Goal: Information Seeking & Learning: Learn about a topic

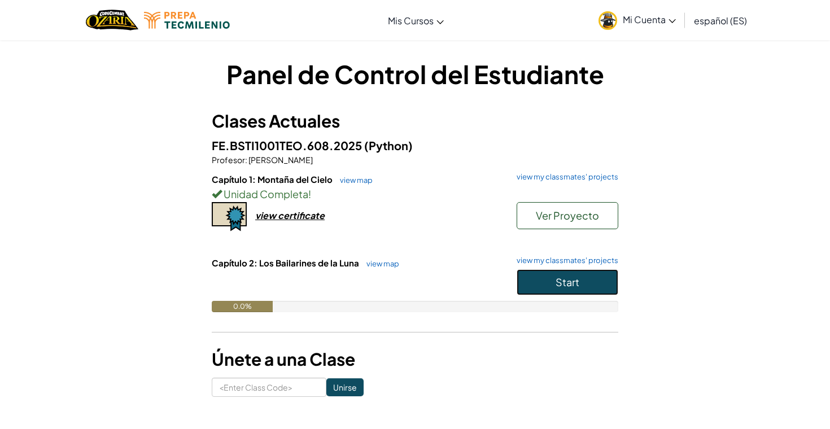
click at [552, 291] on button "Start" at bounding box center [568, 282] width 102 height 26
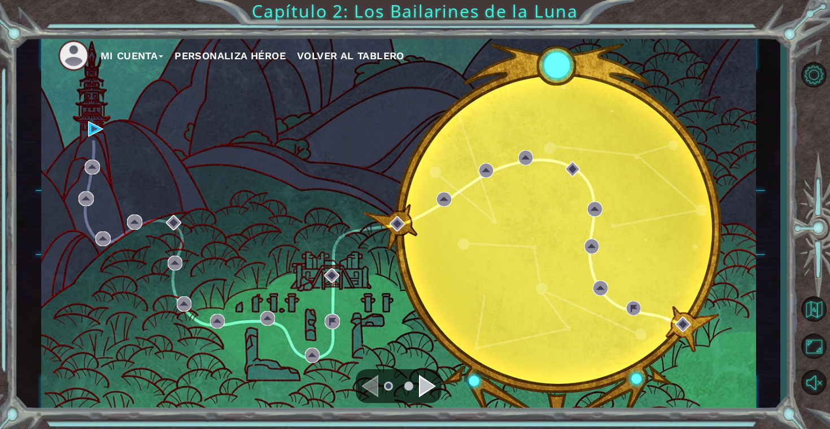
click at [430, 380] on div "Navigate to the next page" at bounding box center [427, 386] width 17 height 23
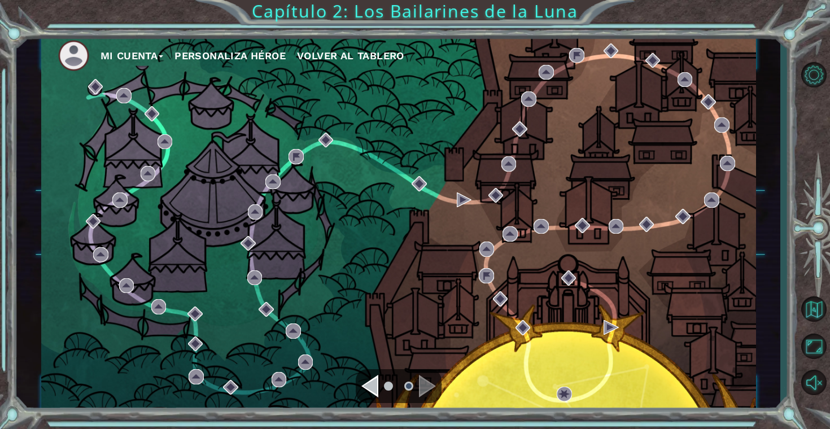
click at [430, 380] on div "Navigate to the next page" at bounding box center [427, 386] width 17 height 23
click at [424, 389] on div "Navigate to the next page" at bounding box center [427, 386] width 17 height 23
click at [373, 390] on div "Navigate to the previous page" at bounding box center [369, 386] width 17 height 23
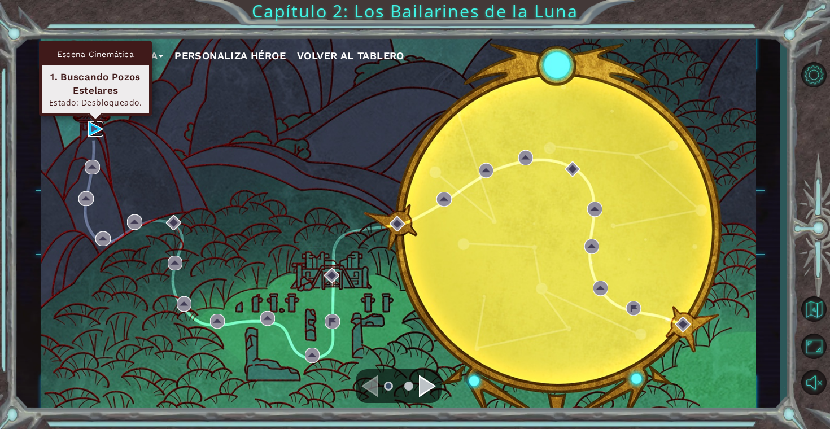
click at [89, 127] on img at bounding box center [95, 128] width 15 height 15
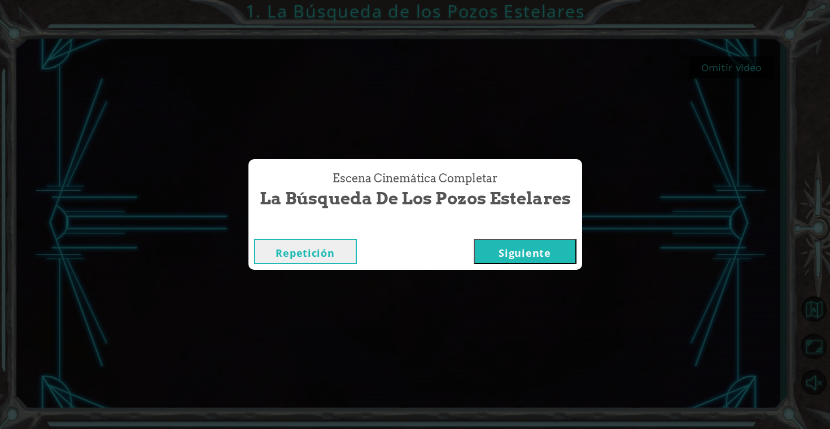
click at [545, 259] on button "Siguiente" at bounding box center [525, 251] width 103 height 25
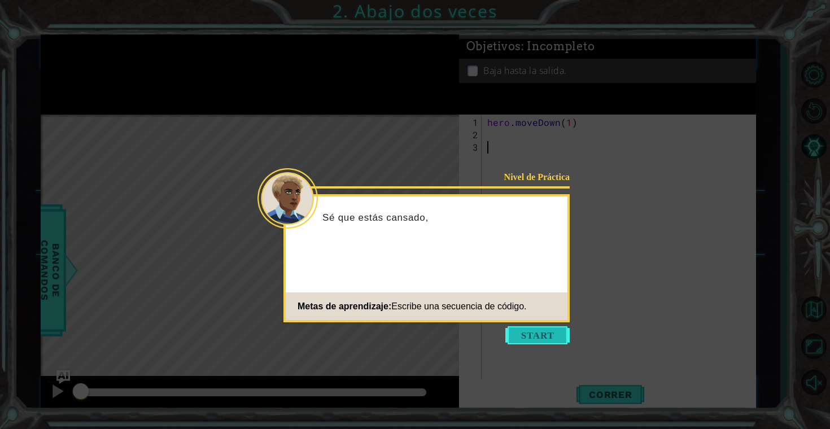
click at [539, 338] on button "Start" at bounding box center [537, 335] width 64 height 18
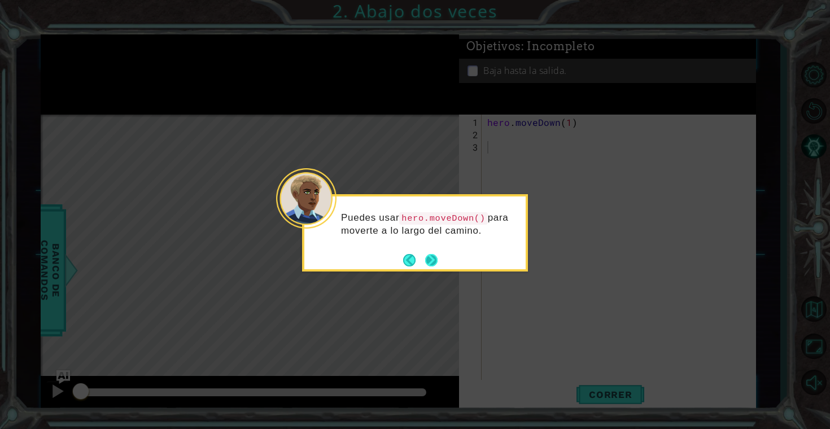
click at [436, 261] on button "Next" at bounding box center [431, 260] width 15 height 15
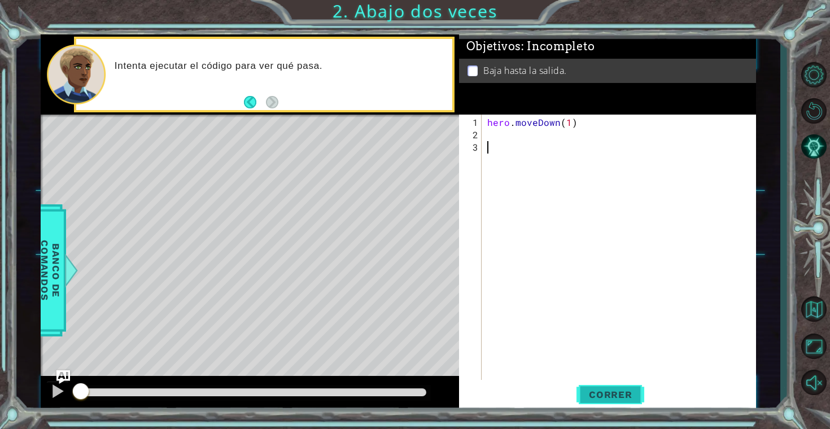
click at [626, 394] on span "Correr" at bounding box center [611, 394] width 66 height 11
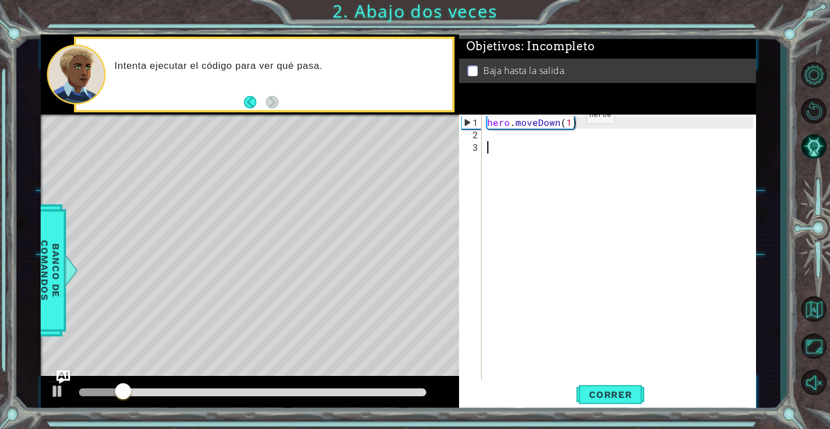
click at [567, 120] on div "hero . moveDown ( 1 )" at bounding box center [622, 265] width 274 height 298
type textarea "hero.moveDown(2)"
click at [602, 390] on span "Correr" at bounding box center [611, 394] width 66 height 11
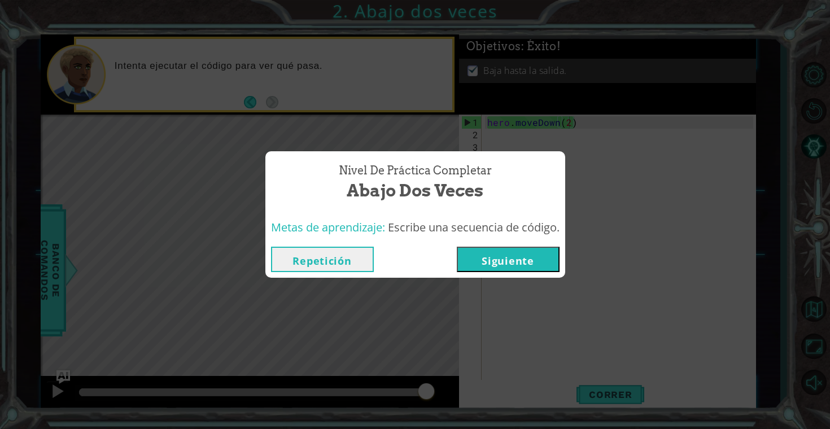
click at [538, 269] on button "Siguiente" at bounding box center [508, 259] width 103 height 25
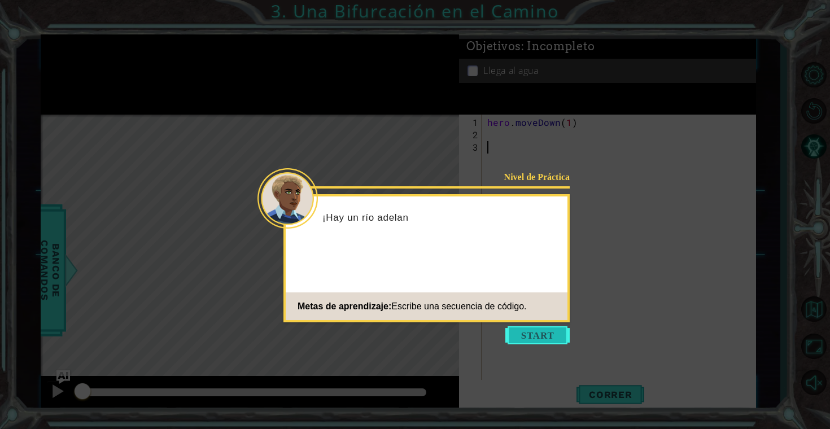
click at [537, 343] on button "Start" at bounding box center [537, 335] width 64 height 18
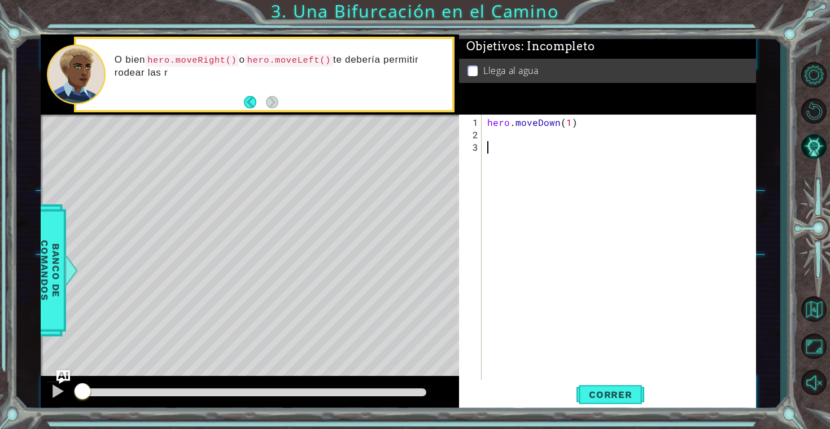
click at [550, 139] on div "hero . moveDown ( 1 )" at bounding box center [622, 265] width 274 height 298
type textarea "hero.moveLeft()"
type textarea "H"
type textarea "hero.moveDown()"
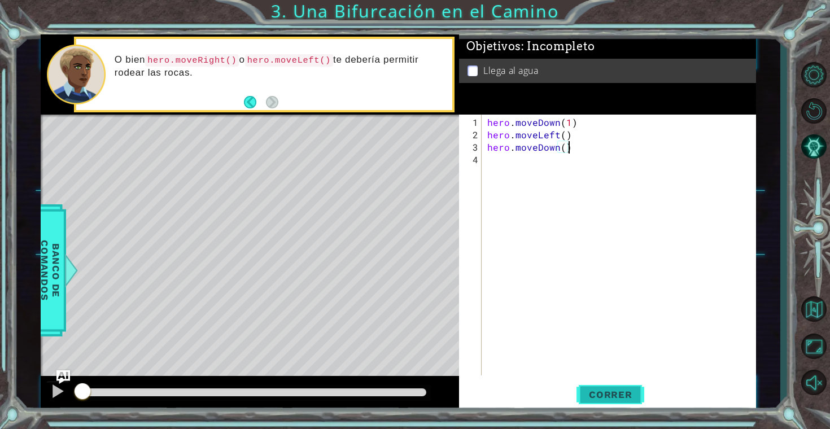
click at [625, 392] on span "Correr" at bounding box center [611, 394] width 66 height 11
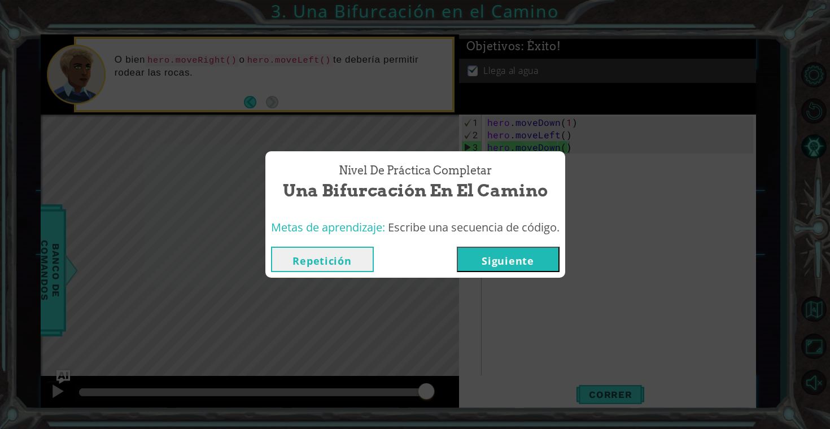
click at [524, 261] on button "Siguiente" at bounding box center [508, 259] width 103 height 25
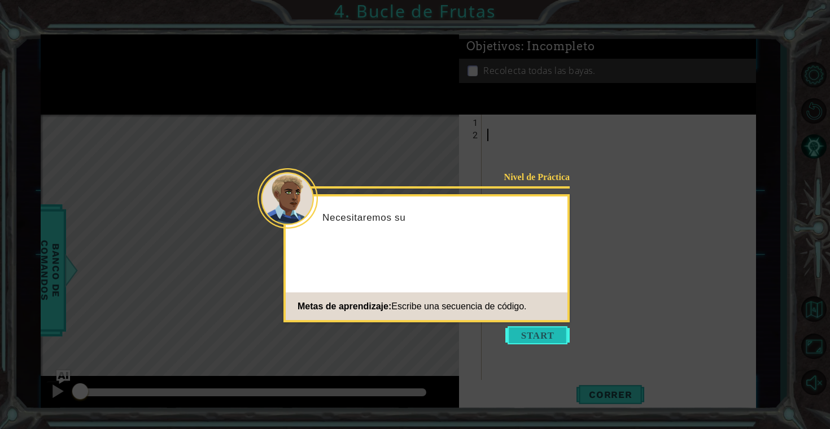
click at [555, 339] on button "Start" at bounding box center [537, 335] width 64 height 18
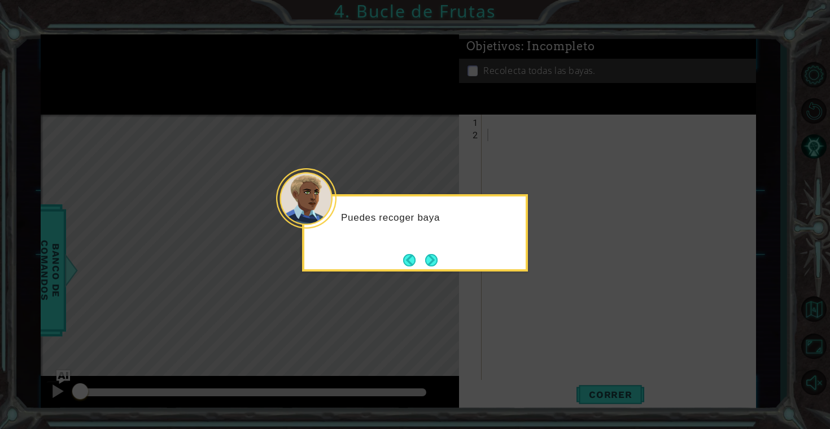
click at [444, 268] on div "Puedes recoger baya" at bounding box center [415, 232] width 226 height 77
click at [431, 258] on button "Next" at bounding box center [432, 261] width 14 height 14
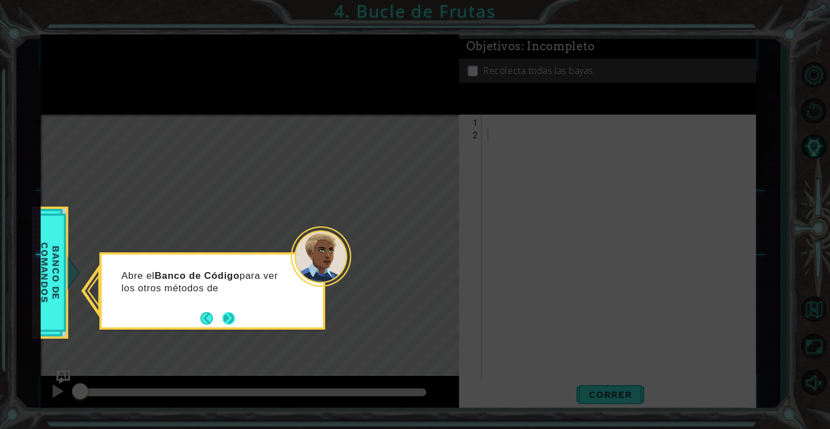
click at [235, 317] on button "Next" at bounding box center [228, 318] width 14 height 14
click at [228, 318] on button "Next" at bounding box center [228, 318] width 13 height 13
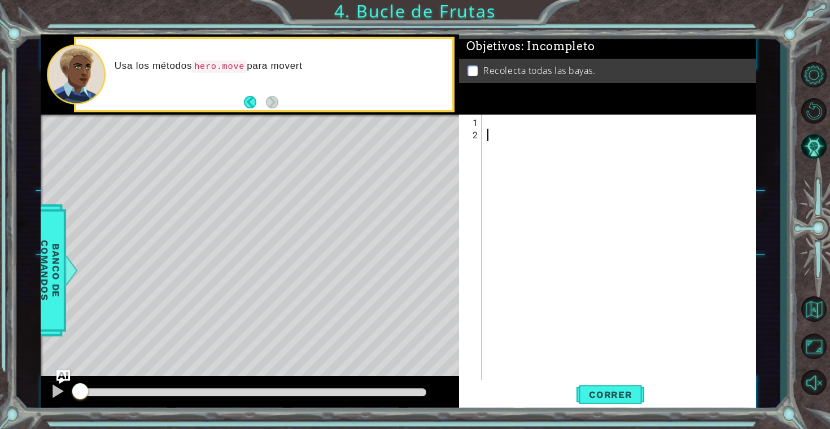
click at [523, 130] on div at bounding box center [622, 265] width 274 height 298
click at [528, 123] on div at bounding box center [622, 265] width 274 height 298
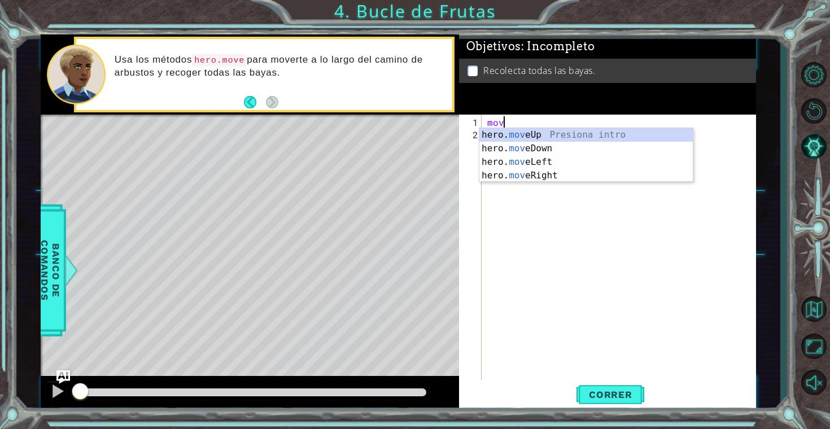
type textarea "m"
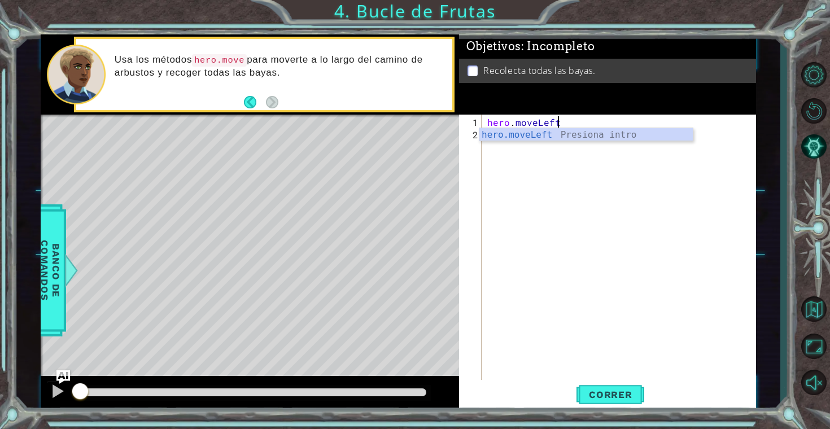
scroll to position [0, 4]
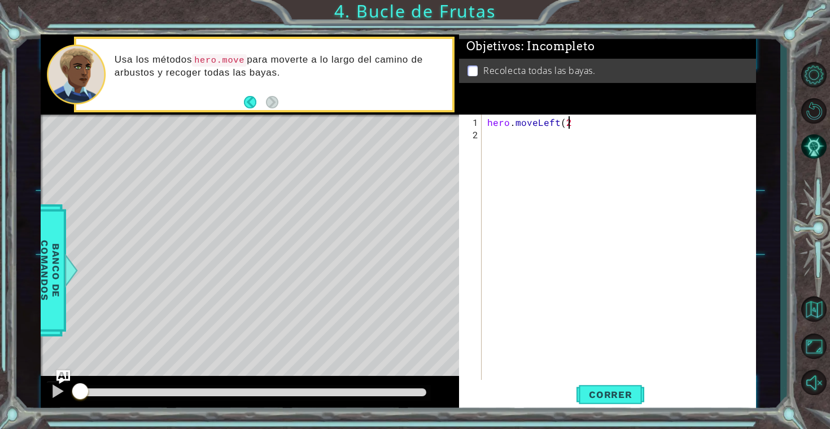
type textarea "hero.moveLeft(2)"
type textarea "hero.moveDown(2)"
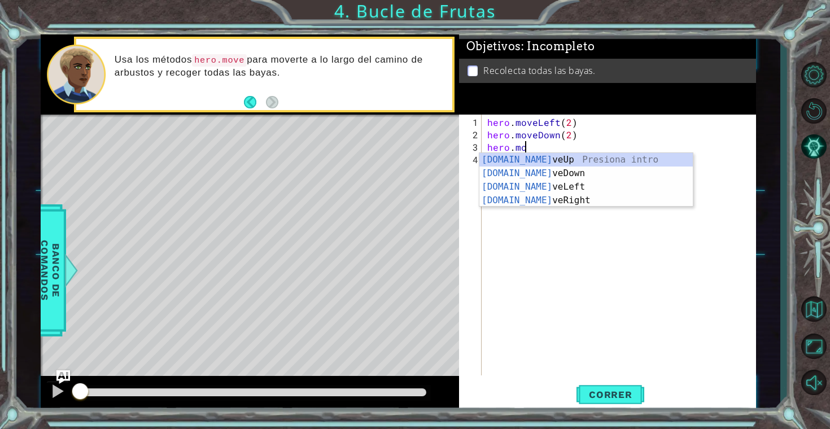
scroll to position [0, 2]
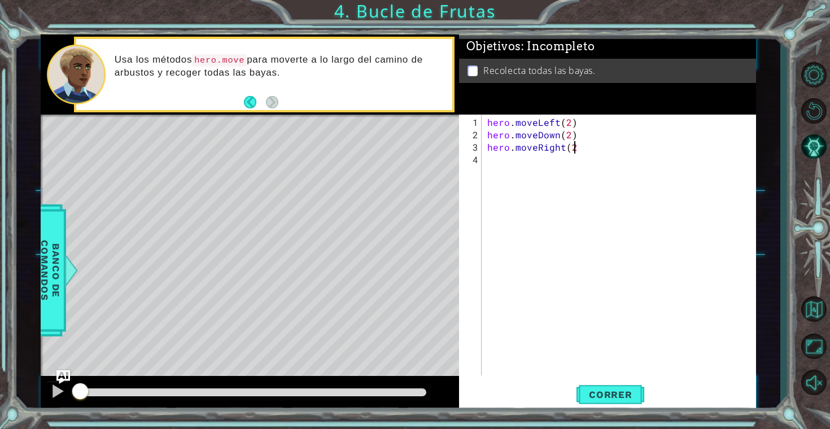
type textarea "hero.moveRight(2)"
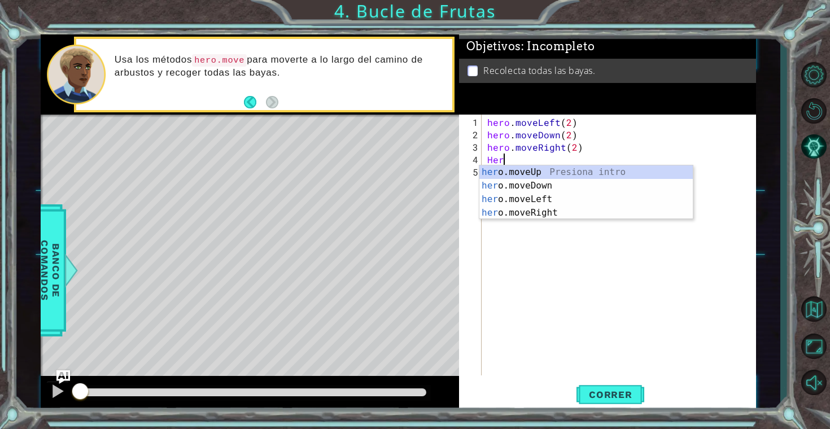
scroll to position [0, 0]
type textarea "H"
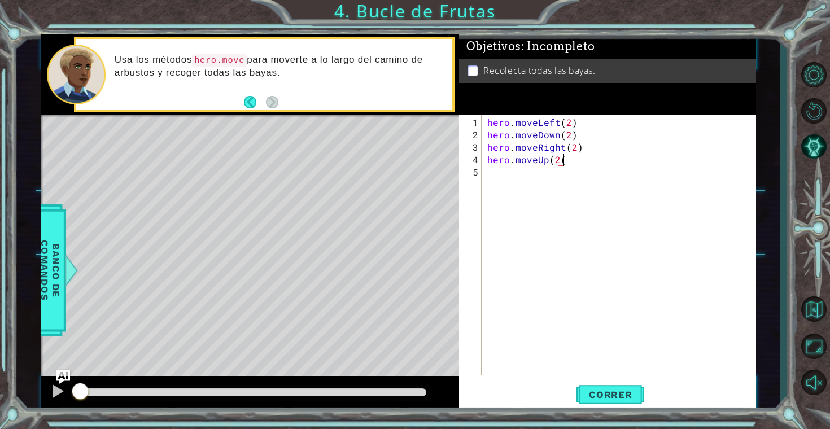
scroll to position [0, 5]
click at [610, 398] on span "Correr" at bounding box center [611, 394] width 66 height 11
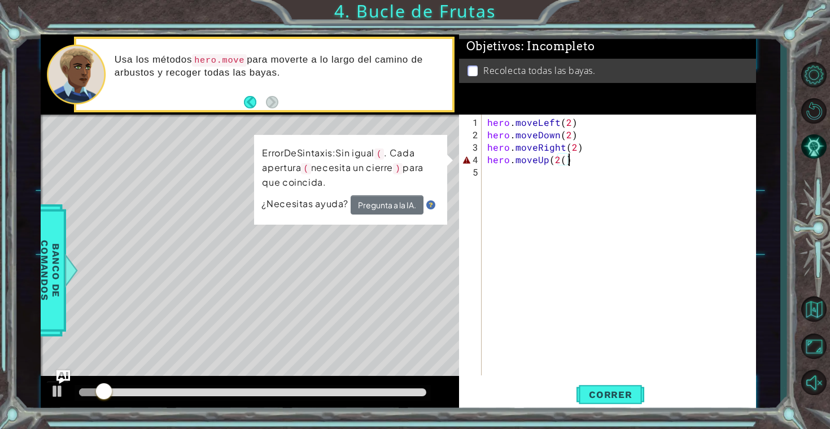
click at [566, 158] on div "hero . moveLeft ( 2 ) hero . moveDown ( 2 ) hero . moveRight ( 2 ) hero . moveU…" at bounding box center [622, 259] width 274 height 286
type textarea "hero.moveUp(2)"
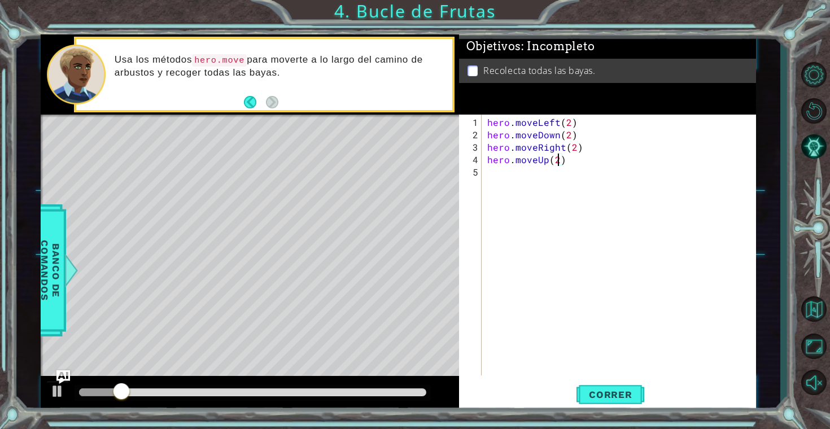
scroll to position [0, 4]
click at [597, 386] on button "Correr" at bounding box center [611, 395] width 68 height 30
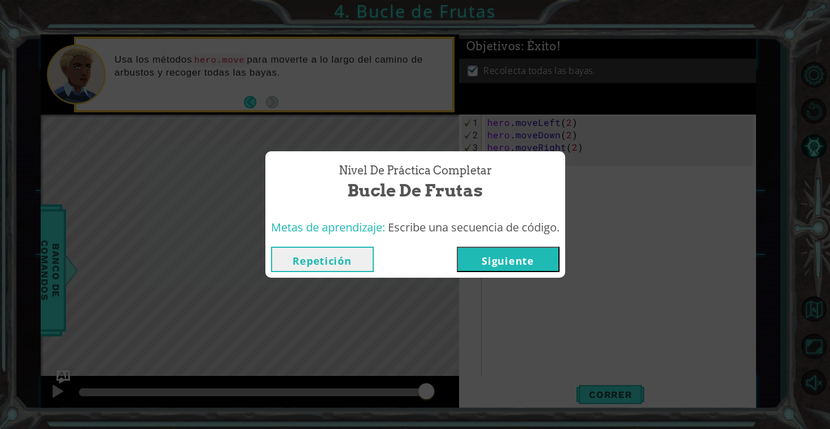
click at [522, 258] on button "Siguiente" at bounding box center [508, 259] width 103 height 25
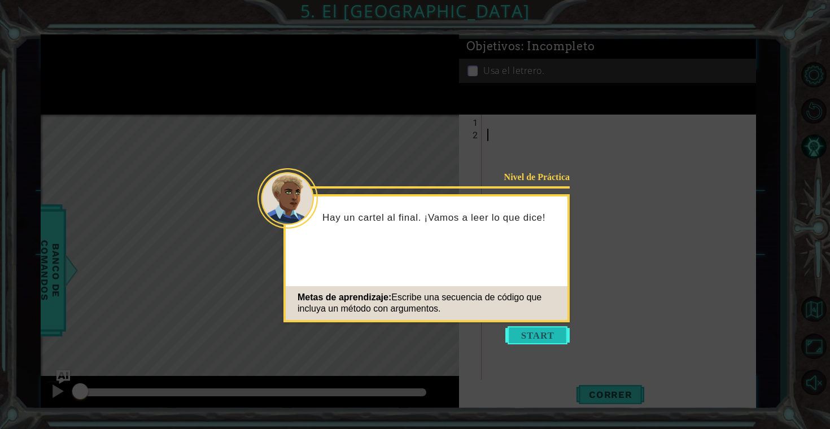
click at [544, 334] on button "Start" at bounding box center [537, 335] width 64 height 18
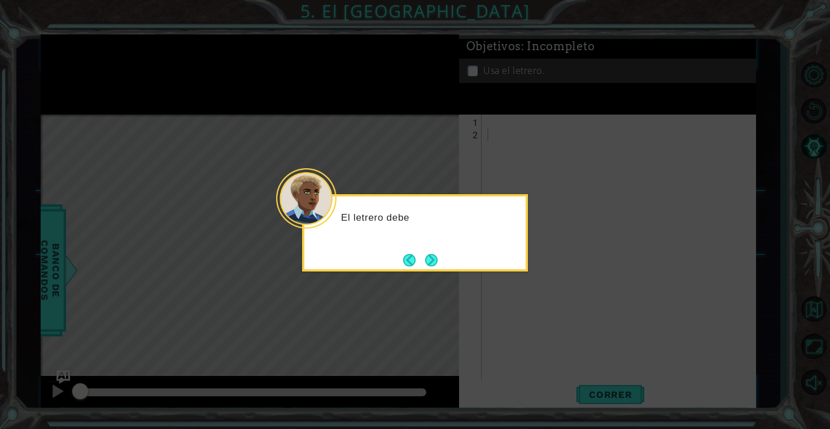
click at [448, 267] on div "El letrero debe" at bounding box center [415, 232] width 226 height 77
click at [438, 259] on button "Next" at bounding box center [431, 259] width 15 height 15
click at [435, 260] on button "Next" at bounding box center [431, 260] width 21 height 21
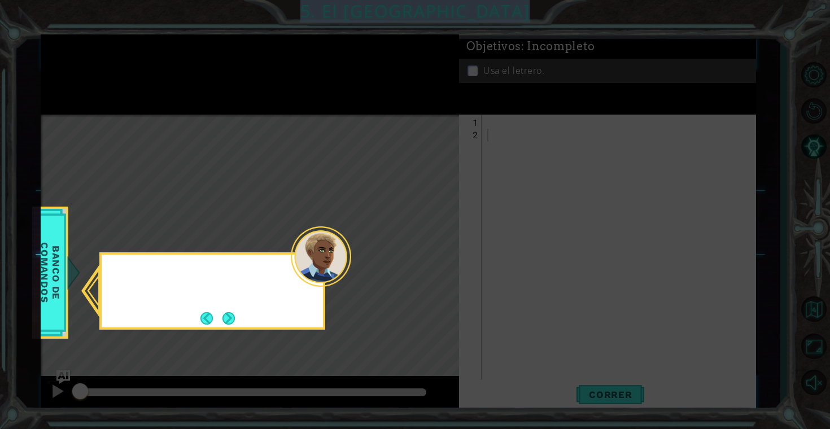
click at [435, 260] on icon at bounding box center [415, 214] width 830 height 429
click at [235, 314] on button "Next" at bounding box center [228, 318] width 21 height 21
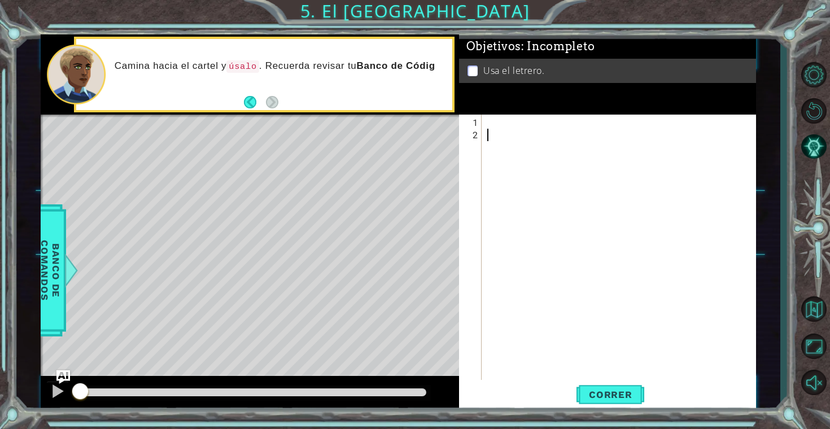
click at [514, 137] on div at bounding box center [622, 265] width 274 height 298
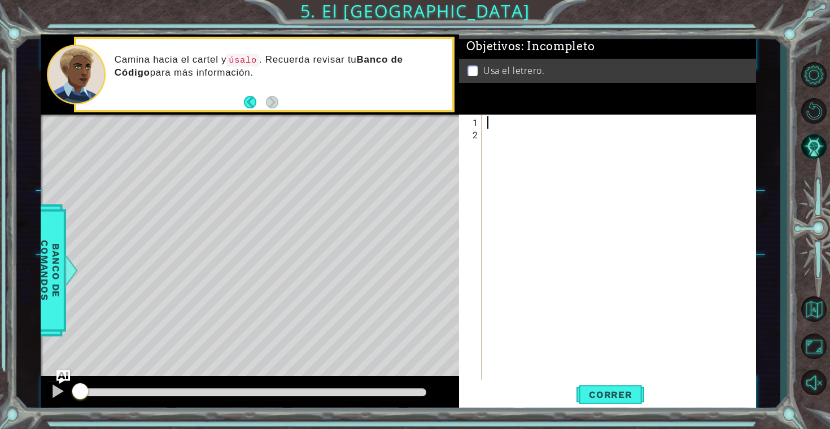
click at [512, 126] on div at bounding box center [622, 265] width 274 height 298
type textarea "m"
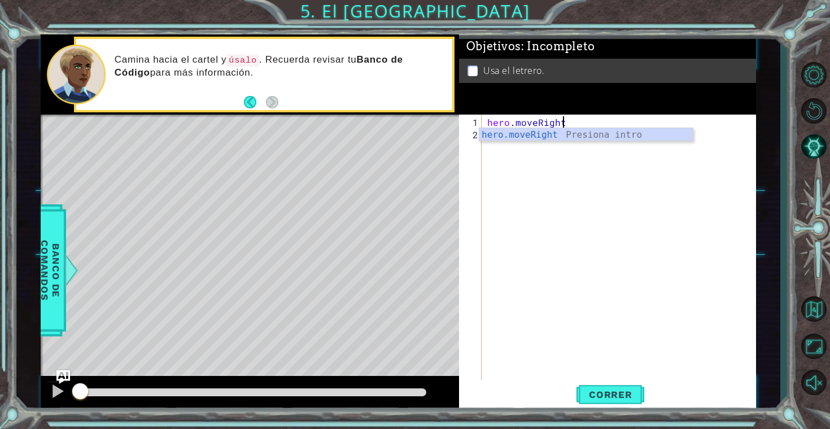
scroll to position [0, 4]
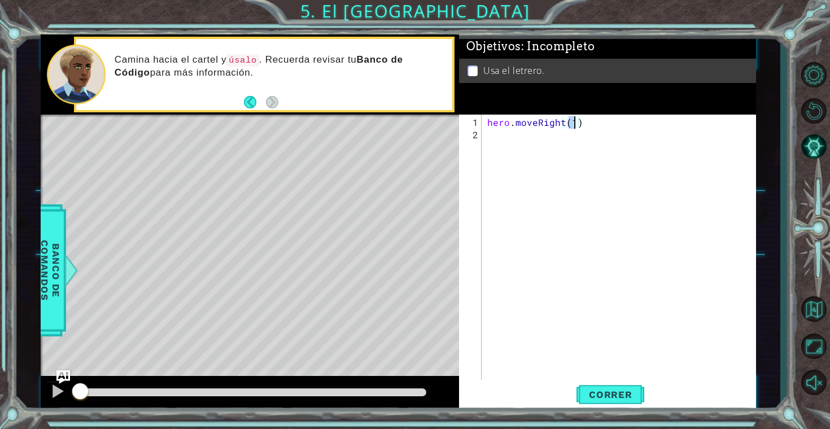
type textarea "hero.moveRight()"
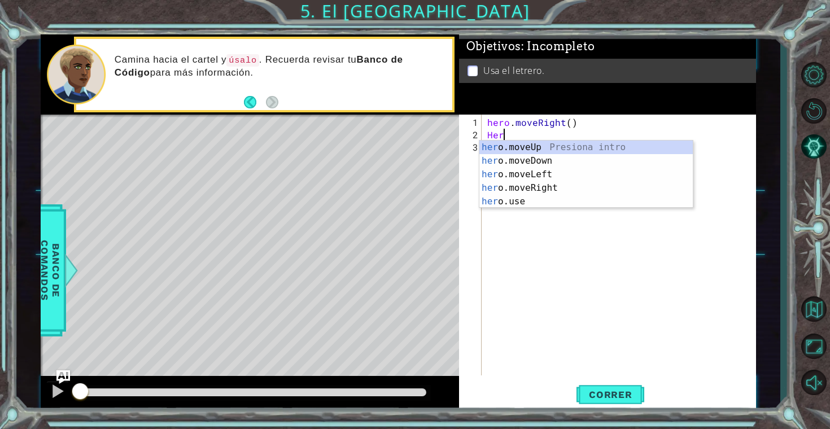
scroll to position [0, 0]
type textarea "H"
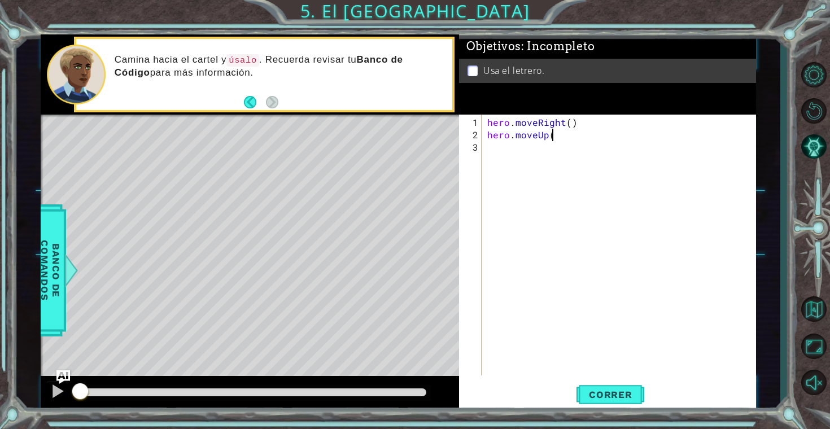
type textarea "hero.moveUp()"
type textarea "hero.moveLeft()"
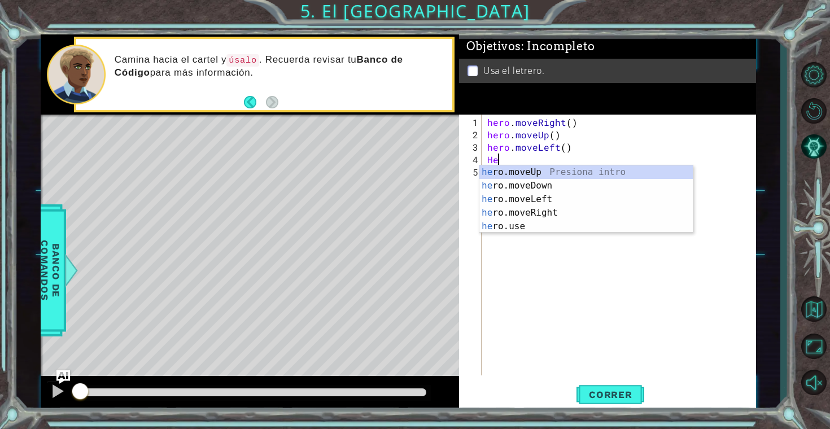
type textarea "H"
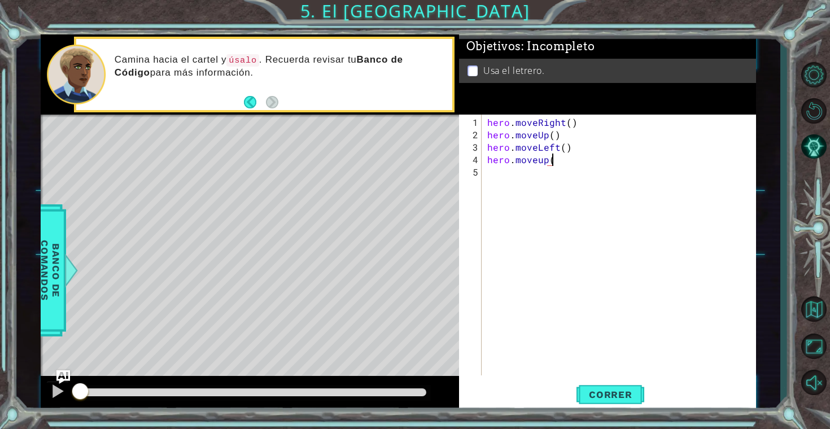
type textarea "hero.moveup()"
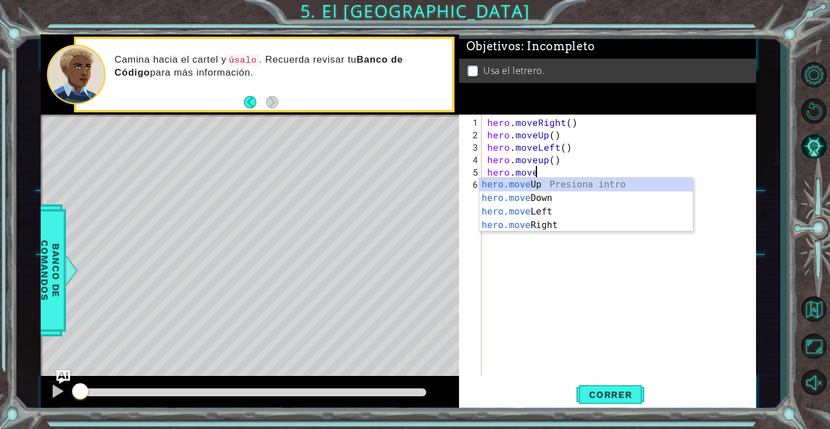
scroll to position [0, 2]
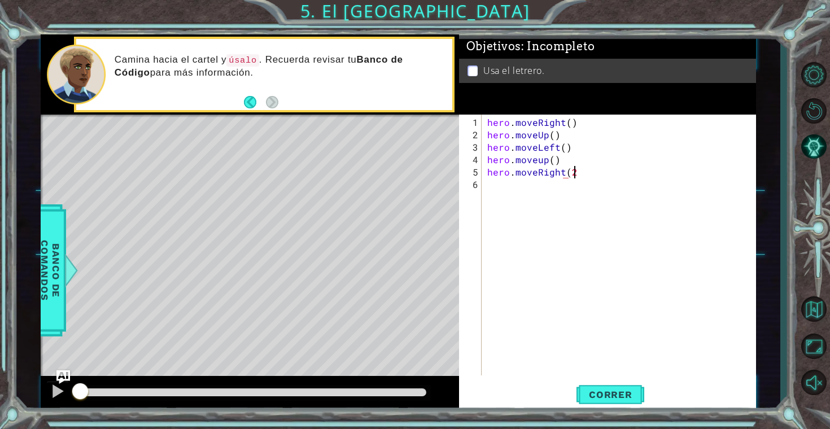
type textarea "hero.moveRight(2)"
click at [618, 398] on span "Correr" at bounding box center [611, 394] width 66 height 11
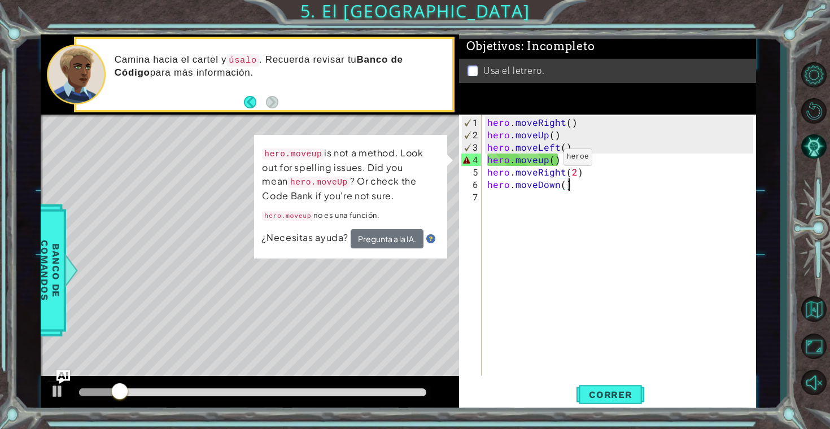
click at [540, 161] on div "hero . moveRight ( ) hero . moveUp ( ) hero . moveLeft ( ) hero . moveup ( ) he…" at bounding box center [622, 259] width 274 height 286
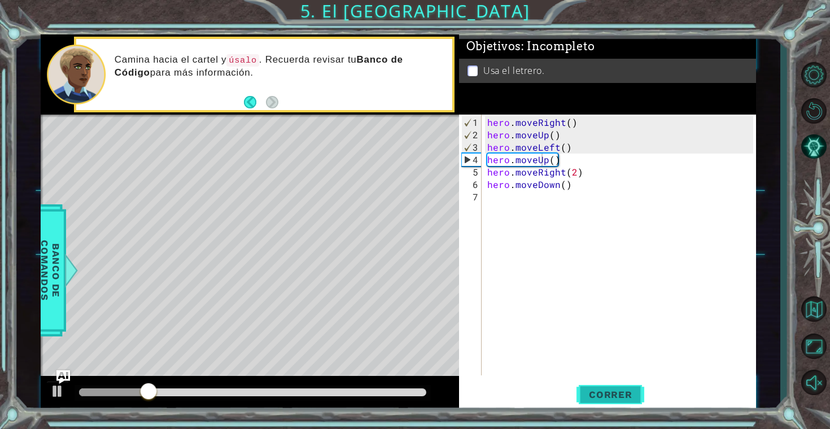
click at [606, 395] on span "Correr" at bounding box center [611, 394] width 66 height 11
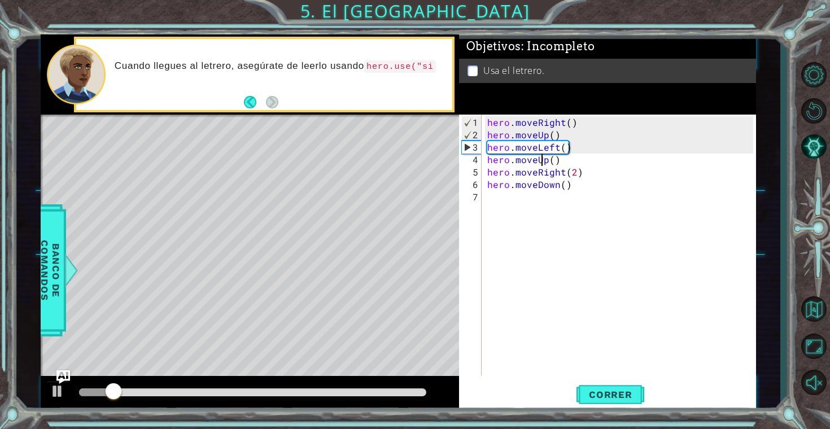
click at [586, 187] on div "hero . moveRight ( ) hero . moveUp ( ) hero . moveLeft ( ) hero . moveUp ( ) he…" at bounding box center [622, 259] width 274 height 286
type textarea "hero.moveDown()"
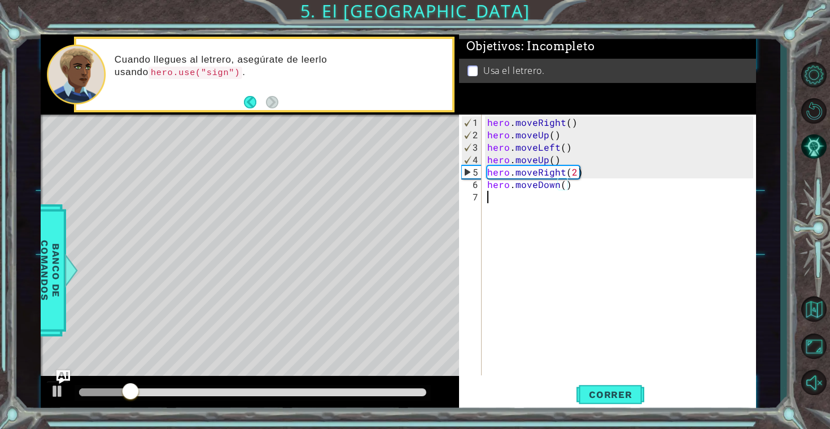
click at [592, 198] on div "hero . moveRight ( ) hero . moveUp ( ) hero . moveLeft ( ) hero . moveUp ( ) he…" at bounding box center [622, 259] width 274 height 286
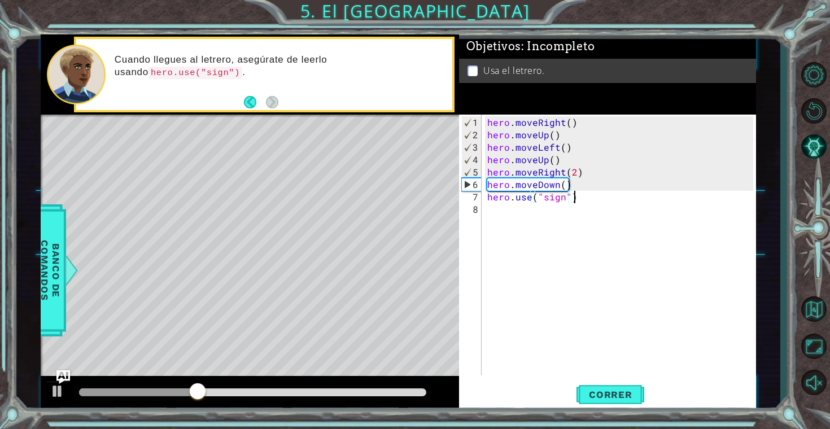
scroll to position [0, 5]
type textarea "hero.use("sign")"
click at [612, 388] on button "Correr" at bounding box center [611, 395] width 68 height 30
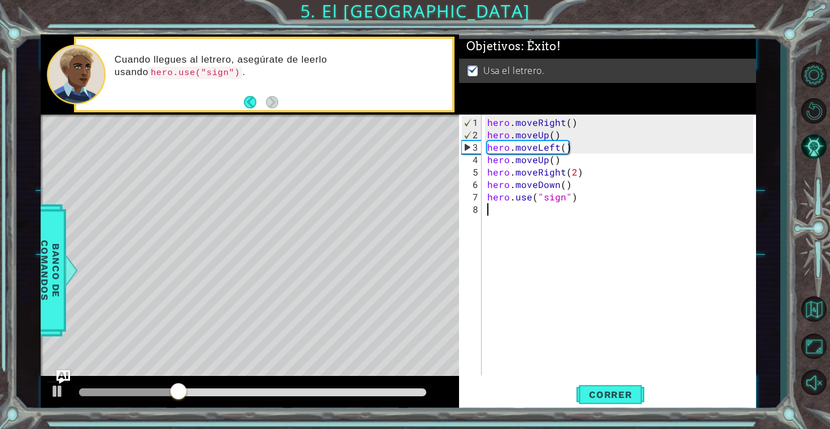
click at [549, 219] on div "hero . moveRight ( ) hero . moveUp ( ) hero . moveLeft ( ) hero . moveUp ( ) he…" at bounding box center [622, 259] width 274 height 286
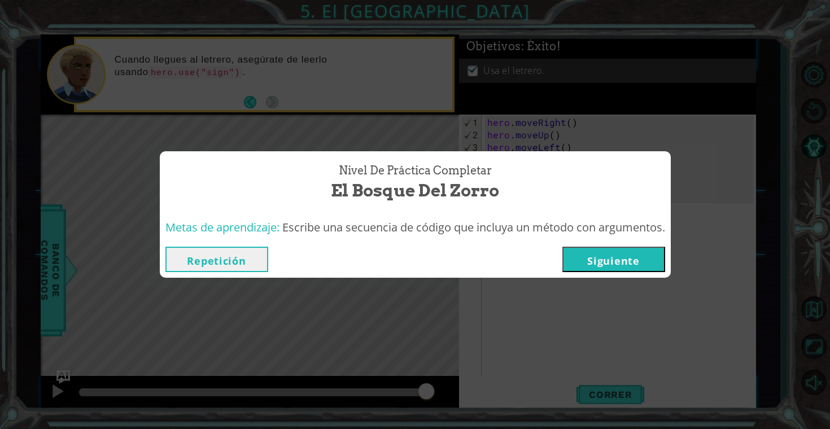
click at [586, 277] on div "Repetición [GEOGRAPHIC_DATA]" at bounding box center [415, 259] width 511 height 37
click at [591, 264] on button "Siguiente" at bounding box center [613, 259] width 103 height 25
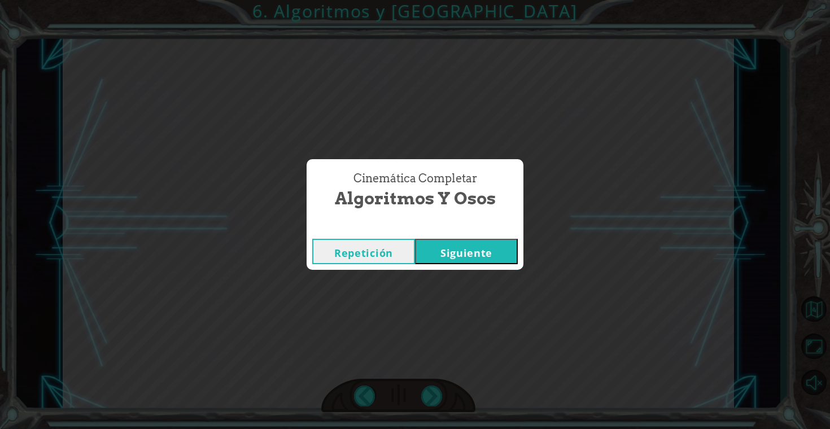
click at [486, 255] on button "Siguiente" at bounding box center [466, 251] width 103 height 25
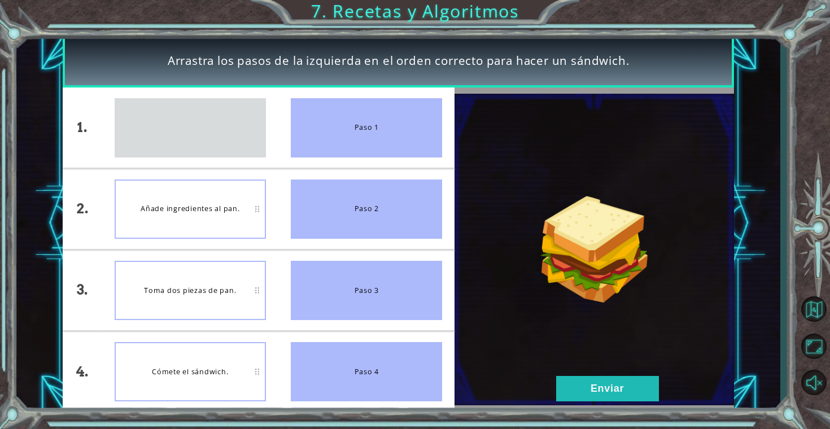
drag, startPoint x: 212, startPoint y: 133, endPoint x: 241, endPoint y: 154, distance: 35.2
drag, startPoint x: 239, startPoint y: 150, endPoint x: 238, endPoint y: 223, distance: 73.4
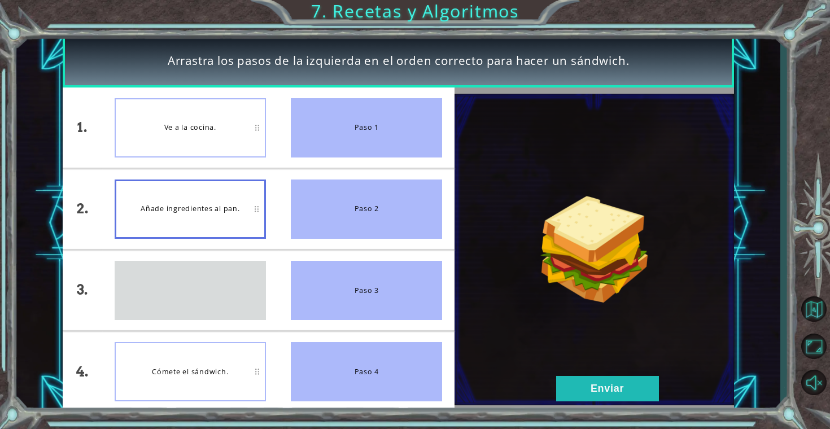
drag, startPoint x: 211, startPoint y: 290, endPoint x: 211, endPoint y: 196, distance: 93.7
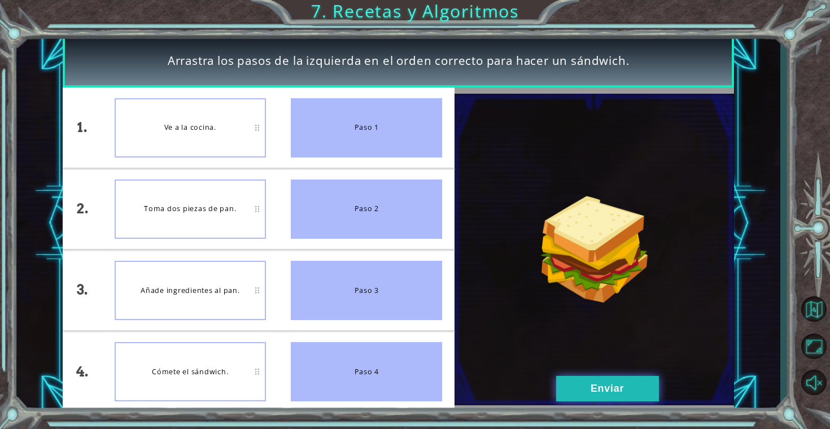
click at [637, 388] on button "Enviar" at bounding box center [607, 388] width 103 height 25
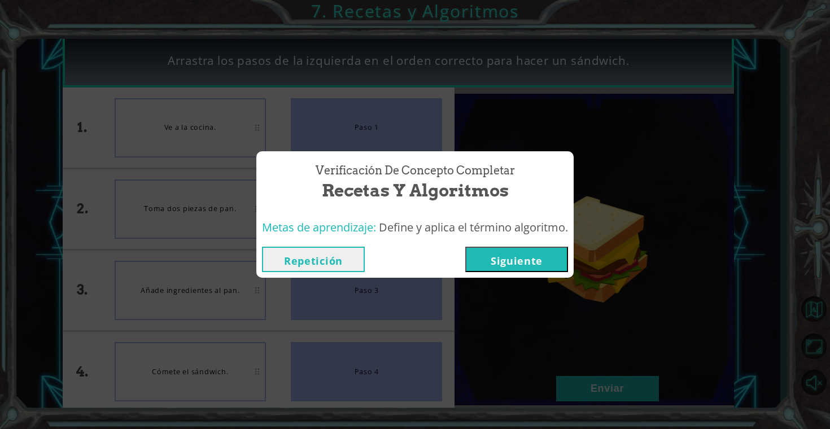
click at [518, 268] on button "Siguiente" at bounding box center [516, 259] width 103 height 25
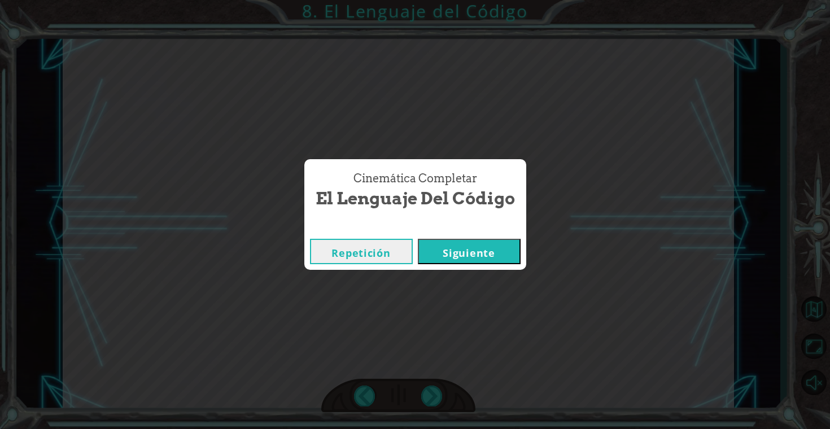
click at [500, 249] on button "Siguiente" at bounding box center [469, 251] width 103 height 25
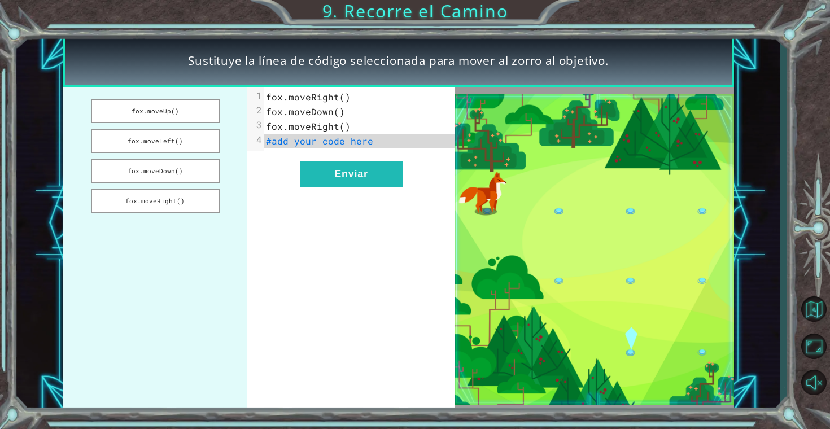
drag, startPoint x: 161, startPoint y: 174, endPoint x: 340, endPoint y: 136, distance: 182.4
click at [340, 136] on div "[PERSON_NAME].moveUp() [PERSON_NAME].moveLeft() [PERSON_NAME].moveDown() [PERSO…" at bounding box center [259, 250] width 392 height 324
click at [191, 174] on button "fox.moveDown()" at bounding box center [155, 171] width 129 height 24
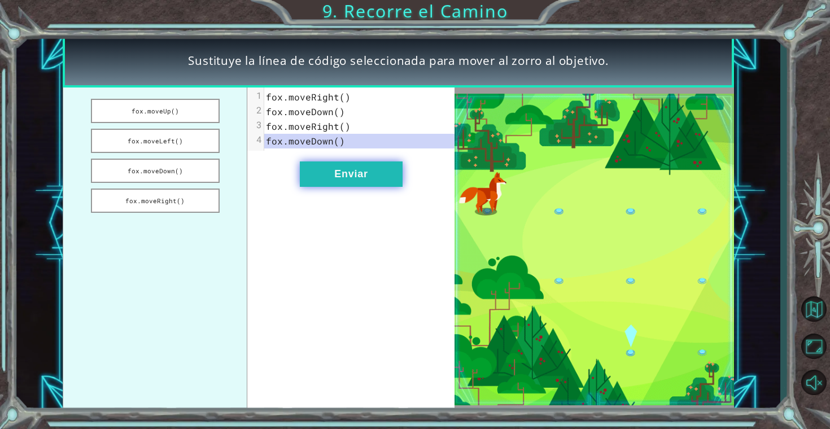
click at [383, 185] on button "Enviar" at bounding box center [351, 173] width 103 height 25
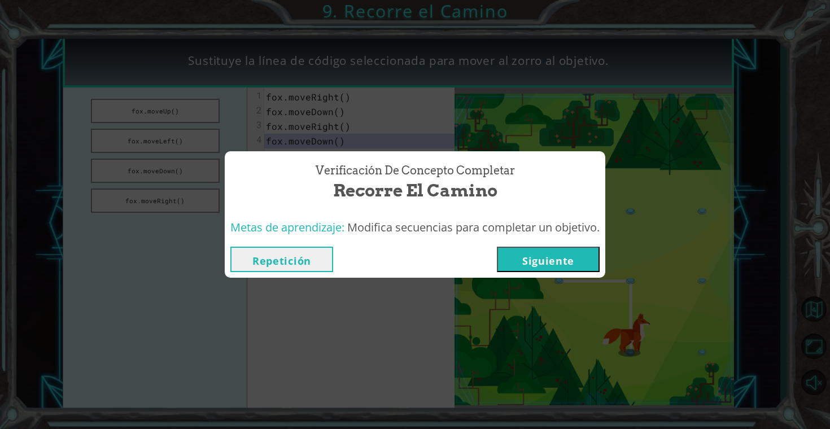
click at [559, 268] on button "Siguiente" at bounding box center [548, 259] width 103 height 25
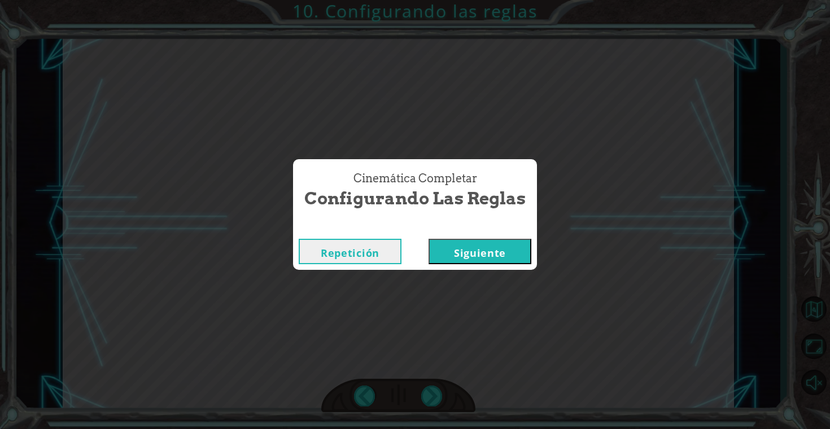
click at [508, 252] on button "Siguiente" at bounding box center [480, 251] width 103 height 25
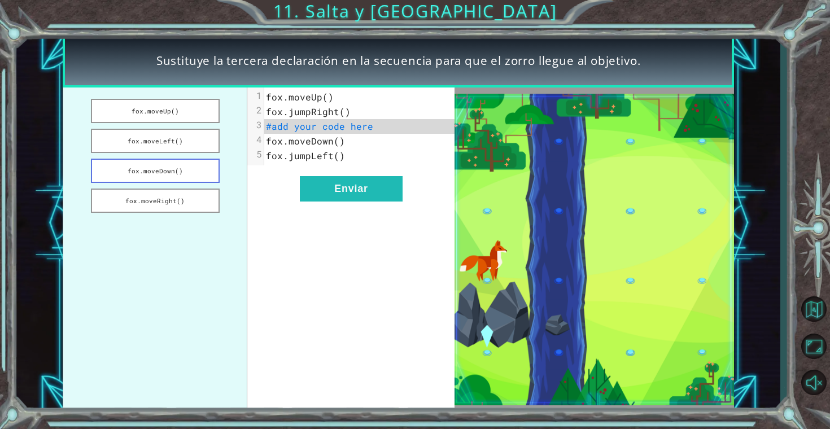
click at [179, 168] on button "fox.moveDown()" at bounding box center [155, 171] width 129 height 24
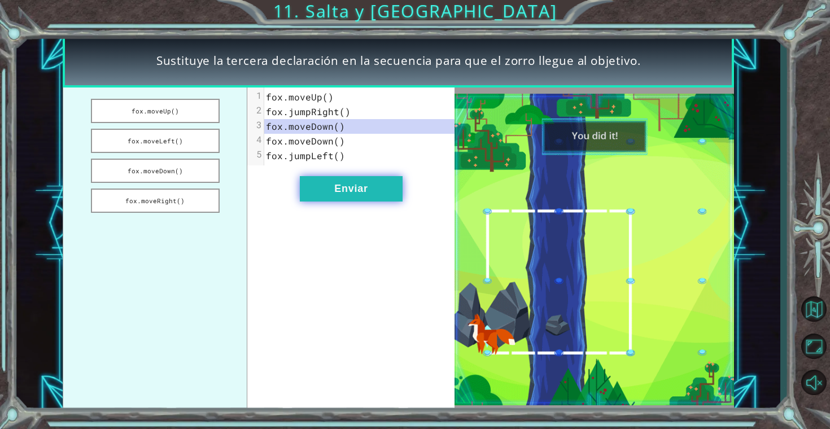
click at [372, 188] on button "Enviar" at bounding box center [351, 188] width 103 height 25
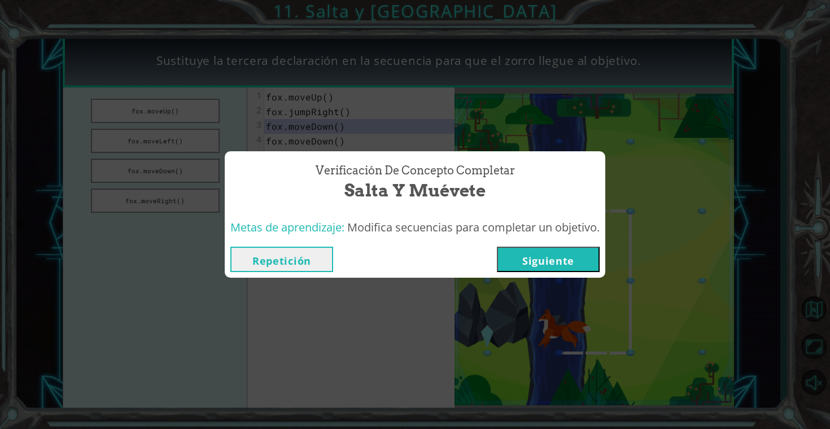
click at [525, 261] on button "Siguiente" at bounding box center [548, 259] width 103 height 25
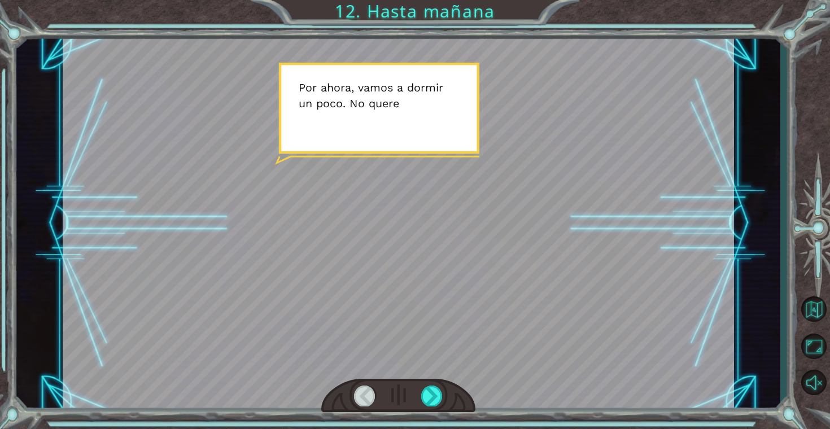
click at [379, 99] on div at bounding box center [399, 223] width 672 height 378
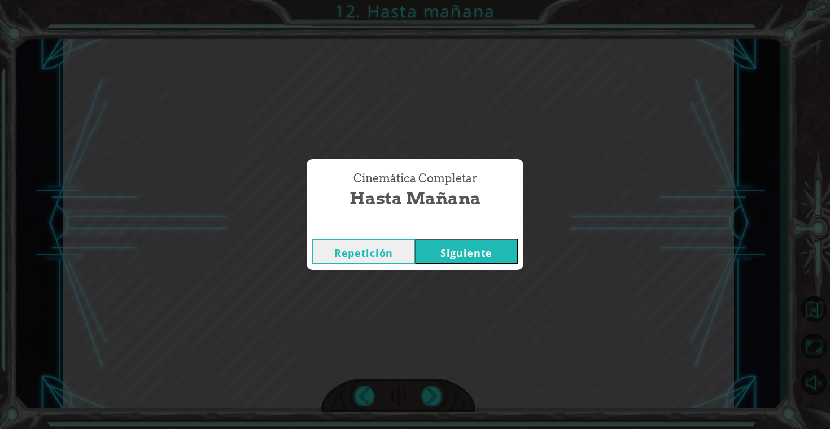
click at [480, 260] on button "Siguiente" at bounding box center [466, 251] width 103 height 25
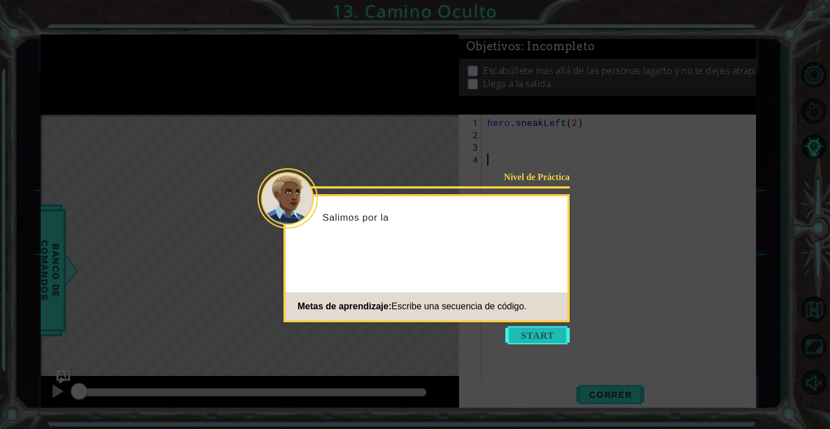
click at [523, 333] on button "Start" at bounding box center [537, 335] width 64 height 18
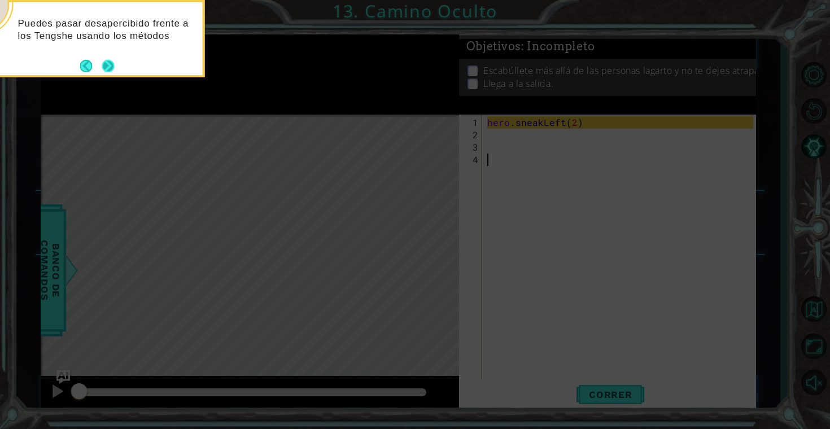
click at [112, 65] on button "Next" at bounding box center [108, 66] width 18 height 18
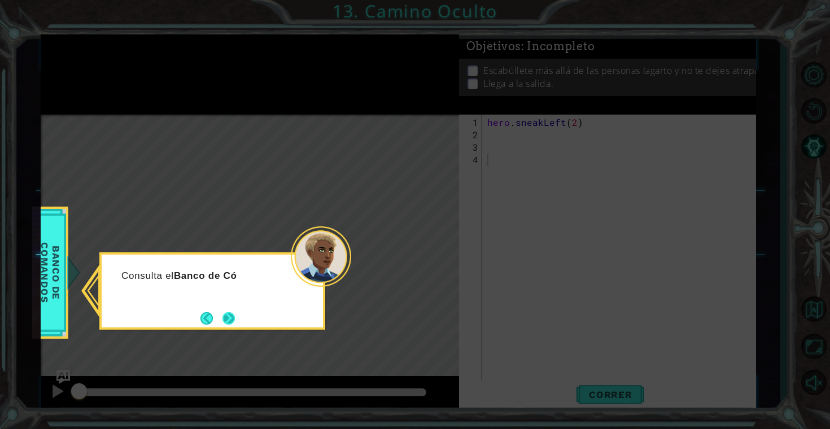
click at [235, 318] on button "Next" at bounding box center [228, 318] width 14 height 14
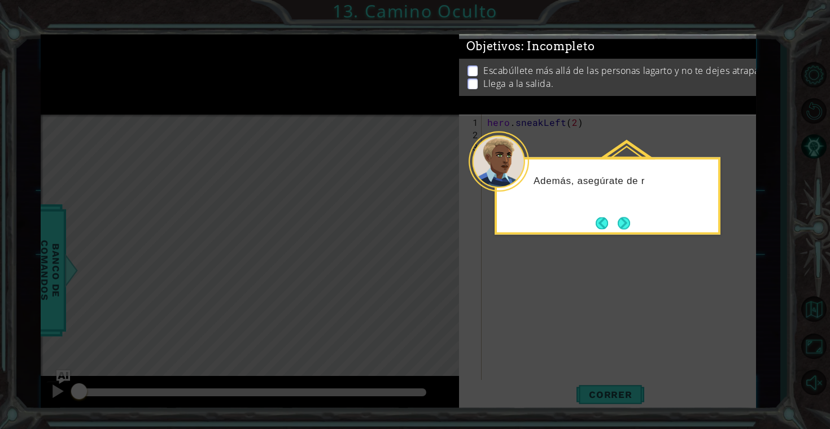
click at [637, 226] on div "Además, asegúrate de r" at bounding box center [608, 196] width 226 height 77
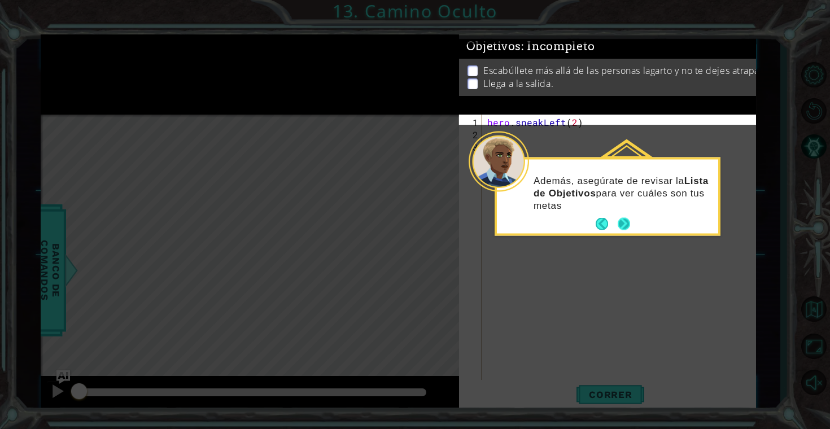
click at [625, 222] on button "Next" at bounding box center [624, 224] width 12 height 12
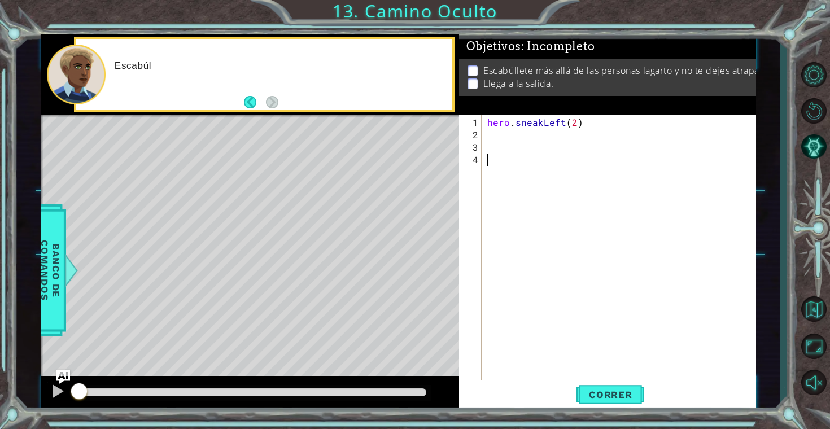
click at [531, 148] on div "hero . sneakLeft ( 2 )" at bounding box center [622, 265] width 274 height 298
click at [531, 141] on div "hero . sneakLeft ( 2 )" at bounding box center [622, 265] width 274 height 298
click at [544, 136] on div "hero . sneakLeft ( 2 )" at bounding box center [622, 265] width 274 height 298
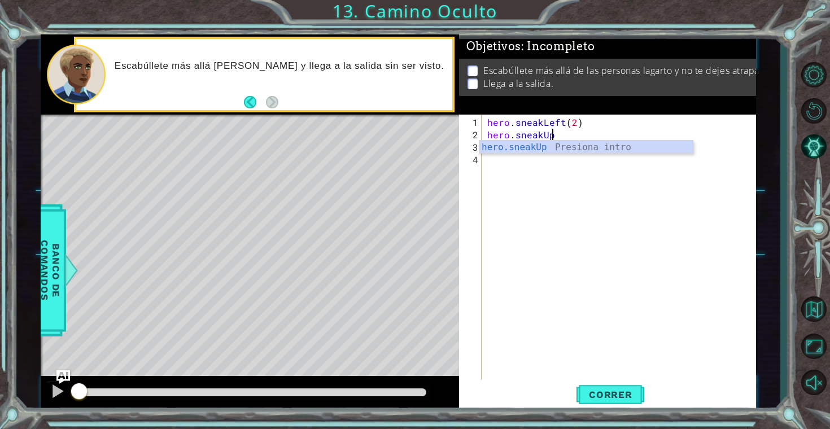
scroll to position [0, 4]
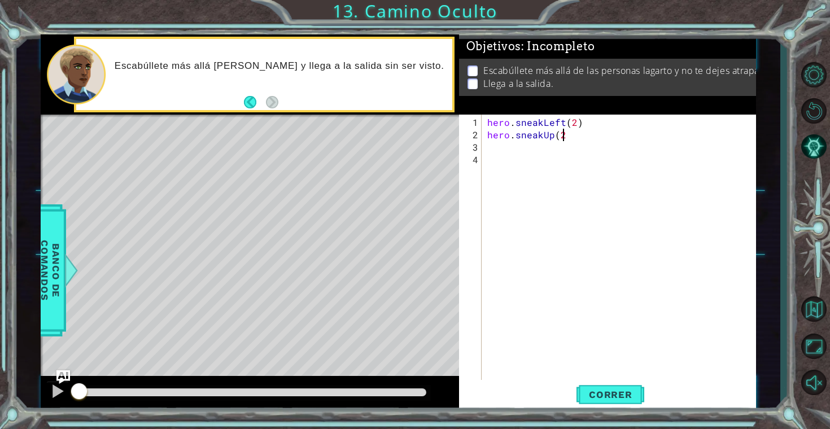
type textarea "hero.sneakUp(2)"
click at [616, 388] on button "Correr" at bounding box center [611, 395] width 68 height 30
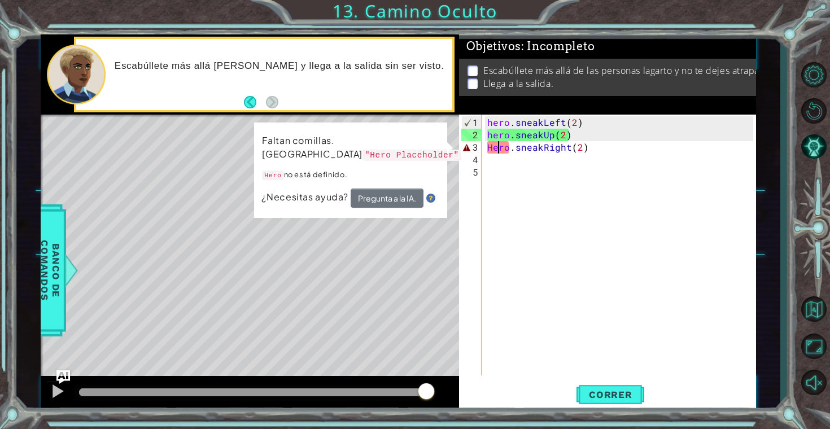
click at [496, 150] on div "hero . sneakLeft ( 2 ) hero . sneakUp ( 2 ) Hero . sneakRight ( 2 )" at bounding box center [622, 259] width 274 height 286
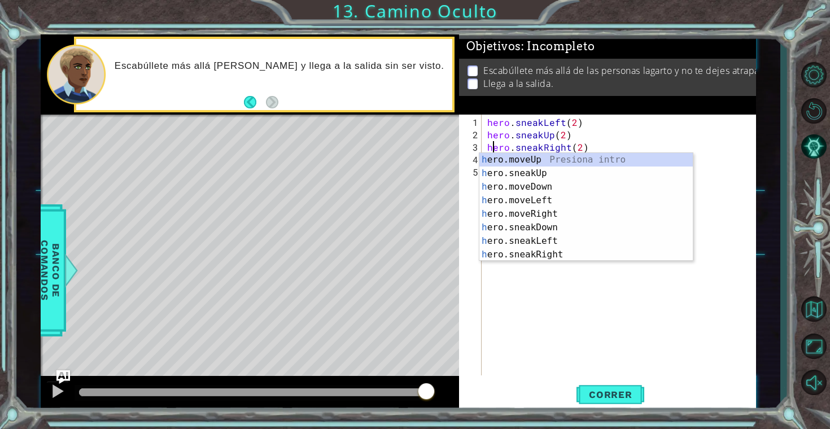
scroll to position [0, 1]
type textarea "hero.sneakRight(2)"
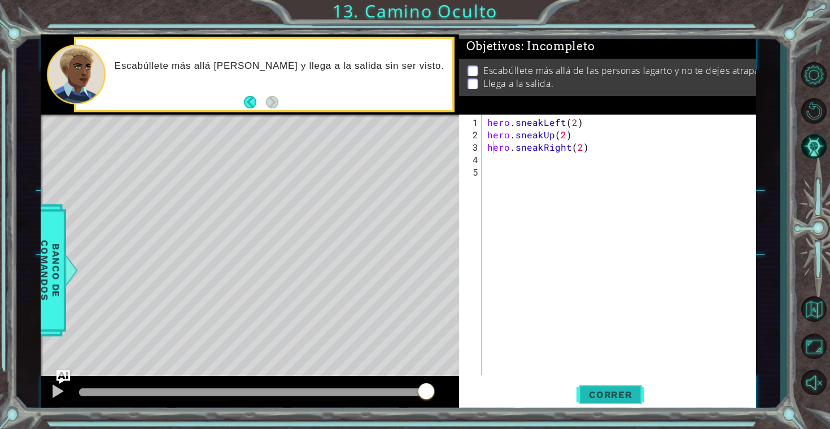
click at [617, 395] on span "Correr" at bounding box center [611, 394] width 66 height 11
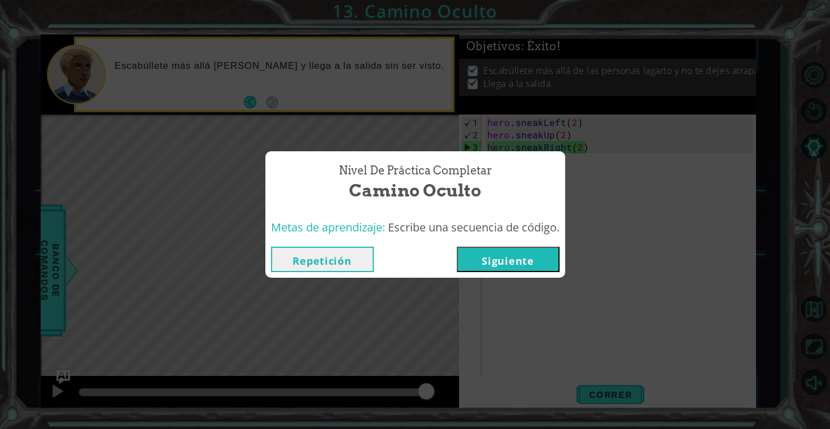
click at [511, 251] on button "Siguiente" at bounding box center [508, 259] width 103 height 25
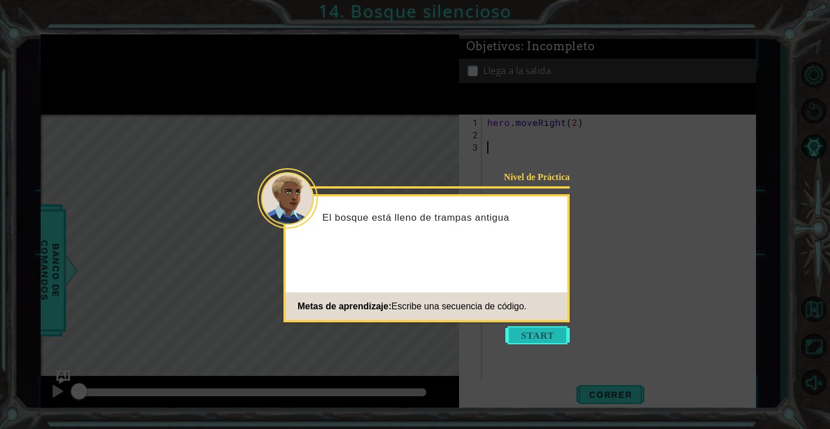
click at [514, 332] on button "Start" at bounding box center [537, 335] width 64 height 18
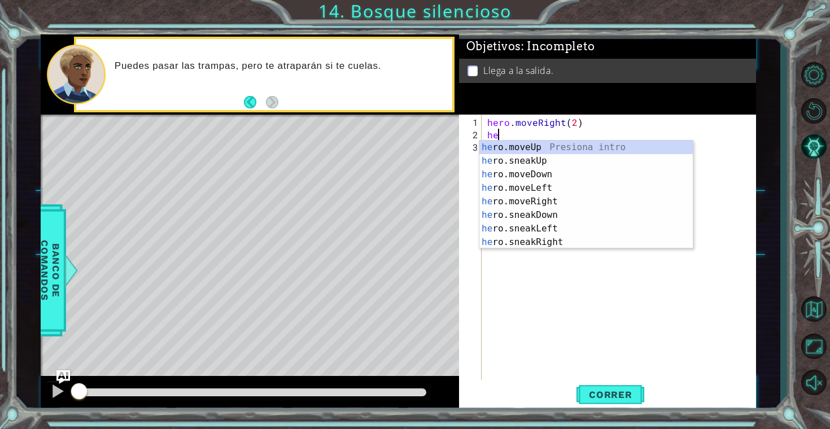
type textarea "h"
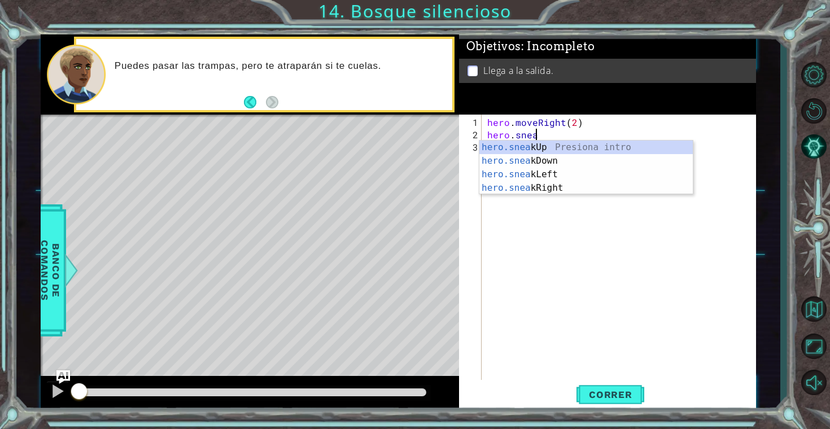
scroll to position [0, 3]
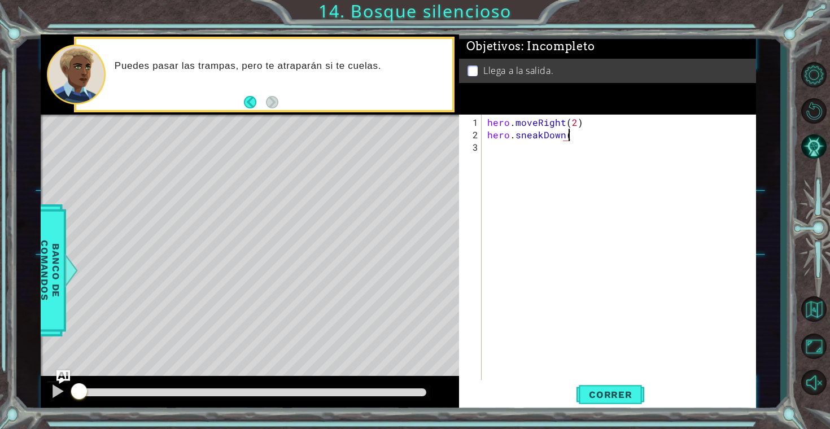
type textarea "hero.sneakDown()"
type textarea "hero.sneakRight(2)"
type textarea "hero.sneakUp()"
type textarea "hero.moveRight()"
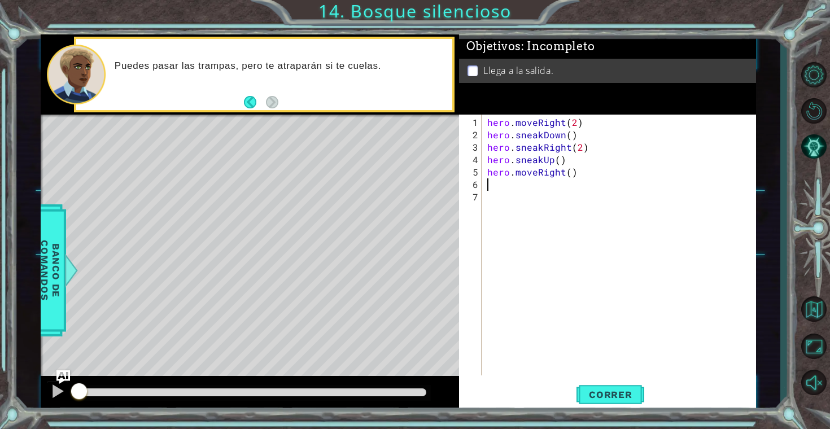
scroll to position [0, 0]
type textarea "hero.moveRight()"
click at [610, 393] on span "Correr" at bounding box center [611, 394] width 66 height 11
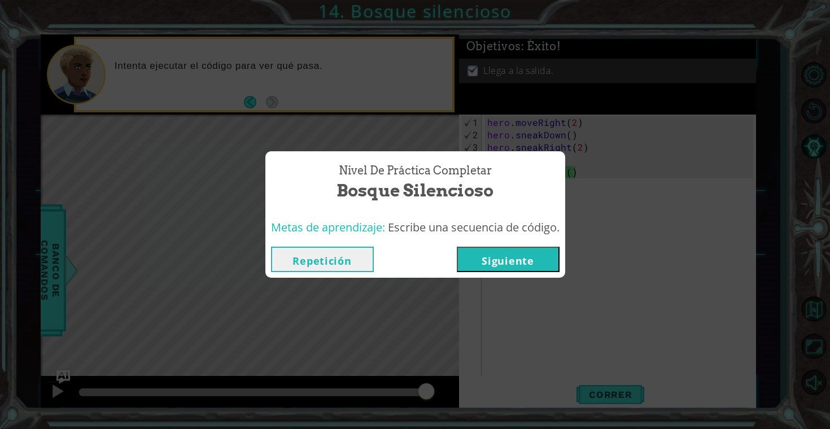
click at [492, 259] on button "Siguiente" at bounding box center [508, 259] width 103 height 25
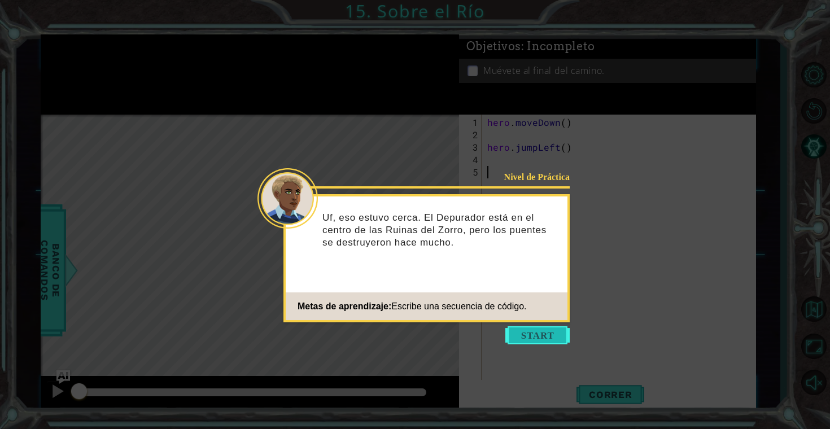
click at [536, 335] on button "Start" at bounding box center [537, 335] width 64 height 18
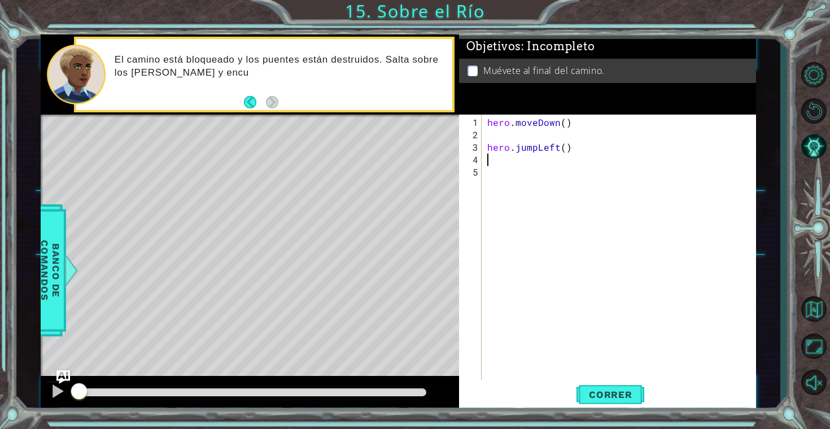
type textarea "hero.jumpLeft()"
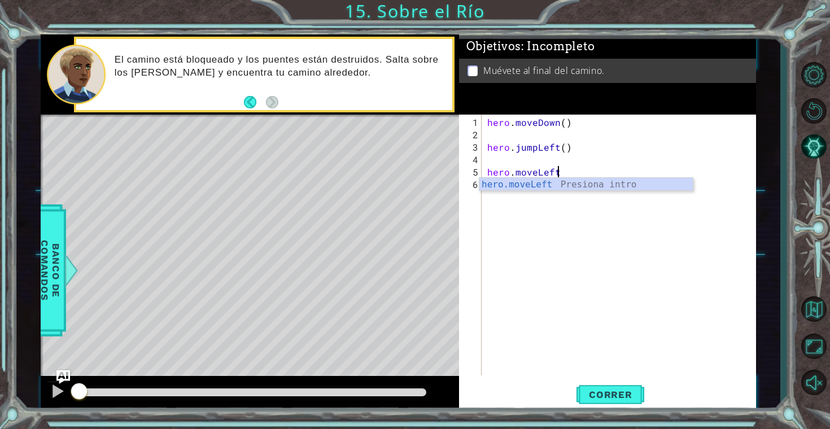
scroll to position [0, 4]
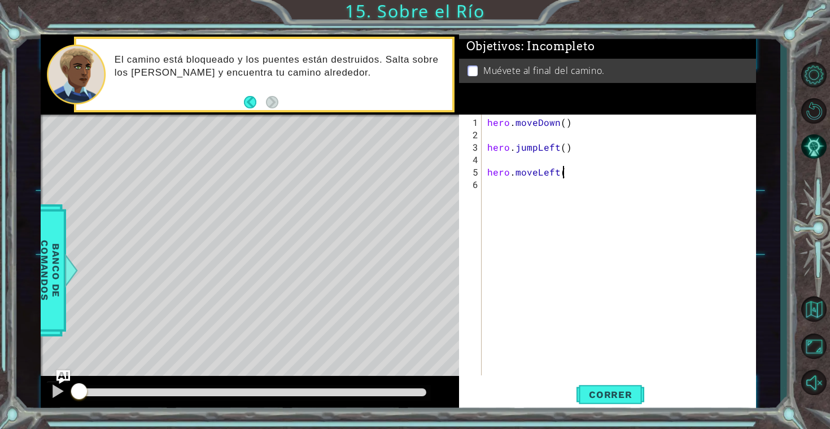
type textarea "hero.moveLeft()"
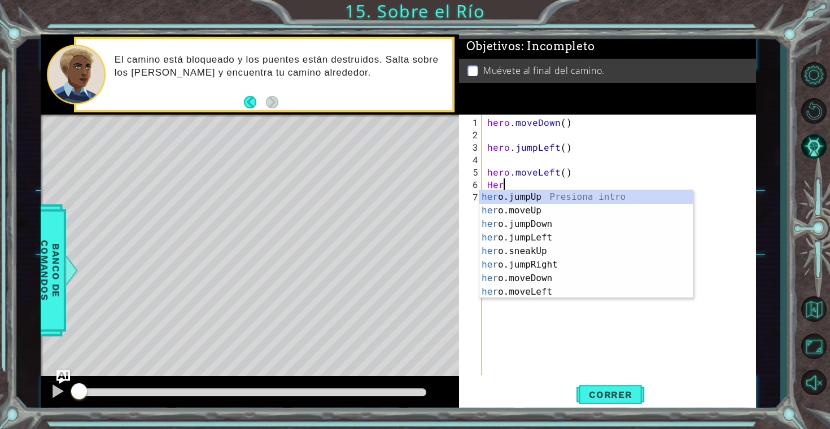
scroll to position [0, 0]
type textarea "H"
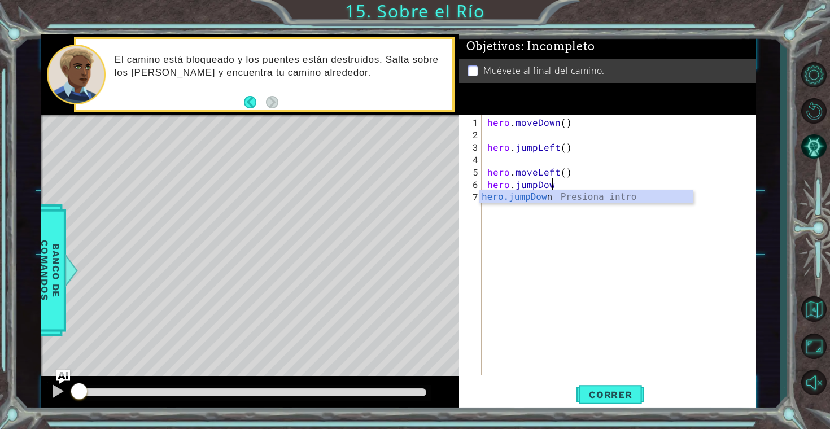
scroll to position [0, 4]
type textarea "hero.jumpDown()"
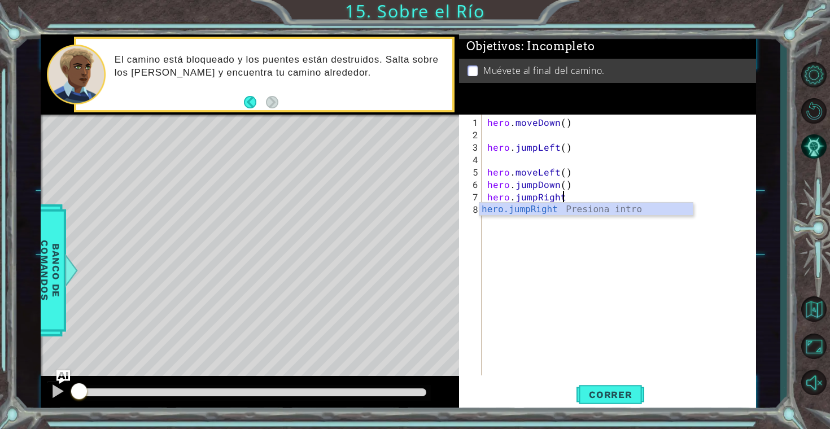
type textarea "hero.jumpRight()"
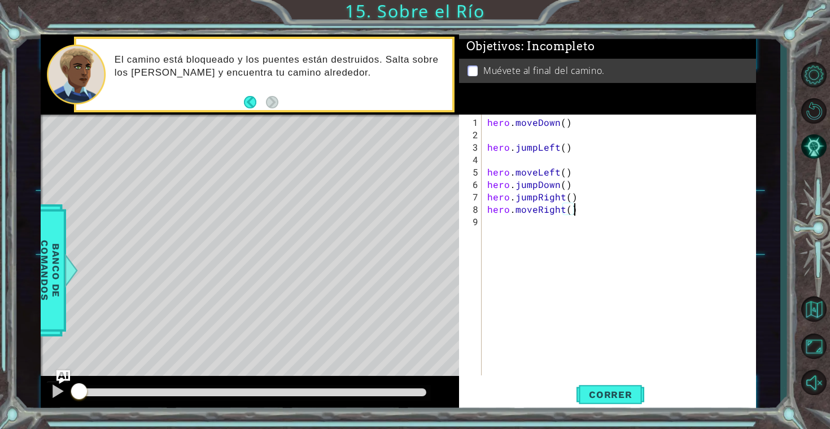
scroll to position [0, 5]
type textarea "hero.moveRight()"
click at [616, 394] on span "Correr" at bounding box center [611, 394] width 66 height 11
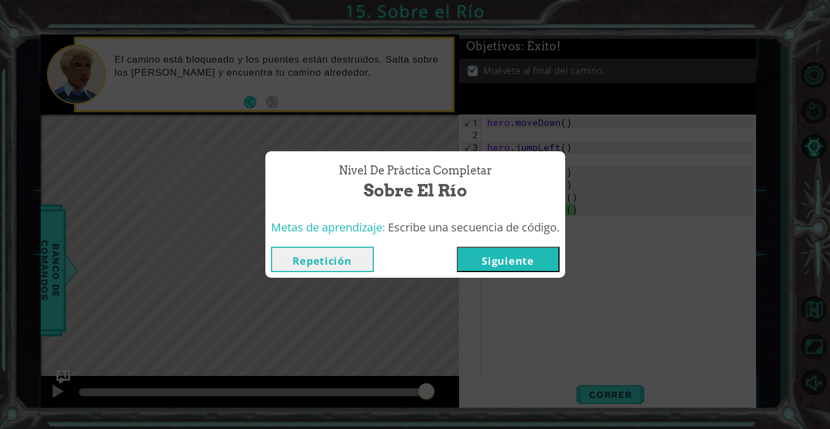
click at [515, 263] on button "Siguiente" at bounding box center [508, 259] width 103 height 25
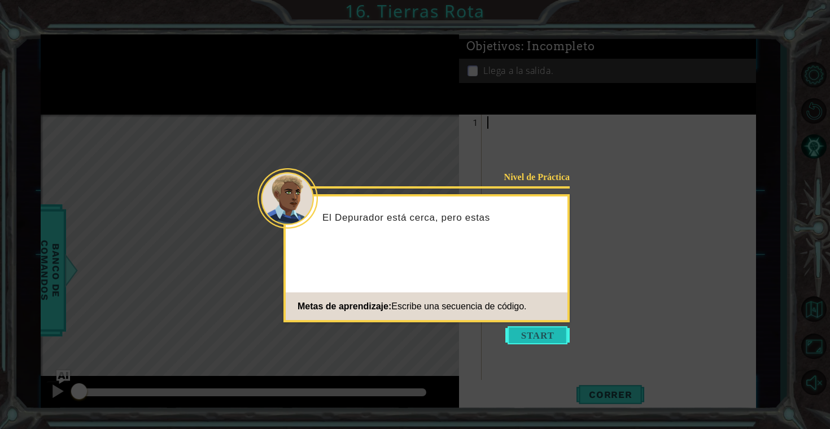
click at [536, 333] on button "Start" at bounding box center [537, 335] width 64 height 18
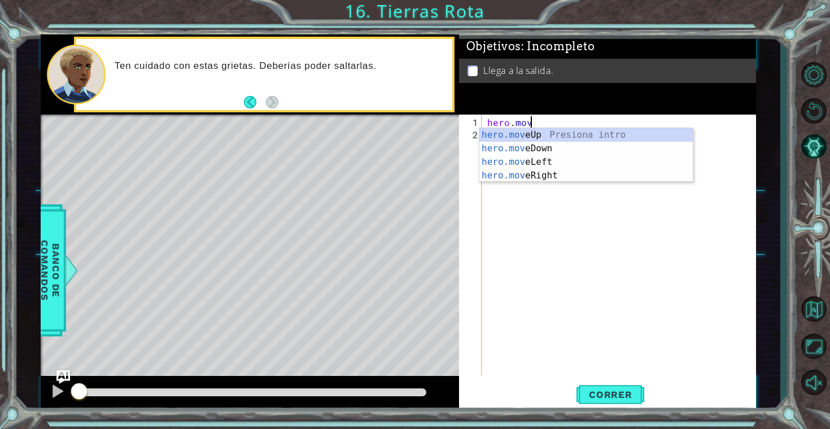
scroll to position [0, 2]
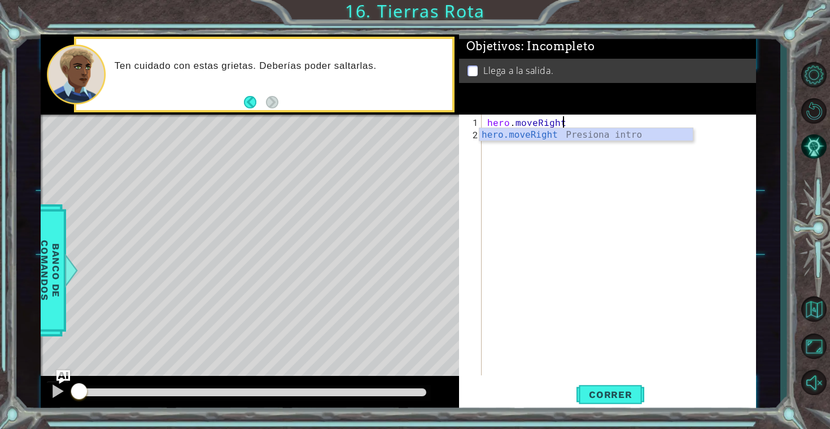
type textarea "hero.moveRight()"
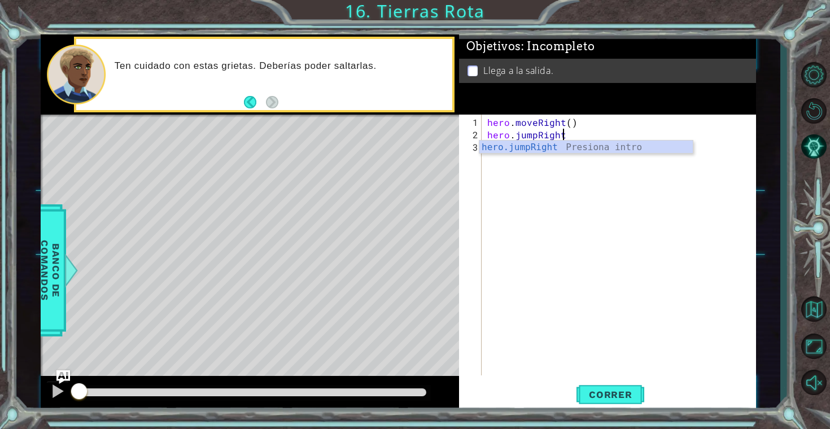
type textarea "hero.jumpRight()"
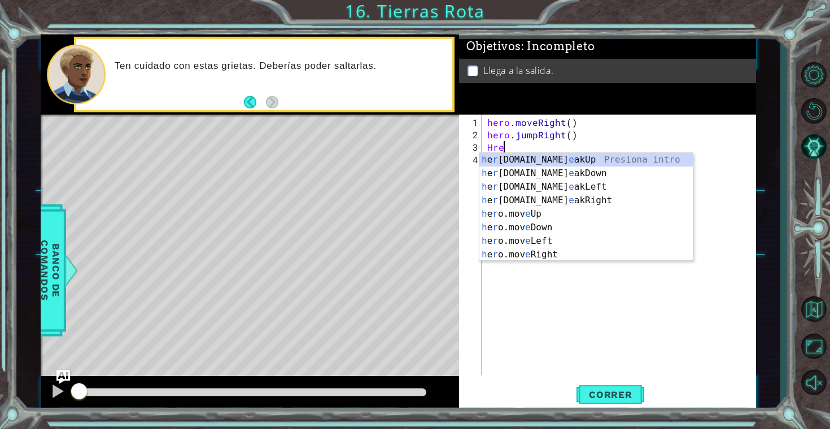
scroll to position [0, 0]
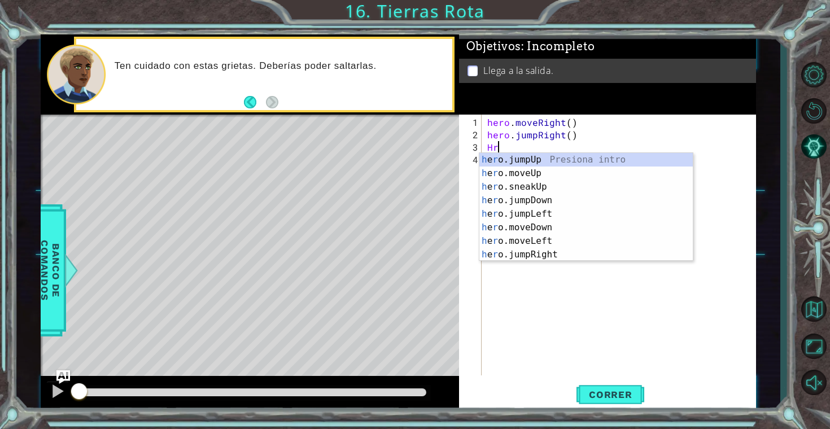
type textarea "H"
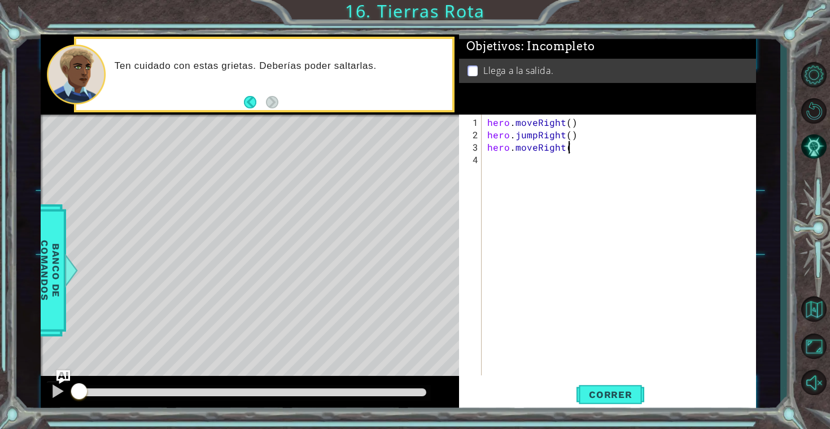
scroll to position [0, 5]
type textarea "hero.moveRight()"
type textarea "hero.jumpUp()"
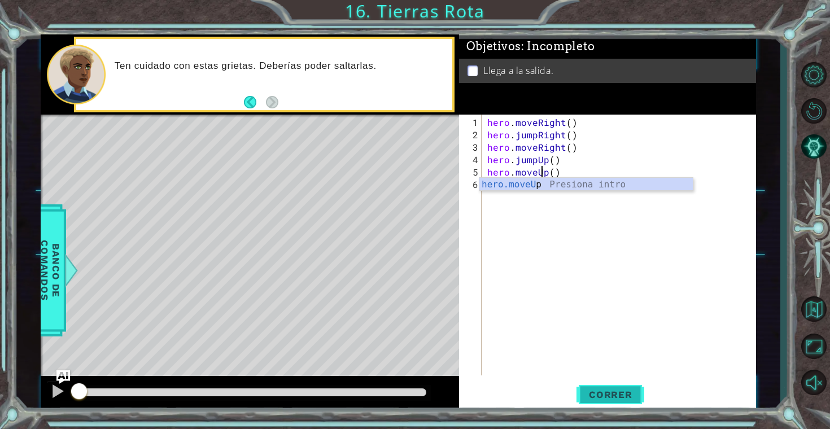
type textarea "hero.moveUp()"
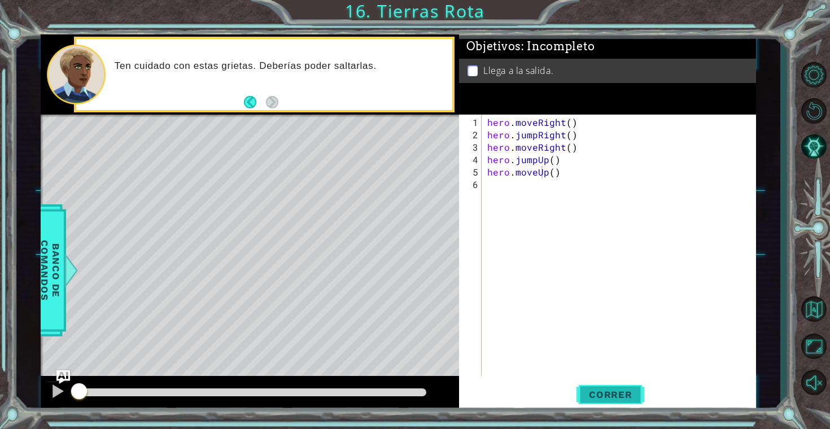
click at [608, 388] on button "Correr" at bounding box center [611, 395] width 68 height 30
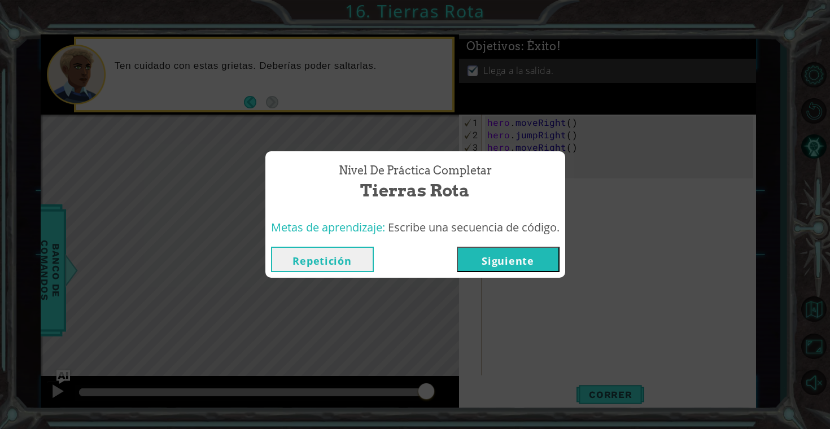
click at [516, 266] on button "Siguiente" at bounding box center [508, 259] width 103 height 25
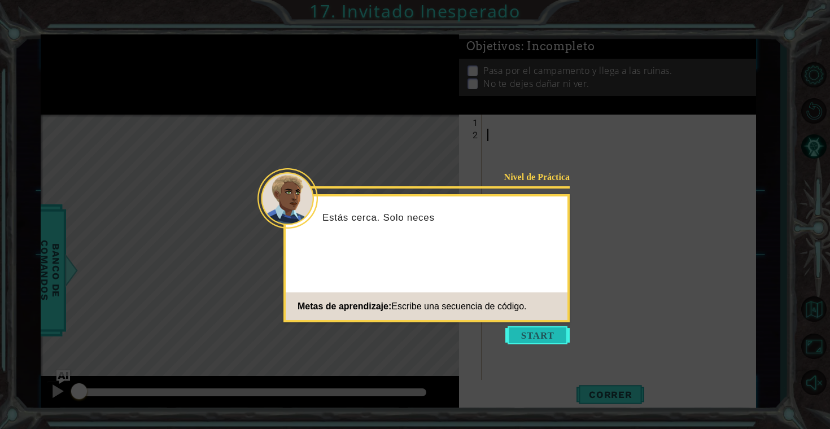
click at [543, 333] on button "Start" at bounding box center [537, 335] width 64 height 18
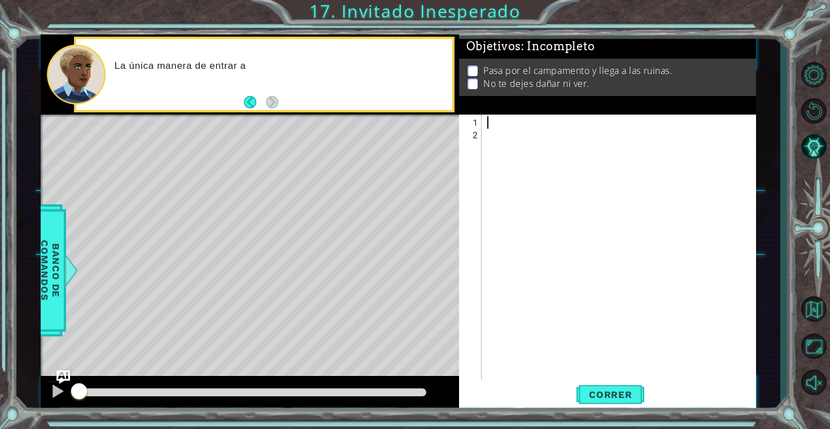
click at [512, 124] on div at bounding box center [622, 265] width 274 height 298
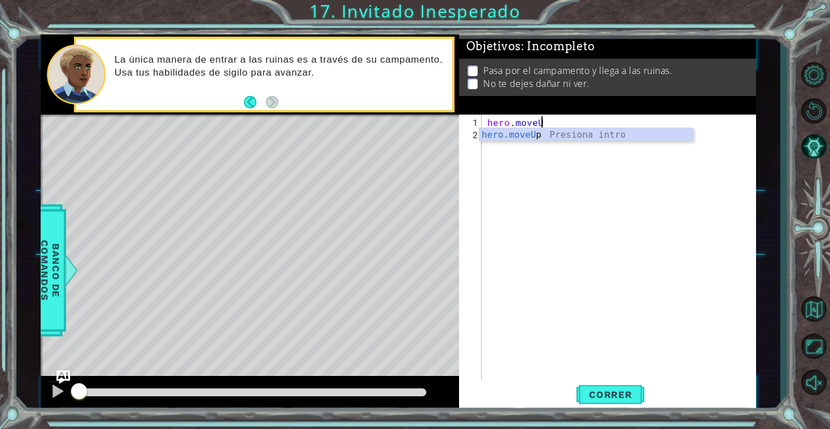
scroll to position [0, 3]
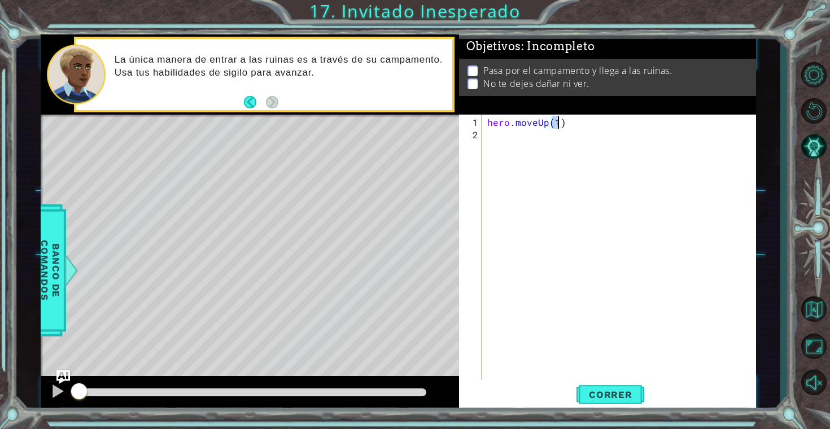
type textarea "hero.moveUp()"
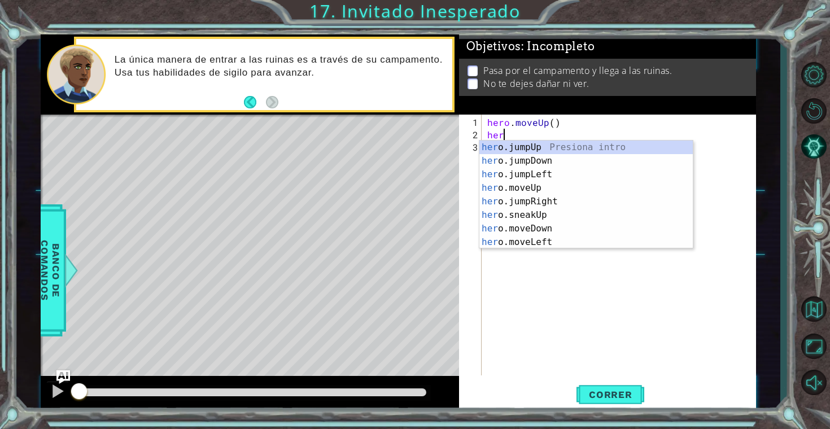
scroll to position [0, 1]
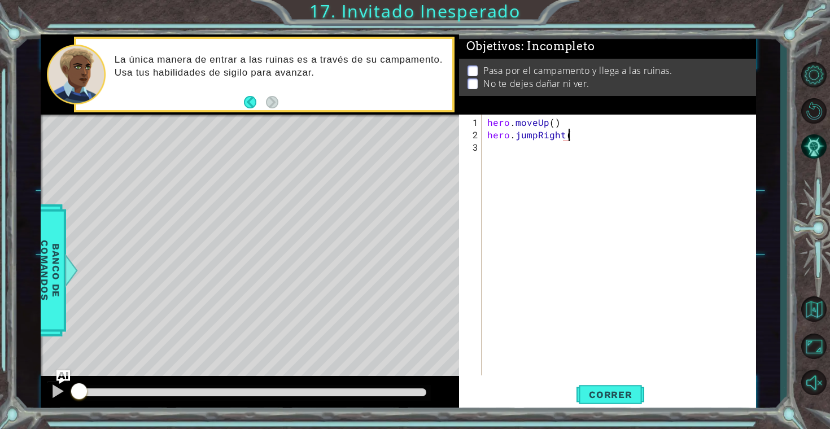
type textarea "hero.jumpRight()"
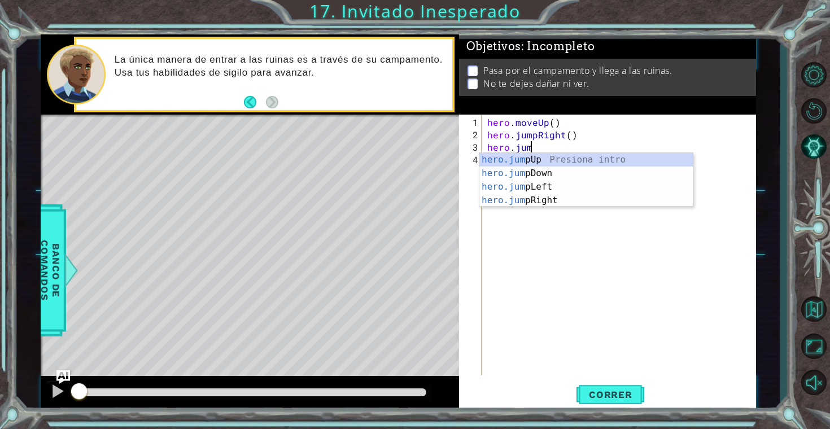
scroll to position [0, 2]
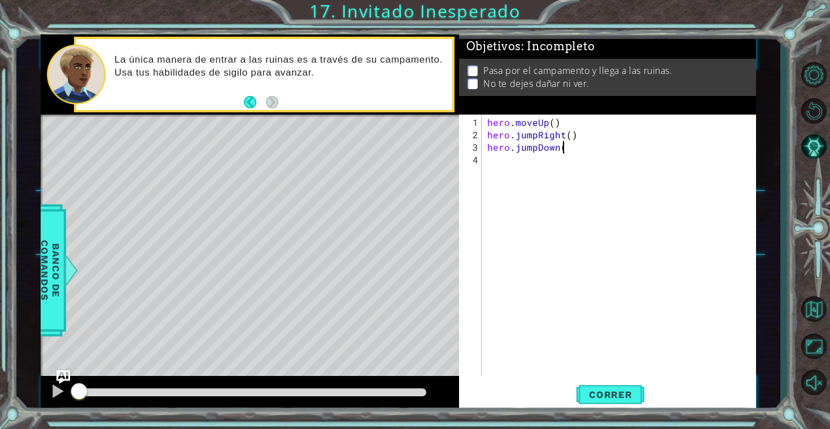
type textarea "hero.jumpDown()"
type textarea "hero.sneakRight()"
type textarea "H"
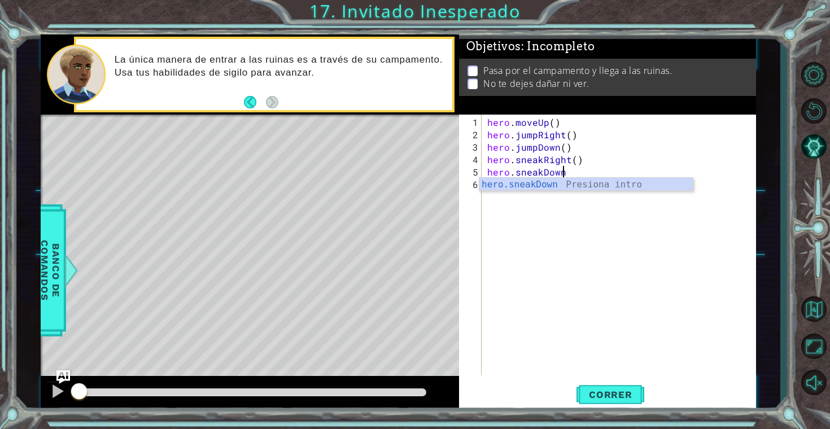
type textarea "hero.sneakDown()"
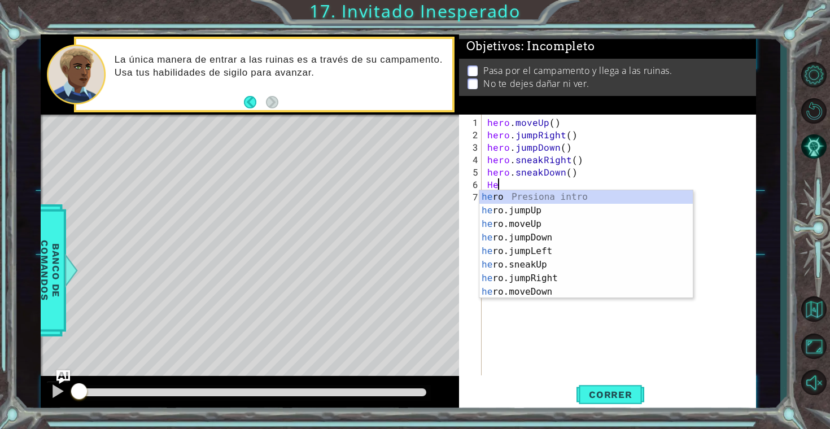
type textarea "H"
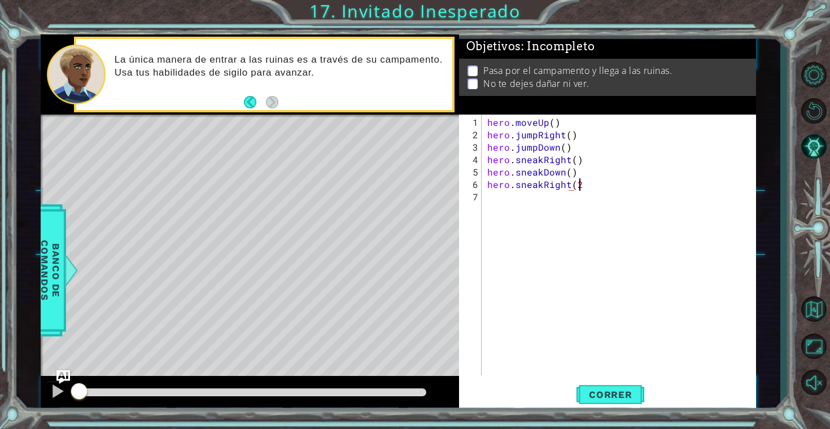
type textarea "hero.sneakRight(2)"
type textarea "hero.sneakUp()"
click at [600, 390] on span "Correr" at bounding box center [611, 394] width 66 height 11
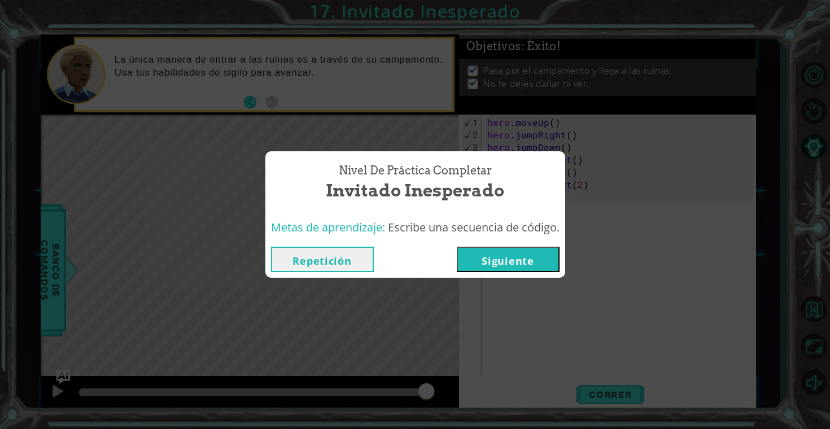
click at [531, 268] on button "Siguiente" at bounding box center [508, 259] width 103 height 25
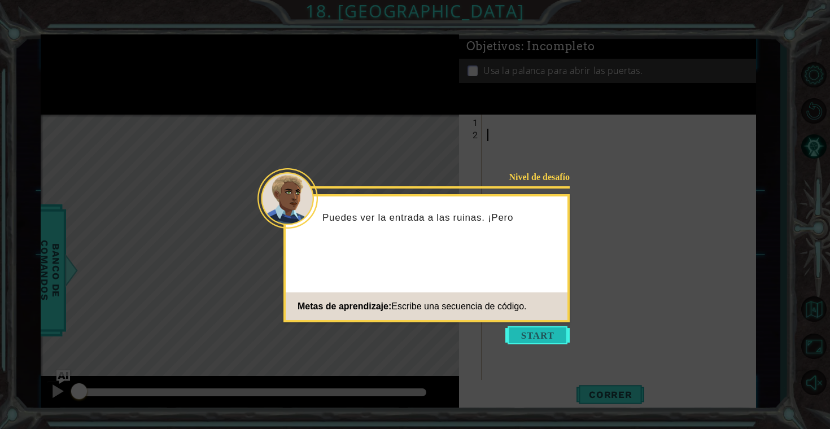
click at [544, 343] on button "Start" at bounding box center [537, 335] width 64 height 18
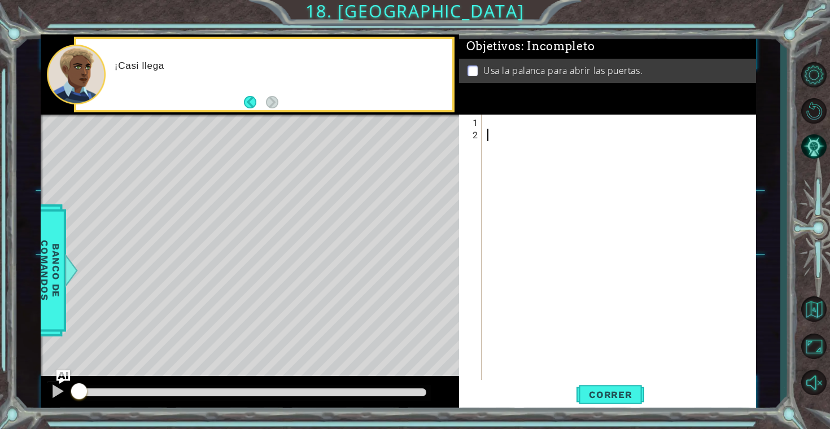
click at [512, 121] on div at bounding box center [622, 265] width 274 height 298
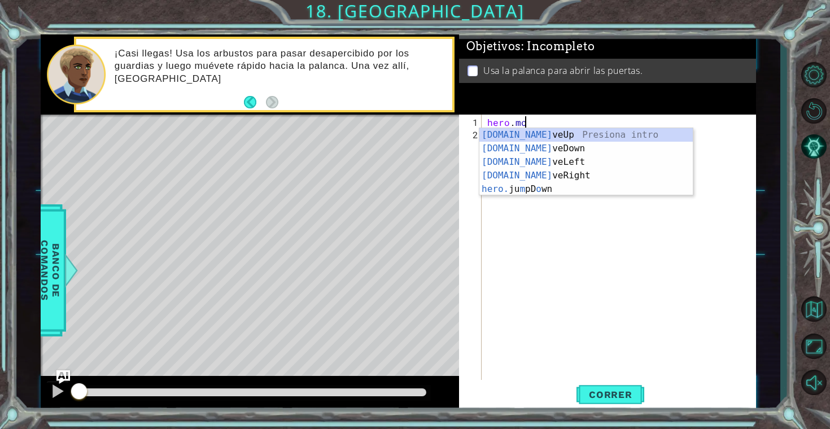
scroll to position [0, 2]
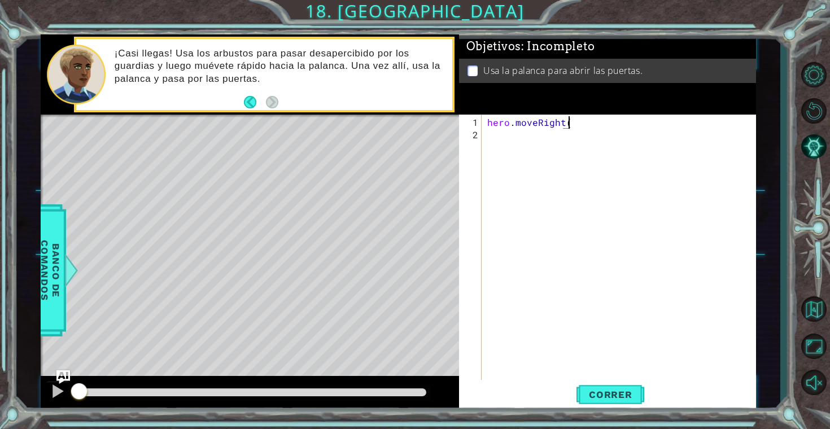
type textarea "hero.moveRight()"
type textarea "H"
type textarea "hero.sneakUp(2)"
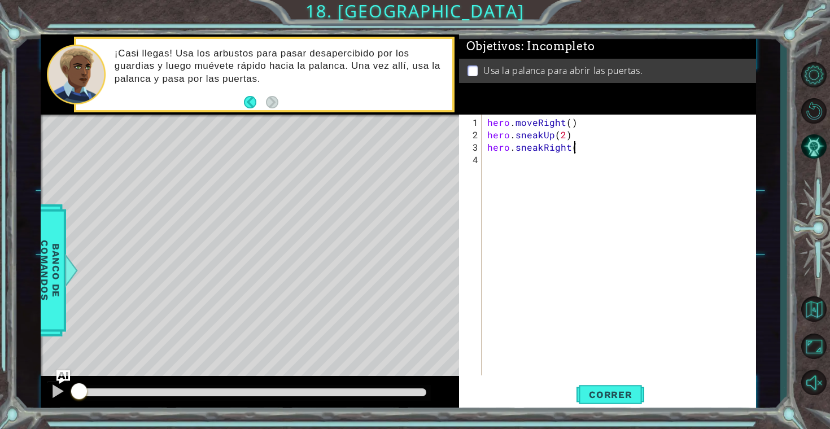
scroll to position [0, 5]
type textarea "hero.sneakRight()"
type textarea "H"
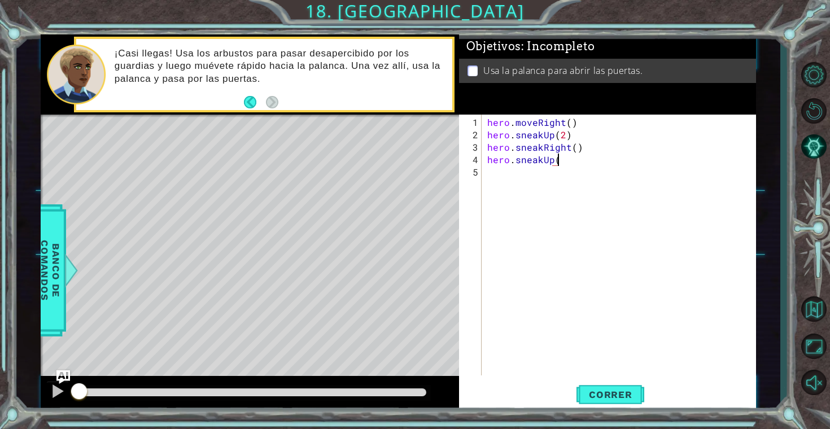
type textarea "hero.sneakUp()"
type textarea "hero.moveRight(2)"
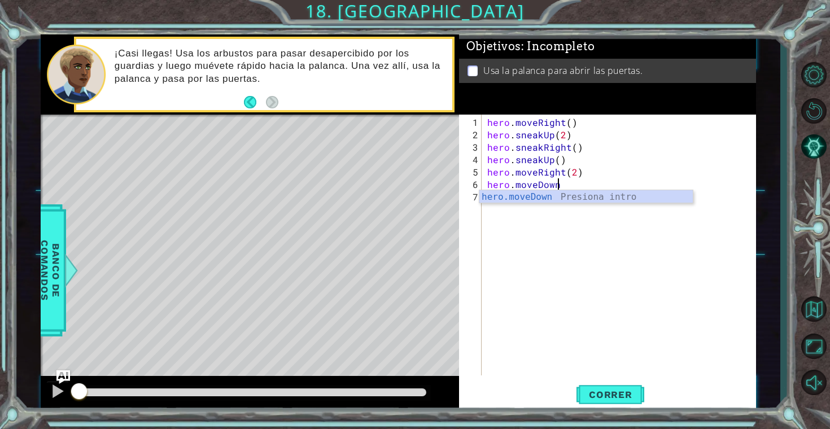
type textarea "hero.moveDown()"
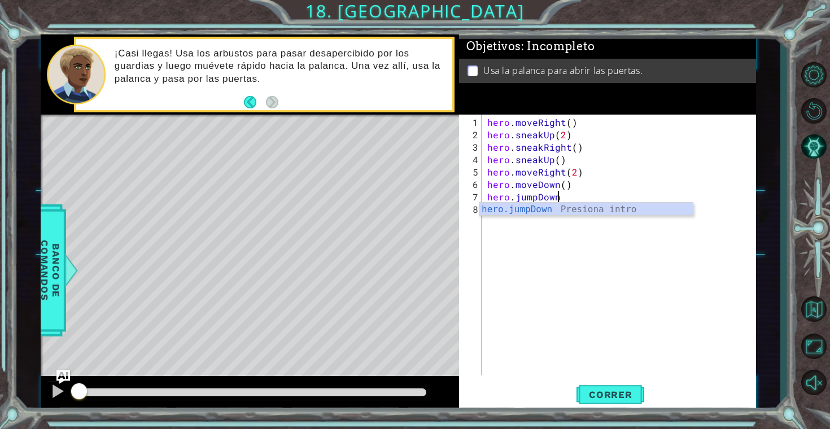
type textarea "hero.jumpDown()"
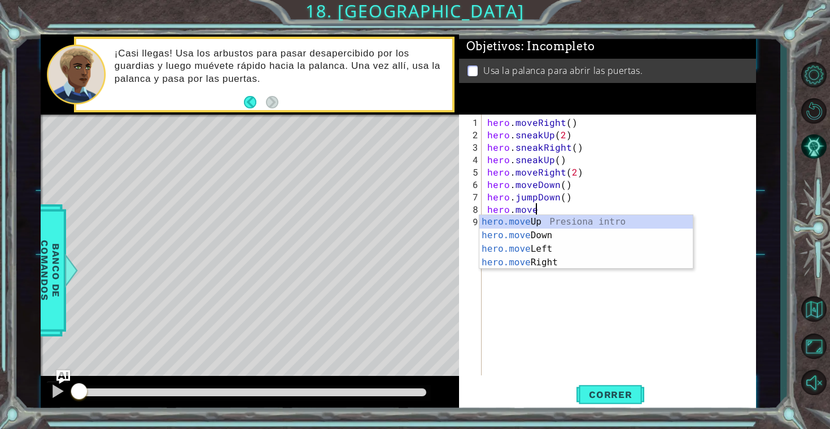
scroll to position [0, 2]
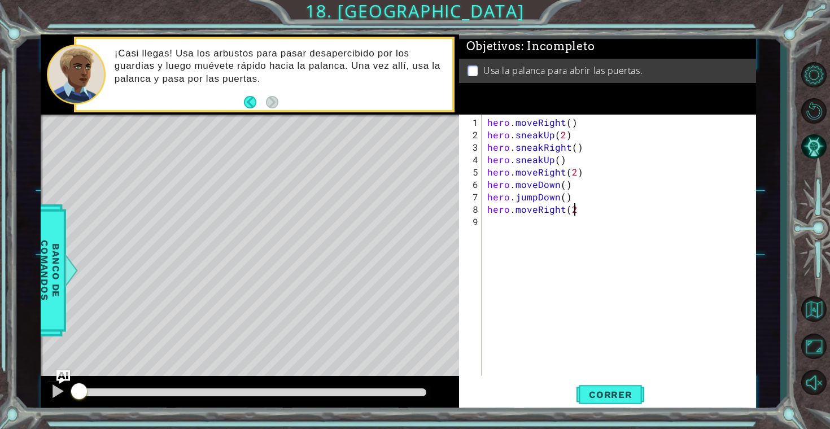
type textarea "hero.moveRight(2)"
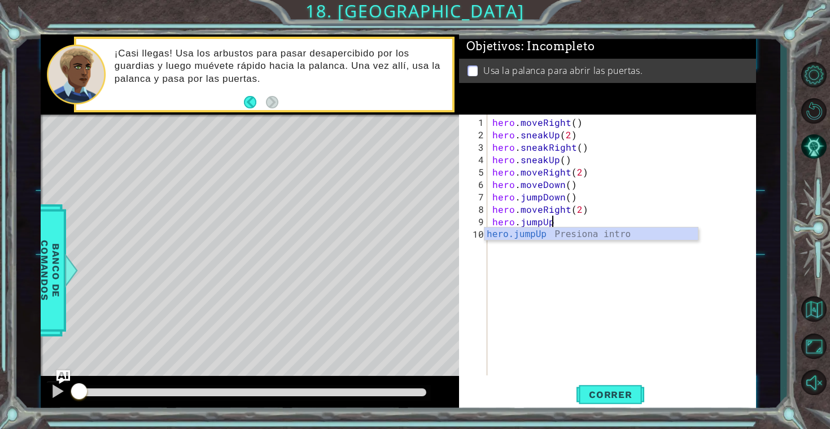
scroll to position [0, 3]
type textarea "hero.jumpUp()"
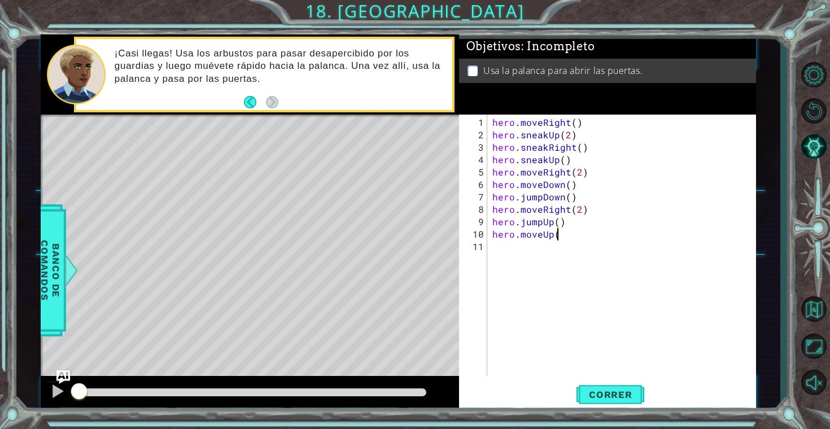
scroll to position [0, 4]
type textarea "hero.moveUp()"
click at [618, 383] on button "Correr" at bounding box center [611, 395] width 68 height 30
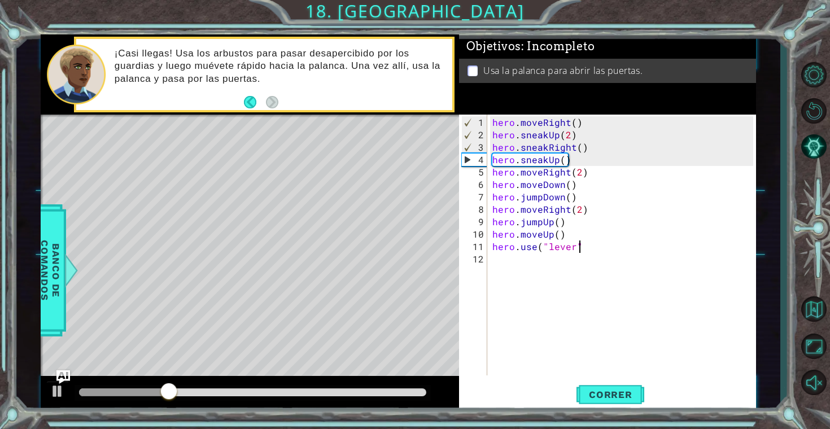
scroll to position [0, 5]
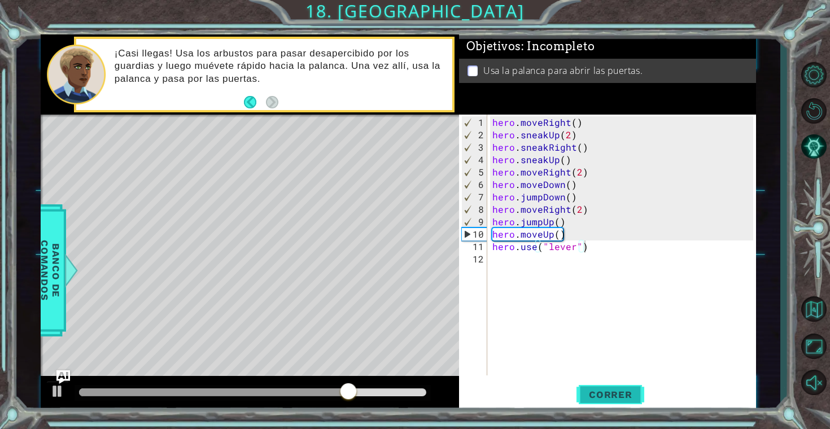
click at [633, 398] on span "Correr" at bounding box center [611, 394] width 66 height 11
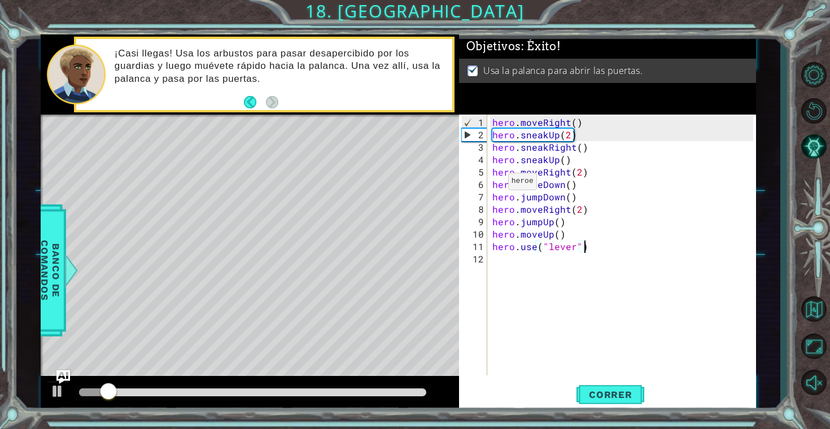
click at [378, 394] on div at bounding box center [252, 392] width 347 height 8
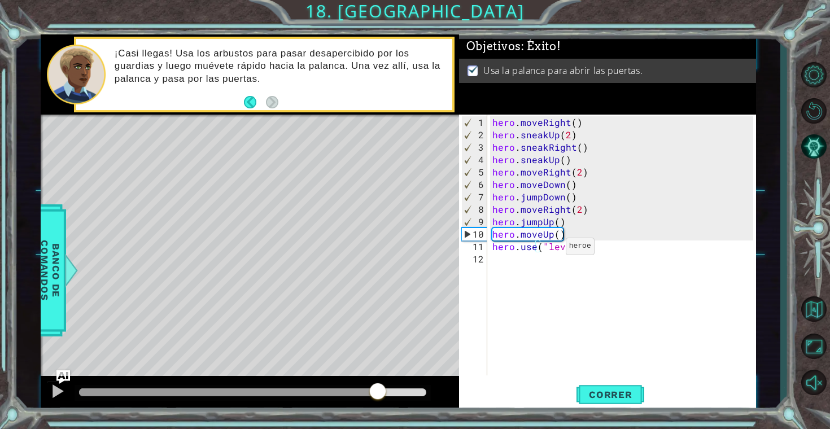
click at [551, 251] on div "hero . moveRight ( ) hero . sneakUp ( 2 ) hero . sneakRight ( ) hero . sneakUp …" at bounding box center [624, 259] width 269 height 286
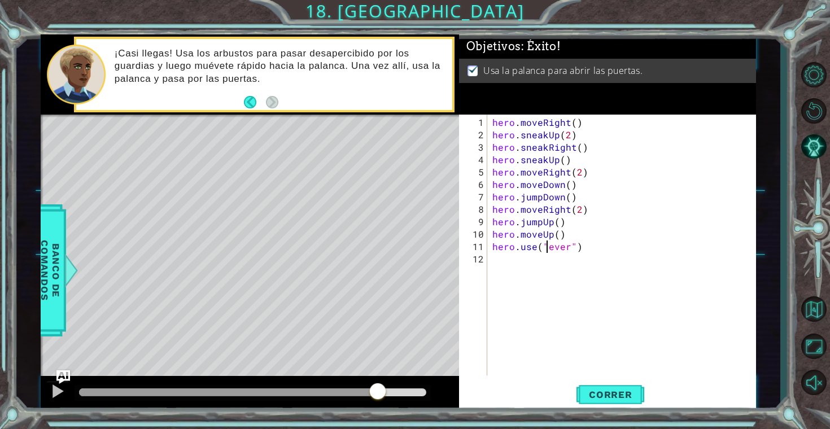
scroll to position [0, 4]
click at [615, 384] on button "Correr" at bounding box center [611, 395] width 68 height 30
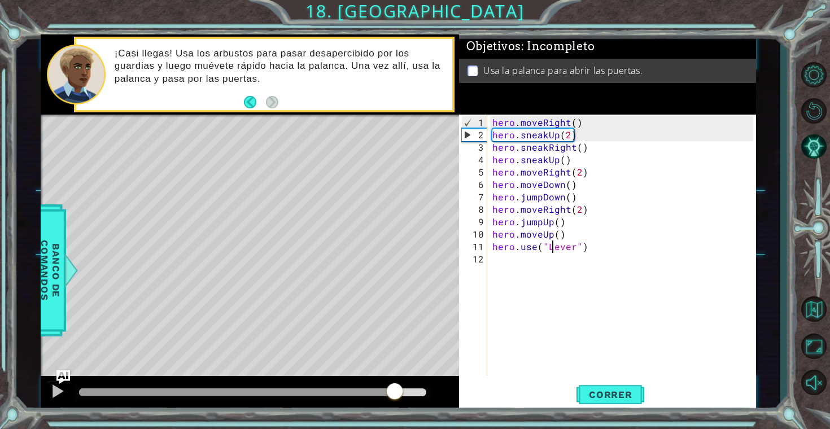
click at [395, 391] on div at bounding box center [252, 392] width 347 height 8
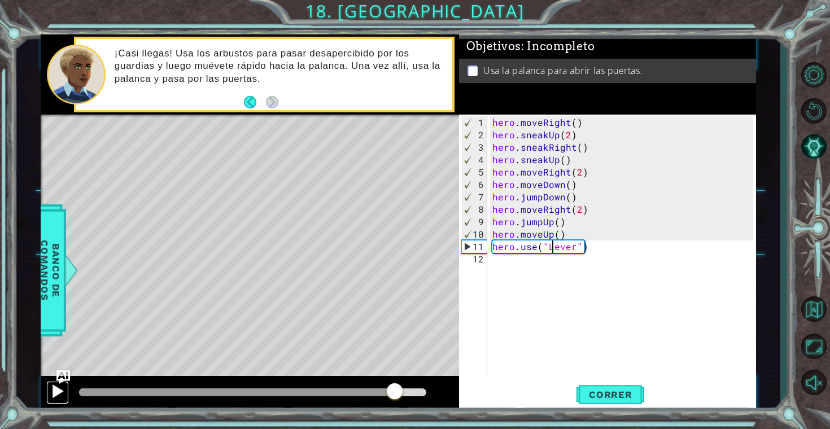
click at [61, 390] on div at bounding box center [57, 391] width 15 height 15
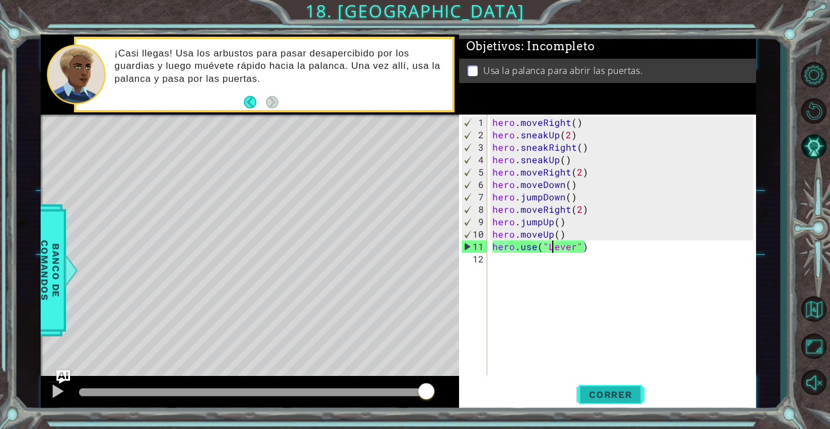
click at [583, 395] on span "Correr" at bounding box center [611, 394] width 66 height 11
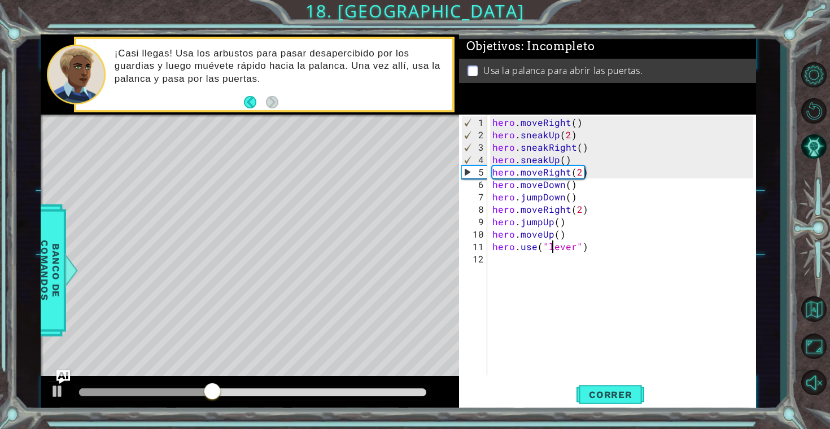
click at [617, 241] on div "hero . moveRight ( ) hero . sneakUp ( 2 ) hero . sneakRight ( ) hero . sneakUp …" at bounding box center [624, 259] width 269 height 286
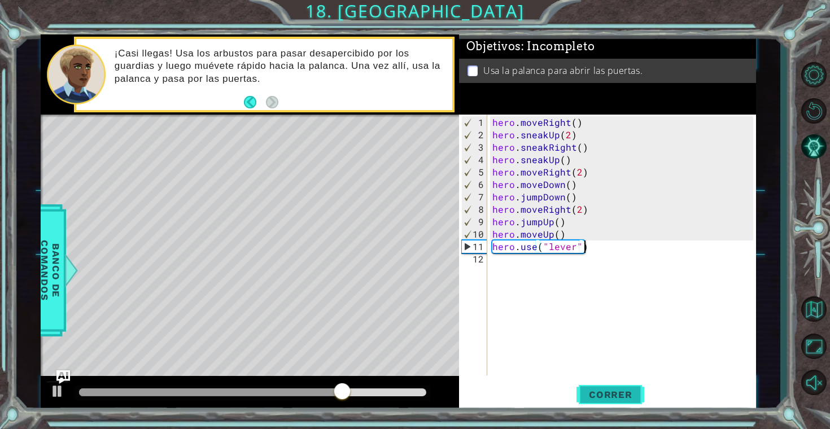
type textarea "hero.use("lever")"
click at [614, 404] on button "Correr" at bounding box center [611, 395] width 68 height 30
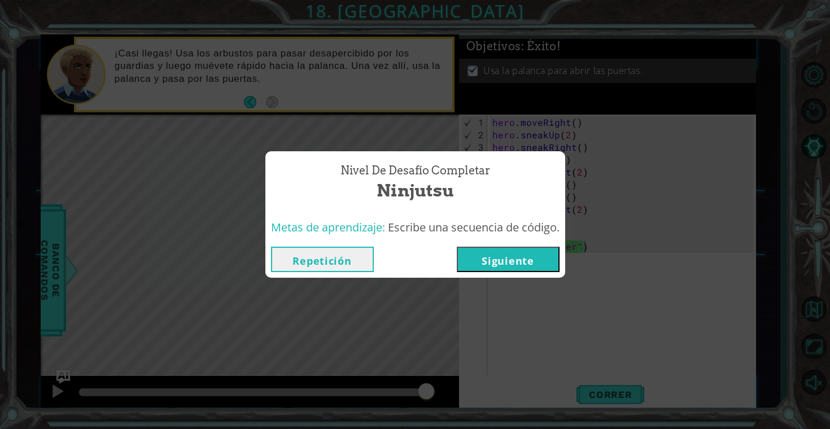
click at [512, 258] on button "Siguiente" at bounding box center [508, 259] width 103 height 25
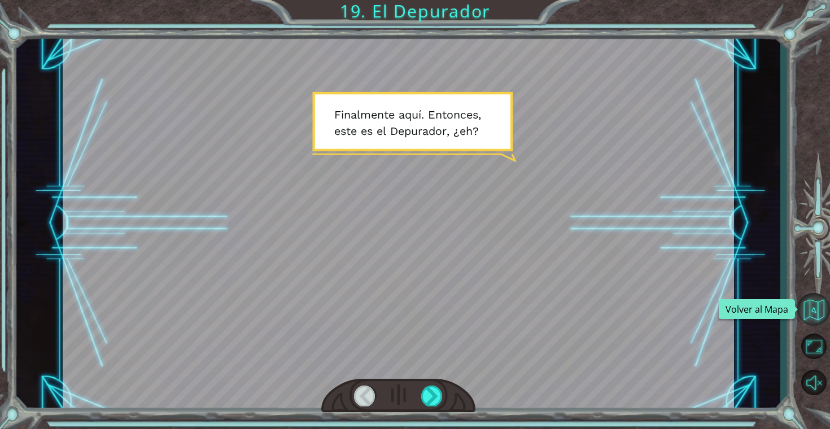
click at [814, 318] on button "Volver al Mapa" at bounding box center [813, 309] width 33 height 33
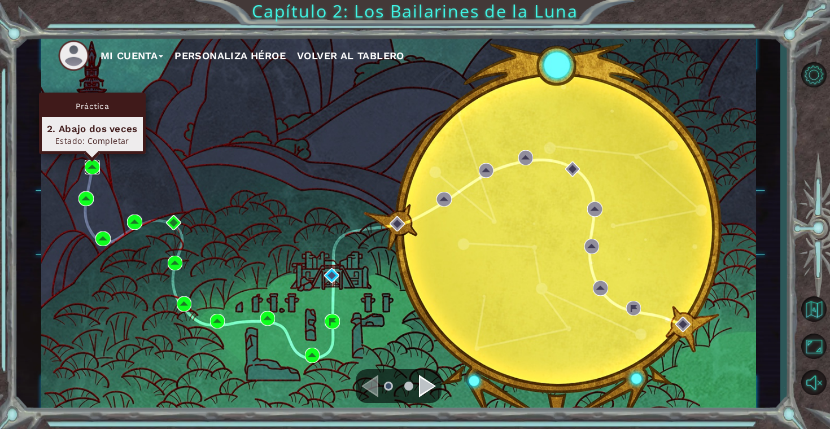
click at [94, 167] on img at bounding box center [92, 167] width 15 height 15
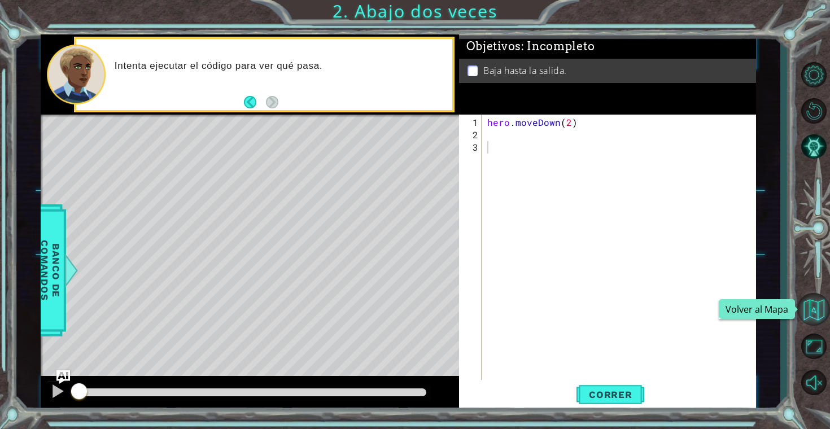
click at [816, 316] on button "Volver al Mapa" at bounding box center [813, 309] width 33 height 33
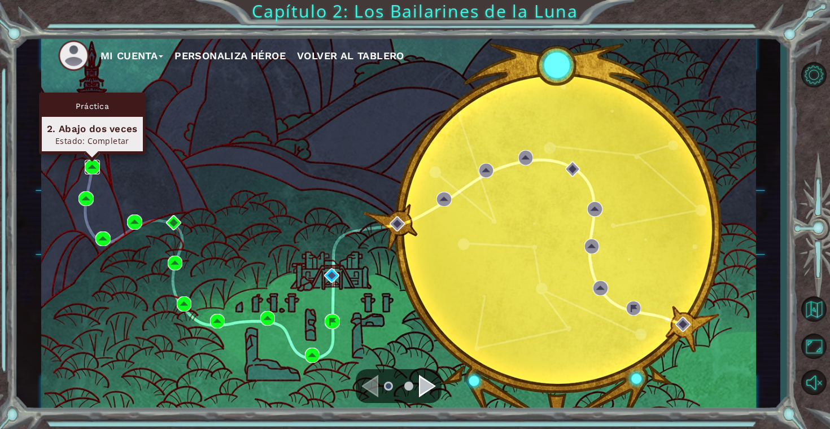
click at [93, 167] on img at bounding box center [92, 167] width 15 height 15
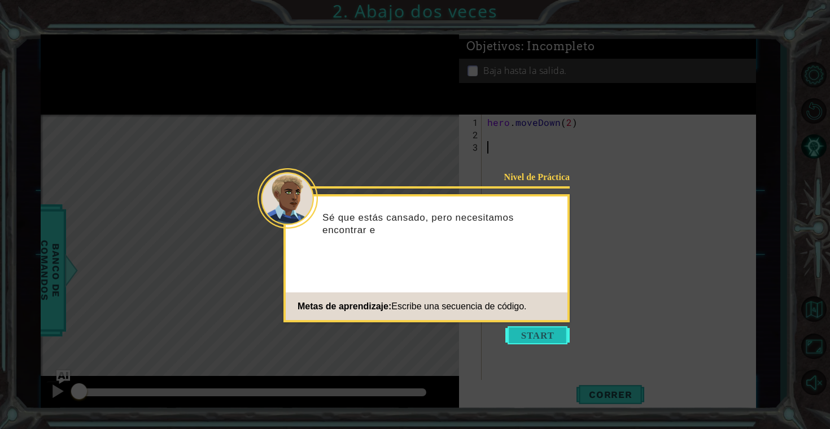
click at [538, 335] on button "Start" at bounding box center [537, 335] width 64 height 18
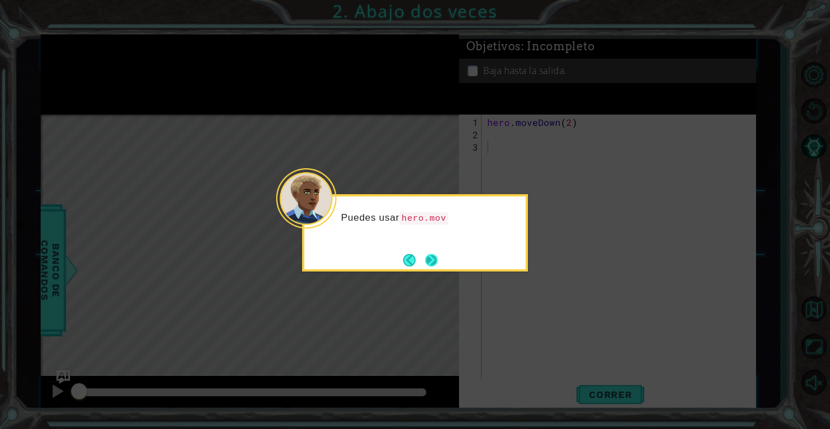
click at [438, 260] on button "Next" at bounding box center [432, 261] width 14 height 14
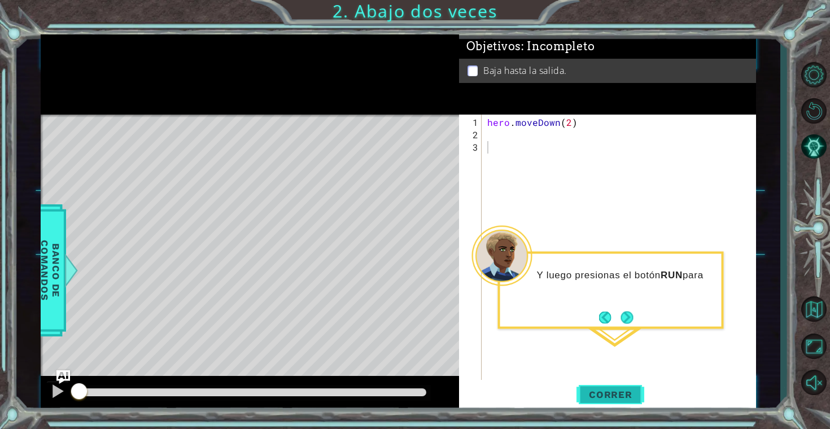
click at [610, 382] on button "Correr" at bounding box center [611, 395] width 68 height 30
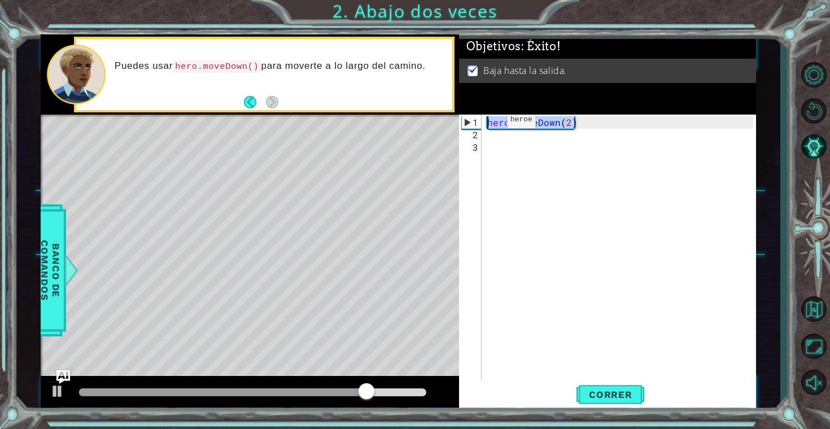
drag, startPoint x: 586, startPoint y: 127, endPoint x: 487, endPoint y: 125, distance: 99.4
click at [487, 124] on div "hero . moveDown ( 2 )" at bounding box center [622, 265] width 274 height 298
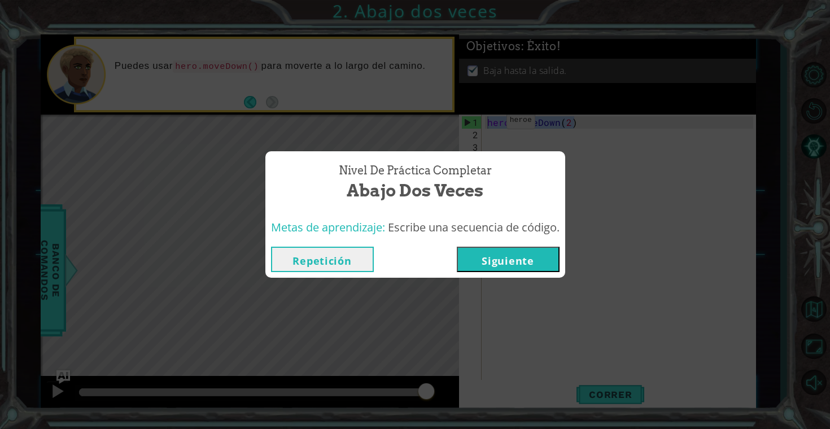
click at [350, 255] on button "Repetición" at bounding box center [322, 259] width 103 height 25
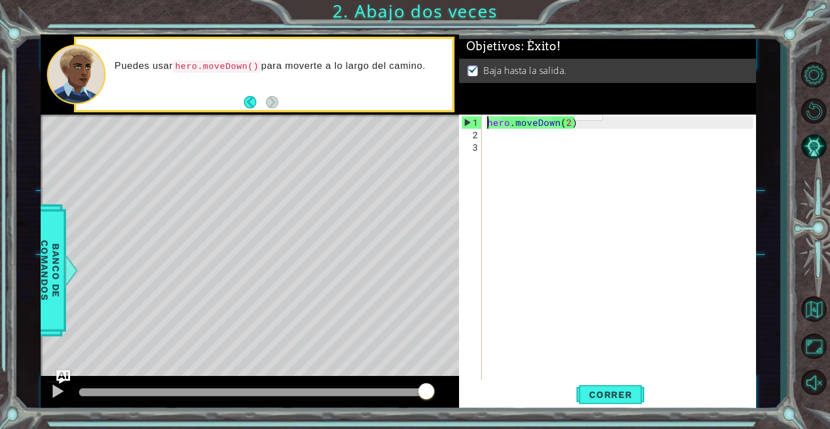
click at [554, 116] on div "hero . moveDown ( 2 )" at bounding box center [622, 265] width 274 height 298
type textarea "hero.moveDown(2)"
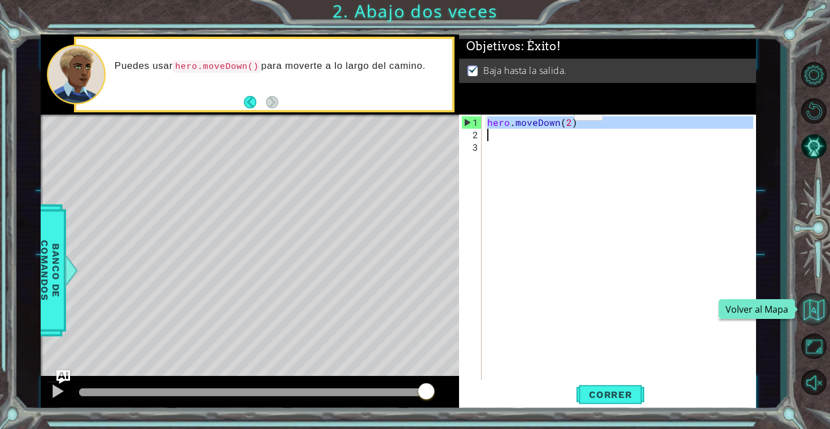
click at [814, 312] on button "Volver al Mapa" at bounding box center [813, 309] width 33 height 33
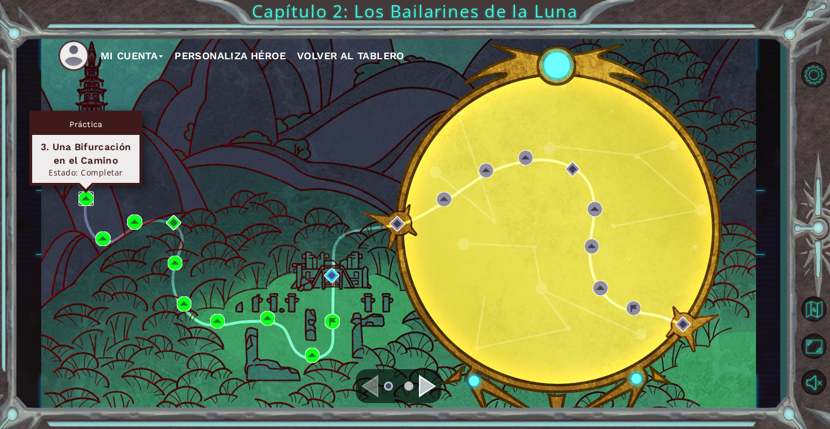
click at [82, 198] on img at bounding box center [85, 198] width 15 height 15
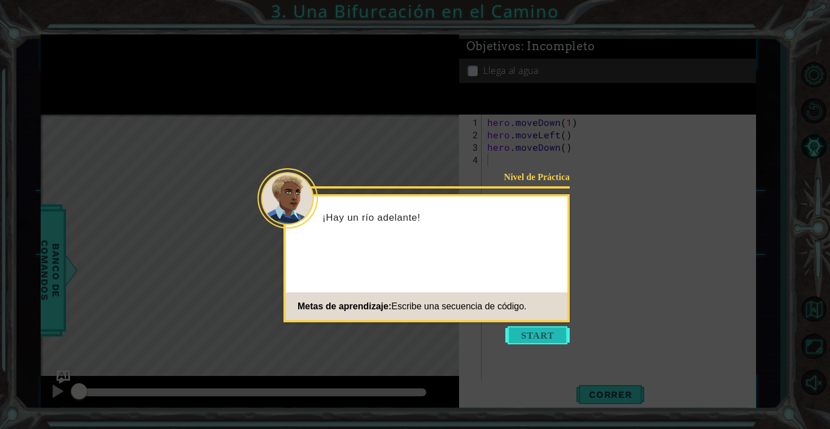
click at [529, 335] on button "Start" at bounding box center [537, 335] width 64 height 18
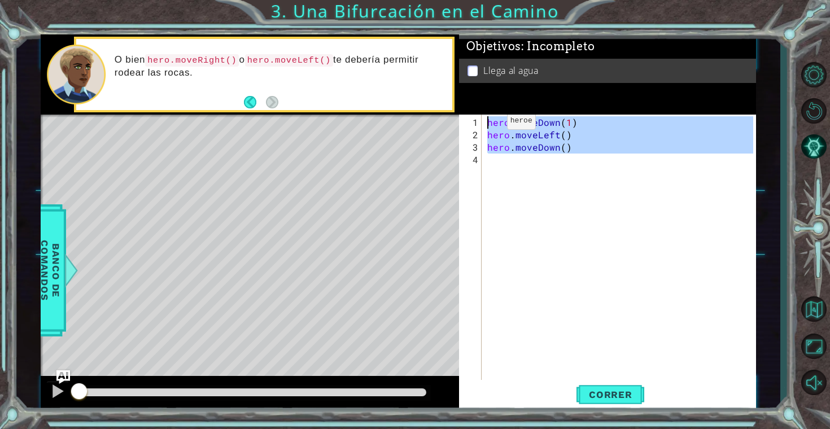
drag, startPoint x: 575, startPoint y: 159, endPoint x: 487, endPoint y: 125, distance: 94.4
click at [487, 125] on div "hero . moveDown ( 1 ) hero . moveLeft ( ) hero . moveDown ( )" at bounding box center [622, 265] width 274 height 298
type textarea "hero.moveDown(1) hero.moveLeft()"
click at [815, 321] on button "Volver al Mapa" at bounding box center [813, 309] width 33 height 33
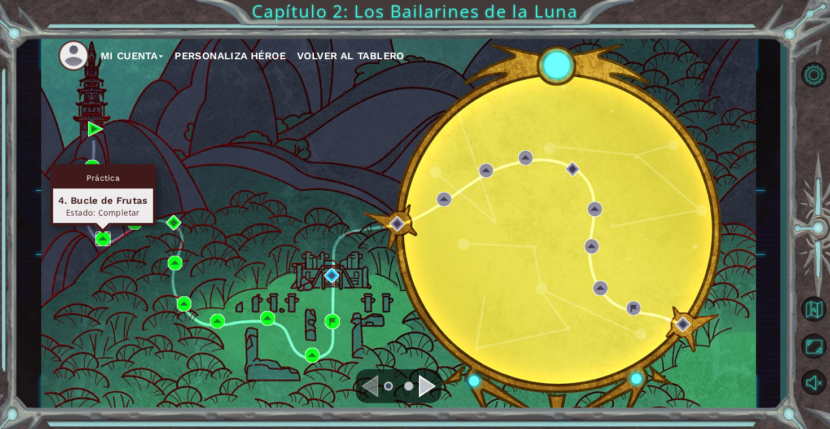
click at [104, 238] on img at bounding box center [102, 239] width 15 height 15
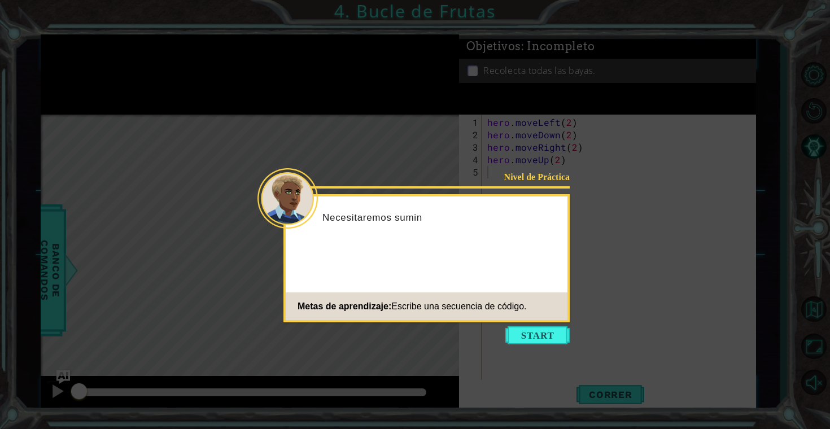
click at [533, 346] on icon at bounding box center [415, 214] width 830 height 429
click at [547, 337] on button "Start" at bounding box center [537, 335] width 64 height 18
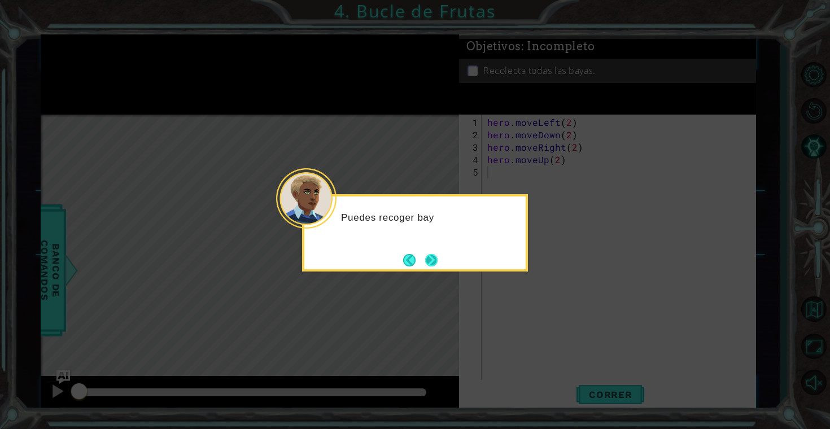
click at [431, 257] on button "Next" at bounding box center [431, 260] width 13 height 13
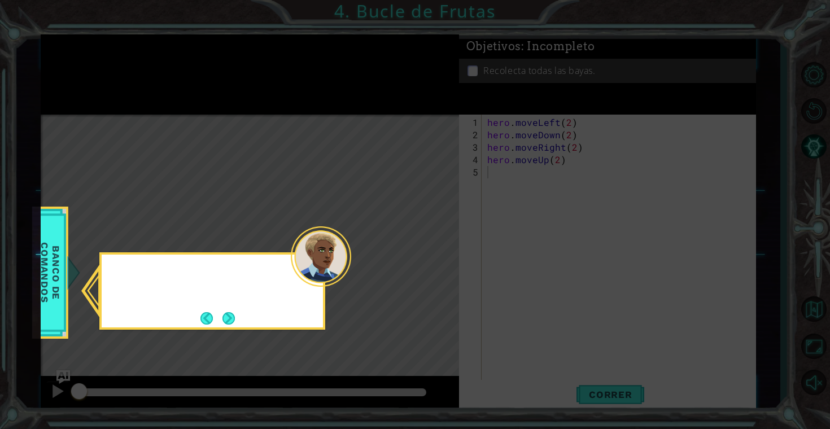
click at [432, 257] on icon at bounding box center [415, 214] width 830 height 429
click at [242, 309] on div "Abre el Banco de Có" at bounding box center [212, 290] width 226 height 77
click at [231, 315] on button "Next" at bounding box center [228, 318] width 13 height 13
click at [222, 320] on button "Next" at bounding box center [228, 318] width 13 height 13
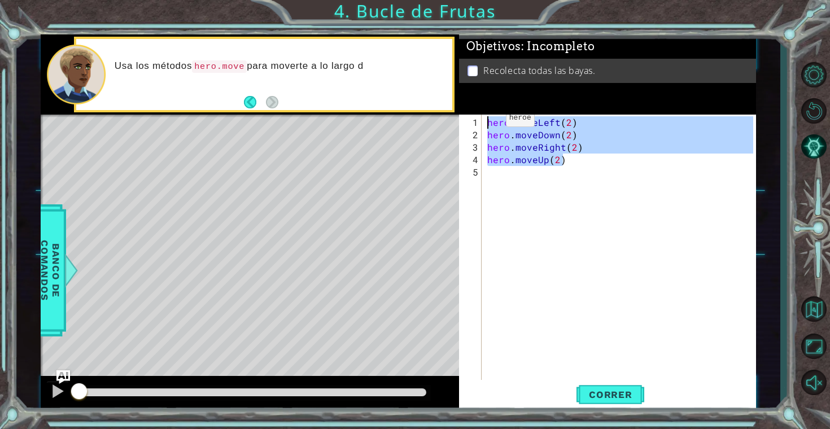
drag, startPoint x: 578, startPoint y: 159, endPoint x: 486, endPoint y: 123, distance: 98.4
click at [486, 123] on div "hero . moveLeft ( 2 ) hero . moveDown ( 2 ) hero . moveRight ( 2 ) hero . moveU…" at bounding box center [622, 265] width 274 height 298
type textarea "hero.moveLeft(2) hero.moveDown(2)"
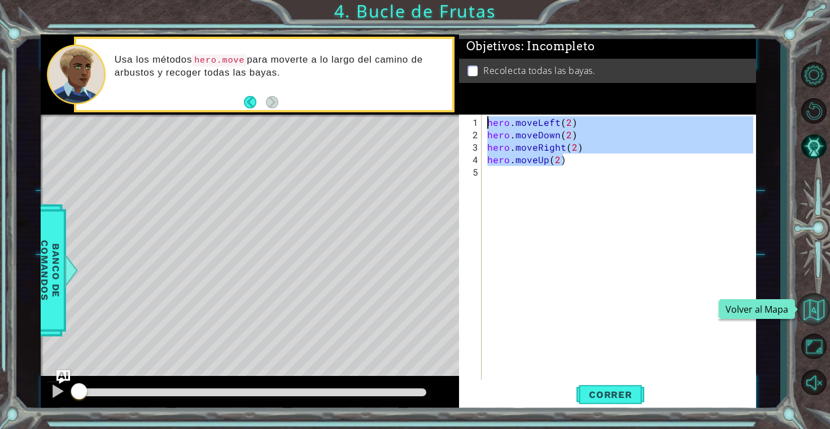
click at [818, 314] on button "Volver al Mapa" at bounding box center [813, 309] width 33 height 33
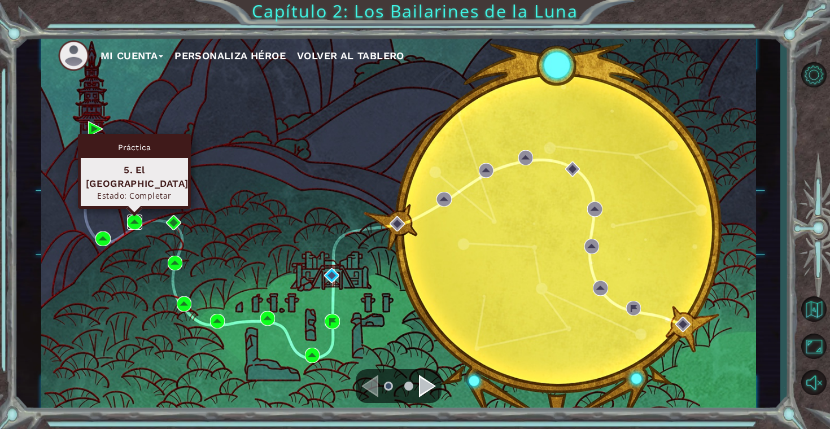
click at [132, 220] on img at bounding box center [134, 222] width 15 height 15
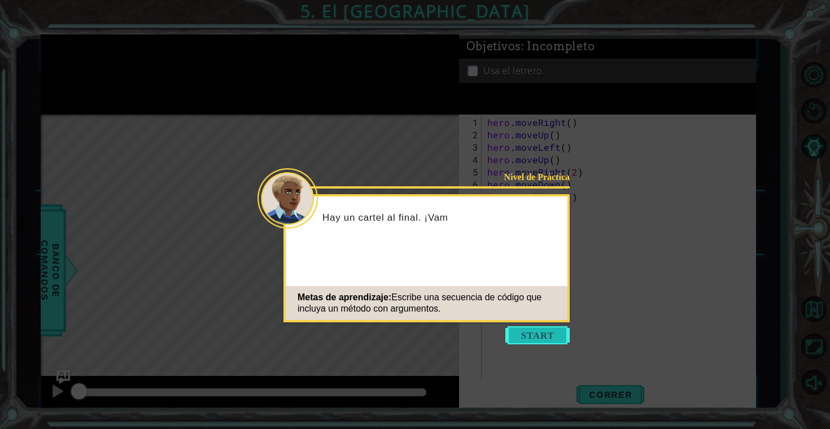
click at [540, 337] on button "Start" at bounding box center [537, 335] width 64 height 18
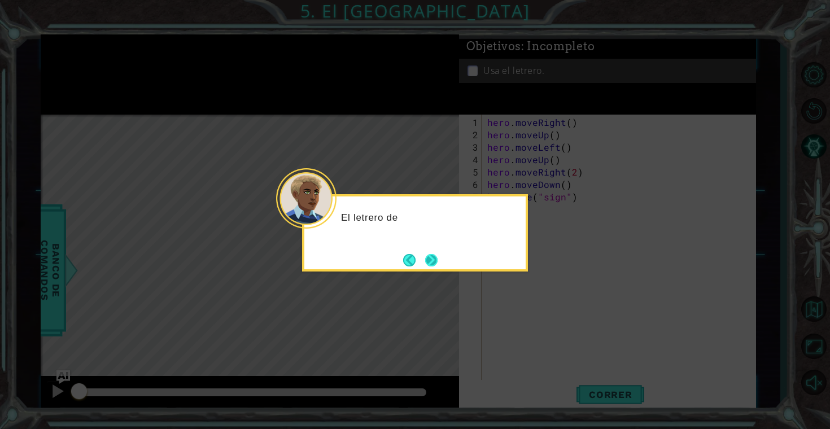
click at [435, 256] on button "Next" at bounding box center [431, 260] width 12 height 12
click at [435, 256] on button "Next" at bounding box center [431, 260] width 13 height 13
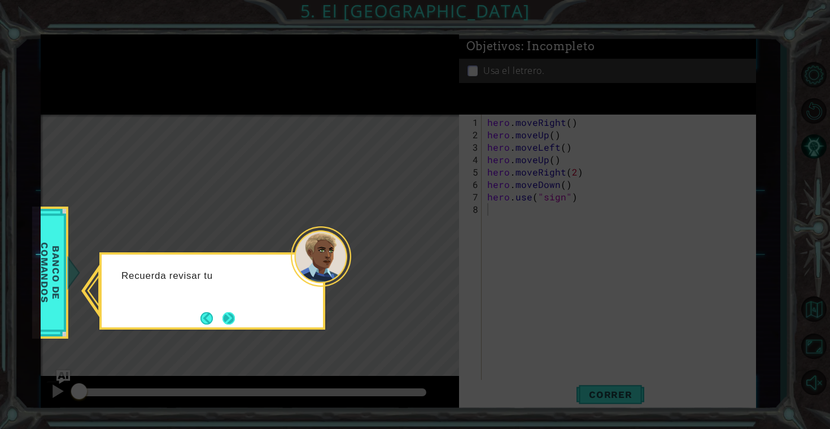
click at [230, 324] on button "Next" at bounding box center [229, 318] width 20 height 20
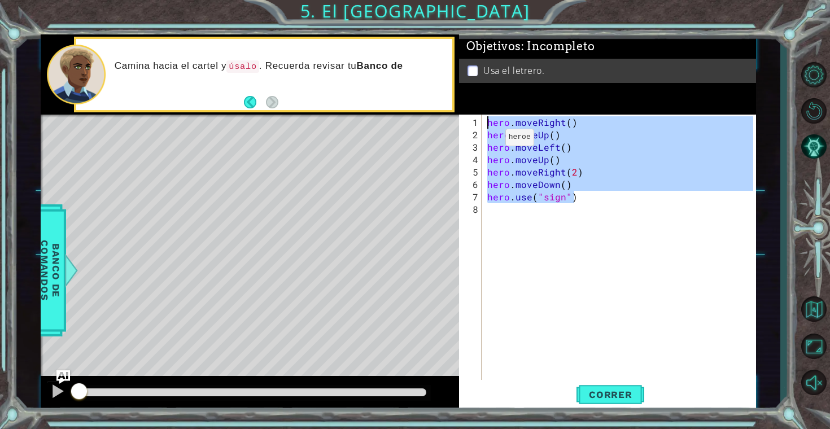
drag, startPoint x: 588, startPoint y: 197, endPoint x: 482, endPoint y: 127, distance: 126.7
click at [482, 126] on div "1 2 3 4 5 6 7 8 hero . moveRight ( ) hero . moveUp ( ) hero . moveLeft ( ) hero…" at bounding box center [606, 251] width 294 height 273
type textarea "hero.moveRight() hero.moveUp()"
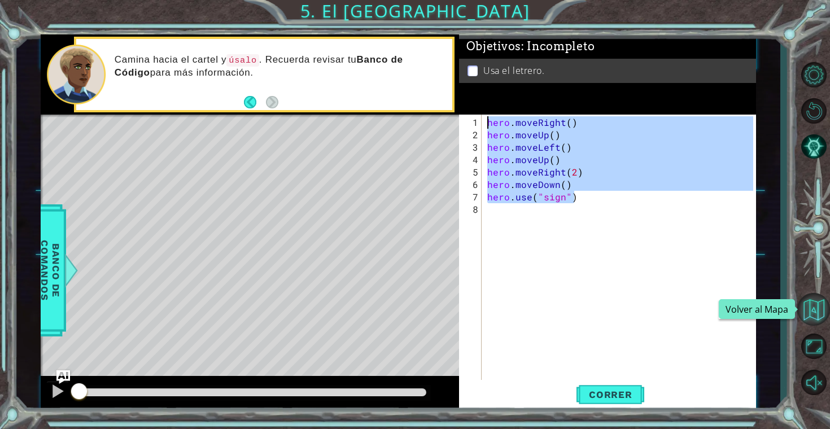
click at [824, 325] on button "Volver al Mapa" at bounding box center [813, 309] width 33 height 33
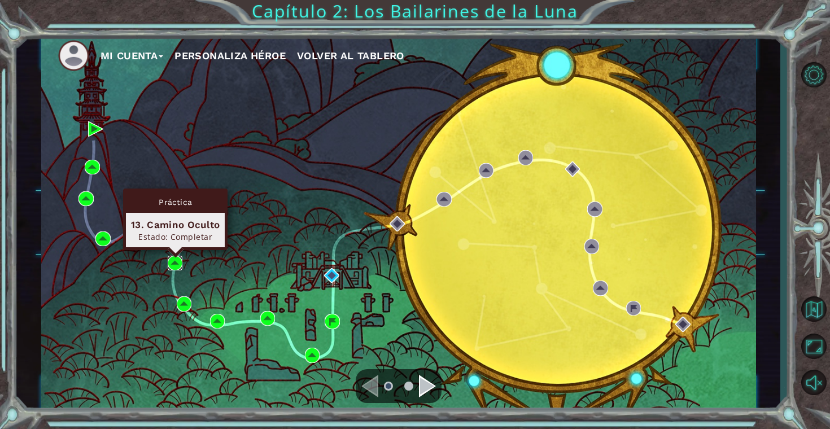
click at [178, 264] on img at bounding box center [175, 263] width 15 height 15
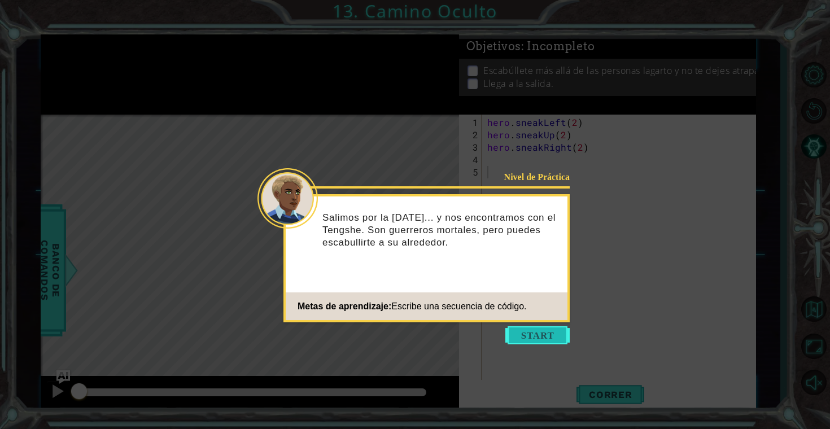
click at [548, 330] on button "Start" at bounding box center [537, 335] width 64 height 18
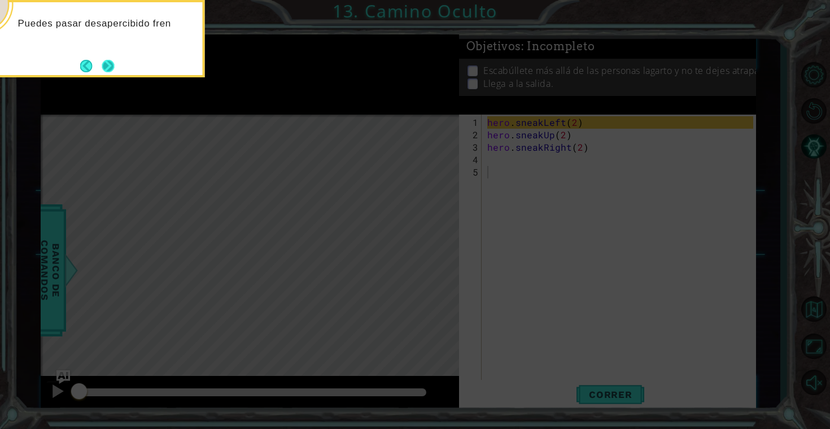
click at [114, 63] on button "Next" at bounding box center [108, 66] width 12 height 12
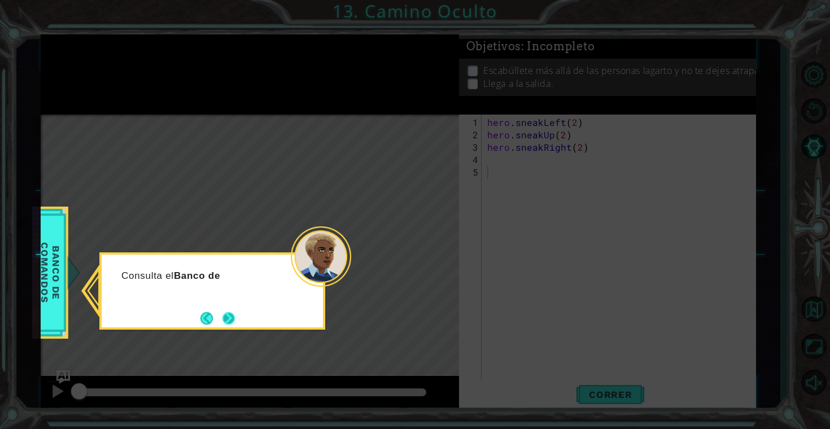
click at [234, 315] on button "Next" at bounding box center [228, 318] width 15 height 15
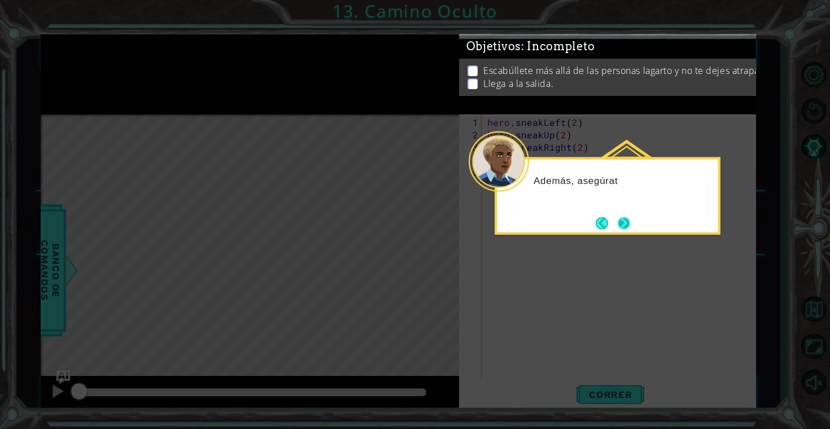
click at [625, 223] on button "Next" at bounding box center [624, 223] width 19 height 19
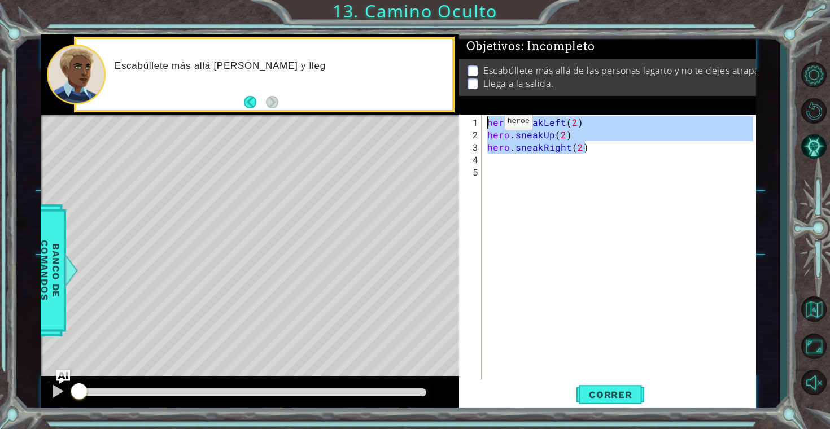
drag, startPoint x: 592, startPoint y: 150, endPoint x: 484, endPoint y: 125, distance: 110.3
click at [484, 124] on div "1 2 3 4 5 hero . sneakLeft ( 2 ) hero . sneakUp ( 2 ) hero . sneakRight ( 2 ) ה…" at bounding box center [606, 251] width 294 height 273
type textarea "hero.sneakLeft(2) hero.sneakUp(2)"
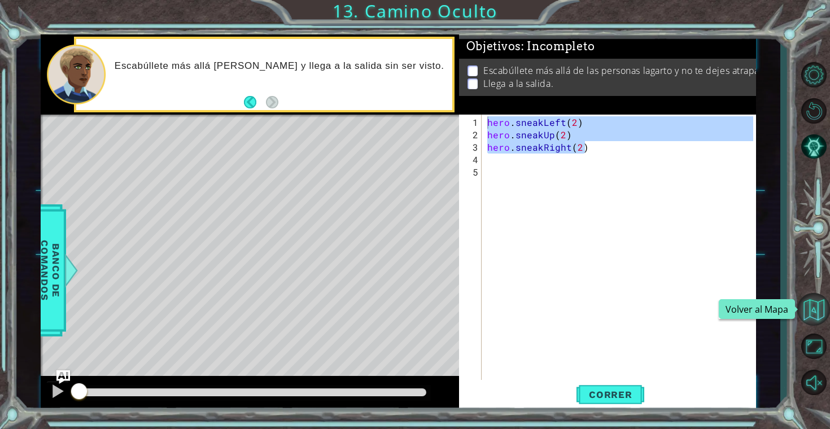
click at [826, 309] on button "Volver al Mapa" at bounding box center [813, 309] width 33 height 33
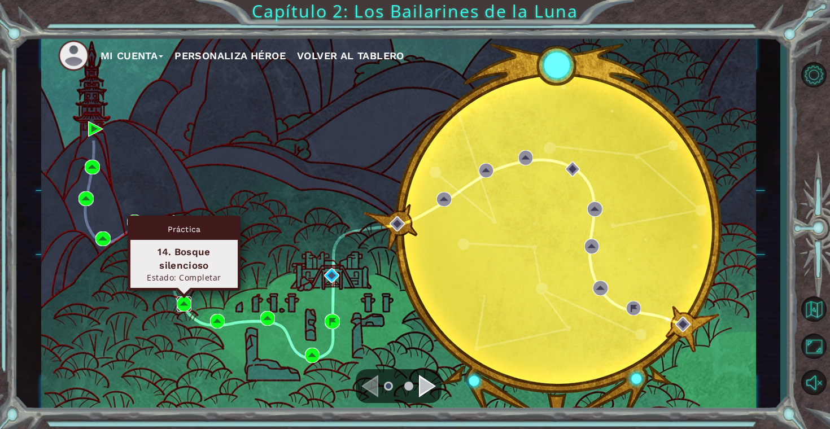
click at [182, 305] on img at bounding box center [184, 303] width 15 height 15
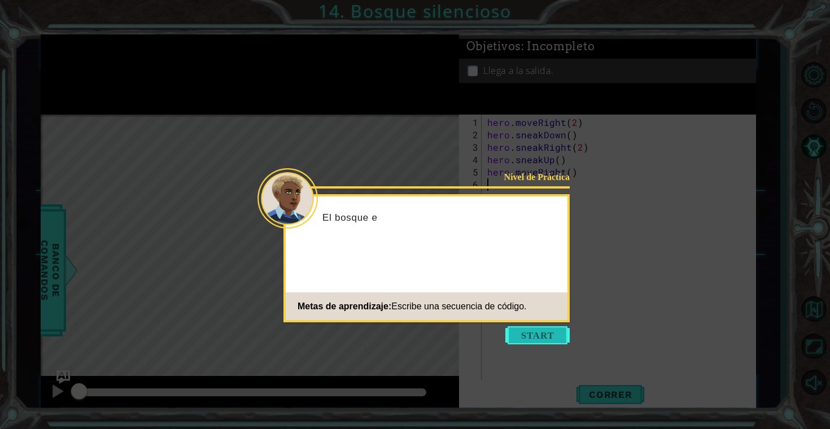
click at [522, 333] on button "Start" at bounding box center [537, 335] width 64 height 18
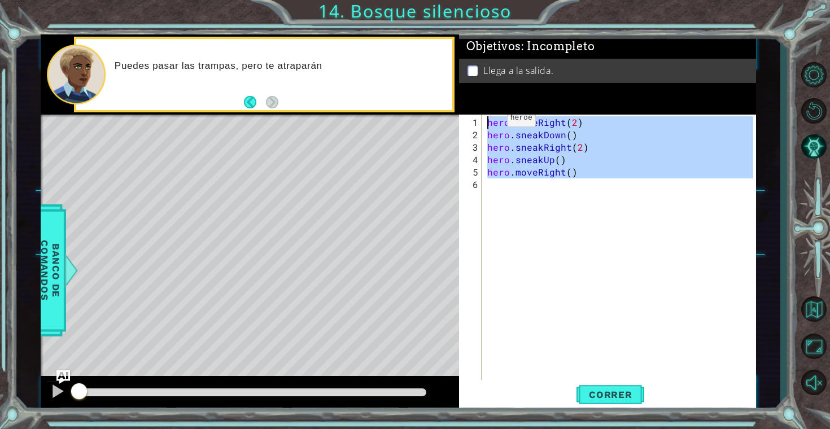
drag, startPoint x: 587, startPoint y: 180, endPoint x: 488, endPoint y: 123, distance: 114.3
click at [487, 122] on div "hero . moveRight ( 2 ) hero . sneakDown ( ) hero . sneakRight ( 2 ) hero . snea…" at bounding box center [622, 265] width 274 height 298
type textarea "hero.moveRight(2) hero.sneakDown()"
click at [810, 308] on button "Volver al Mapa" at bounding box center [813, 309] width 33 height 33
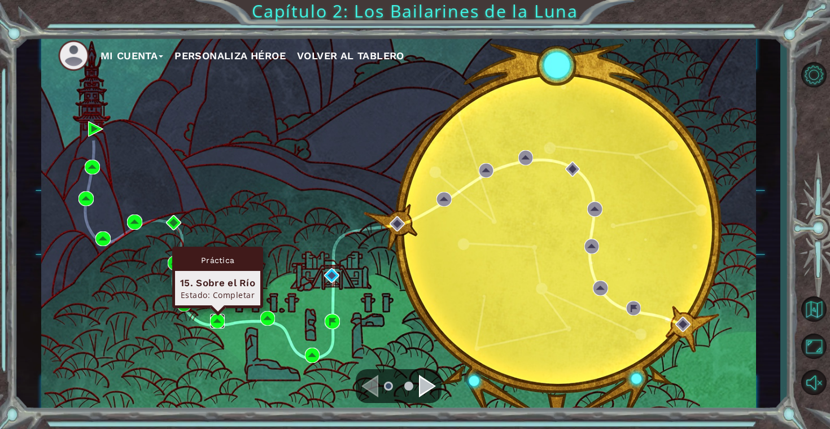
click at [216, 319] on img at bounding box center [217, 321] width 15 height 15
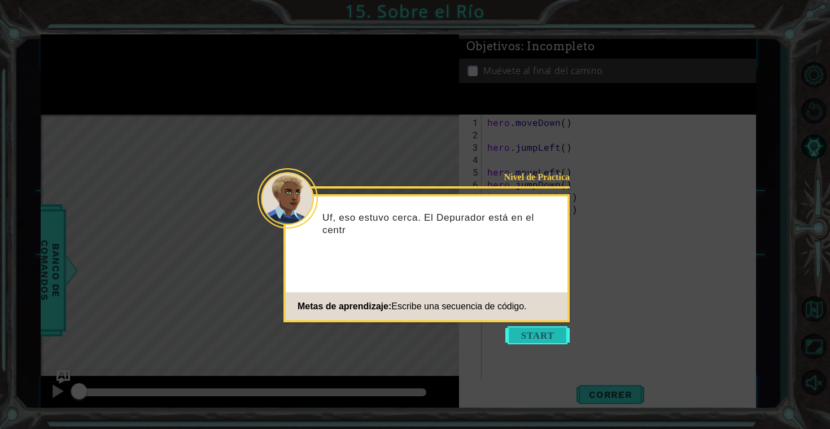
click at [516, 335] on button "Start" at bounding box center [537, 335] width 64 height 18
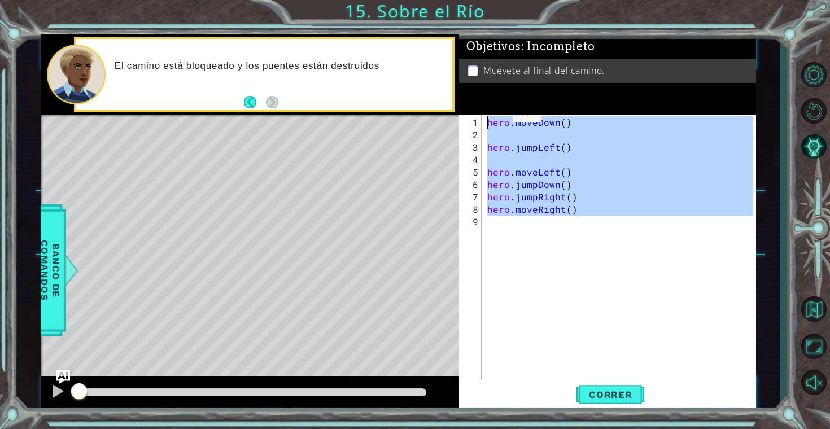
drag, startPoint x: 583, startPoint y: 215, endPoint x: 486, endPoint y: 112, distance: 141.0
click at [486, 112] on div "Objetivos : Incompleto Muévete al final del camino. 1 2 3 4 5 6 7 8 9 hero . mo…" at bounding box center [608, 223] width 298 height 378
type textarea "hero.moveDown()"
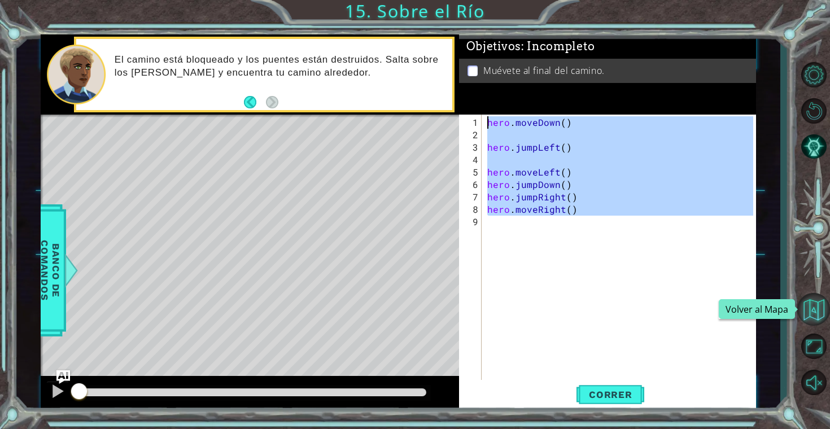
click at [815, 296] on button "Volver al Mapa" at bounding box center [813, 309] width 33 height 33
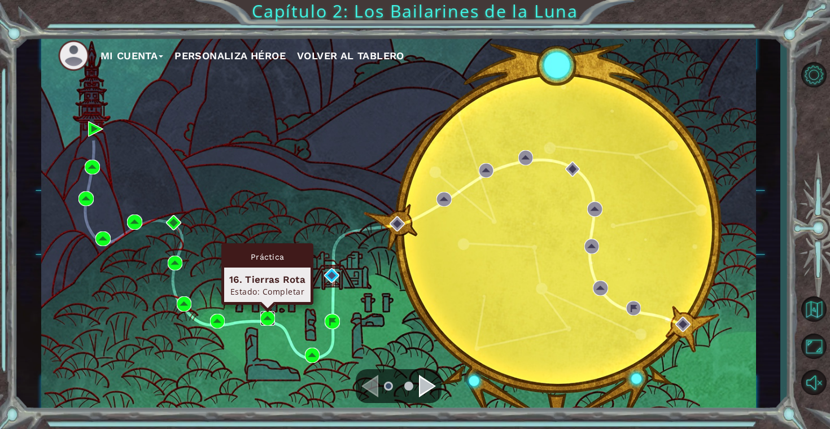
click at [273, 317] on img at bounding box center [267, 318] width 15 height 15
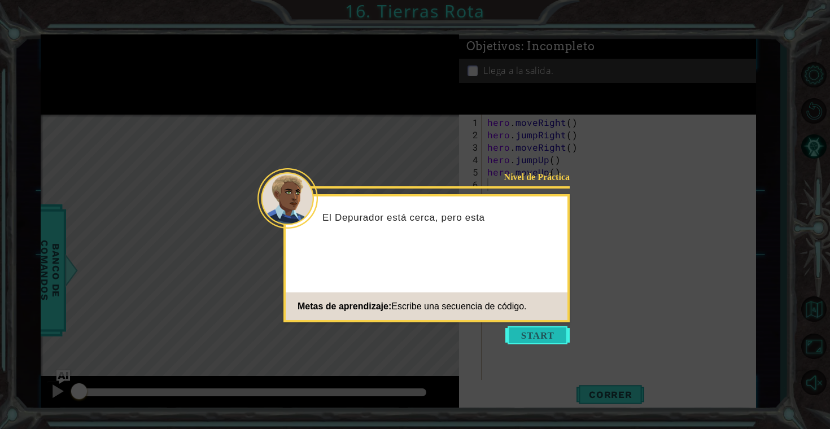
click at [509, 331] on button "Start" at bounding box center [537, 335] width 64 height 18
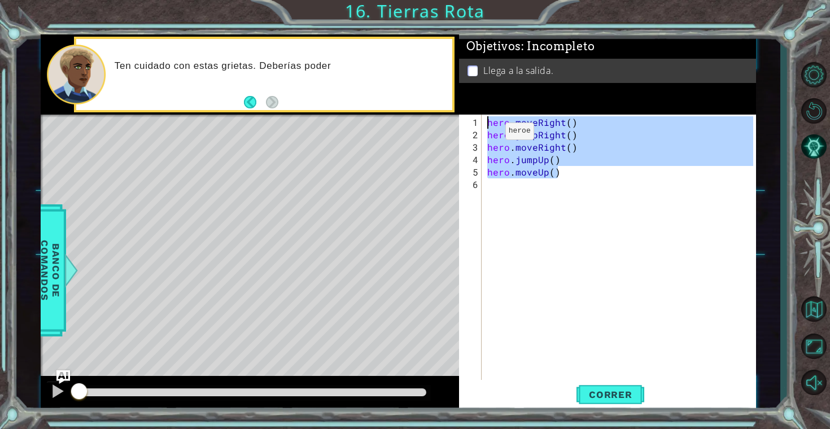
drag, startPoint x: 564, startPoint y: 176, endPoint x: 478, endPoint y: 124, distance: 99.8
click at [478, 124] on div "1 2 3 4 5 6 hero . moveRight ( ) hero . jumpRight ( ) hero . moveRight ( ) hero…" at bounding box center [606, 251] width 294 height 273
type textarea "hero.moveRight() hero.jumpRight()"
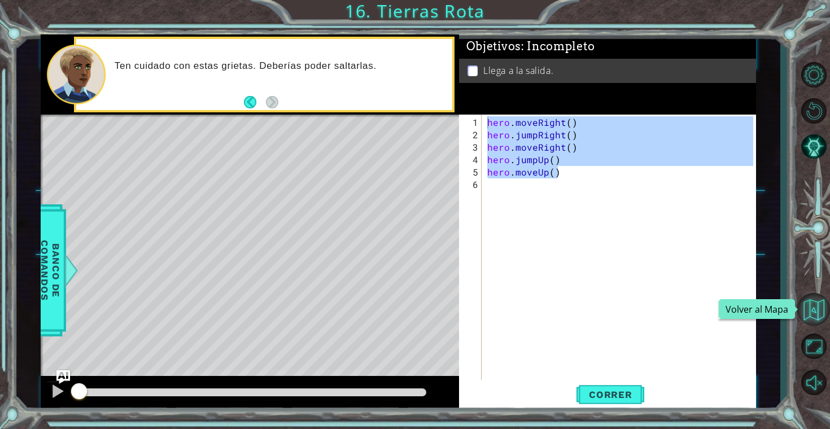
click at [818, 297] on button "Volver al Mapa" at bounding box center [813, 309] width 33 height 33
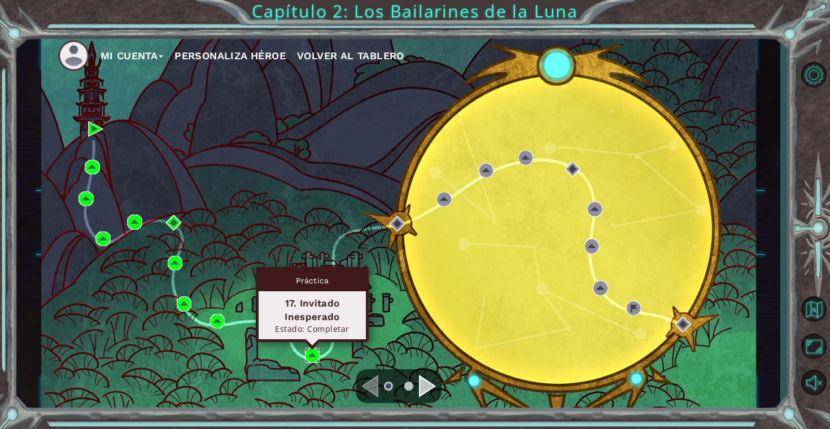
click at [314, 358] on img at bounding box center [312, 355] width 15 height 15
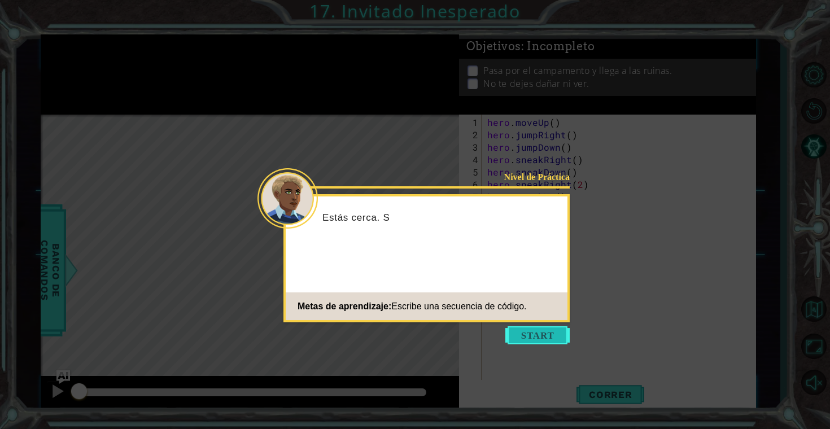
click at [547, 326] on button "Start" at bounding box center [537, 335] width 64 height 18
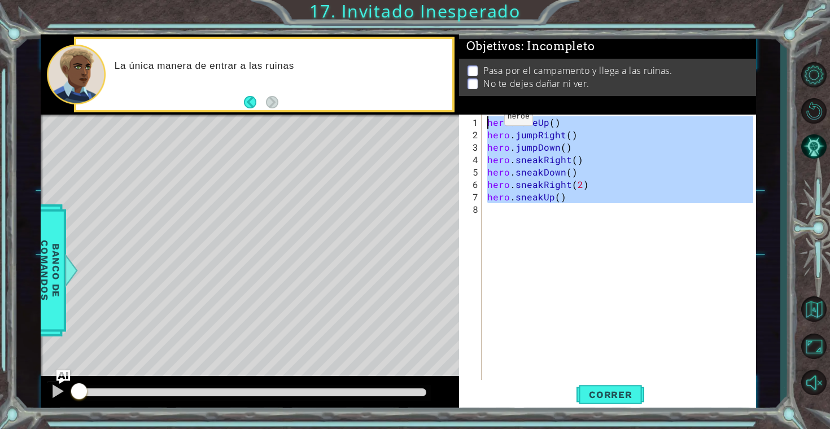
drag, startPoint x: 574, startPoint y: 206, endPoint x: 477, endPoint y: 116, distance: 131.8
click at [477, 116] on div "1 2 3 4 5 6 7 8 hero . moveUp ( ) hero . jumpRight ( ) hero . jumpDown ( ) hero…" at bounding box center [606, 251] width 294 height 273
type textarea "hero.moveUp() hero.jumpRight()"
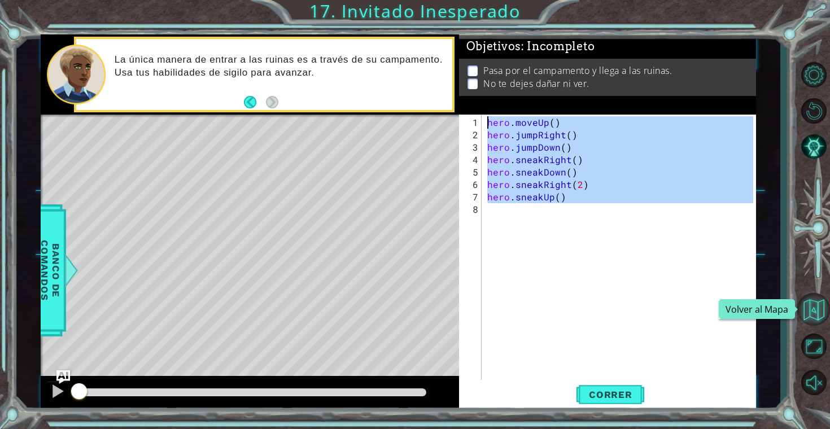
click at [822, 313] on button "Volver al Mapa" at bounding box center [813, 309] width 33 height 33
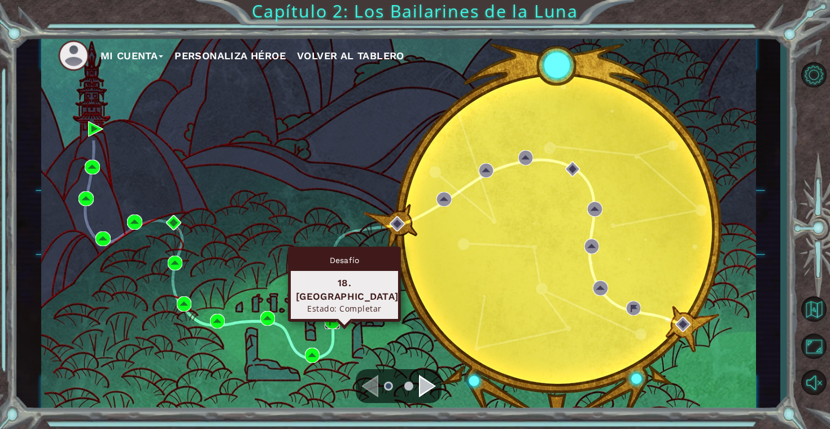
click at [339, 315] on img at bounding box center [332, 321] width 15 height 15
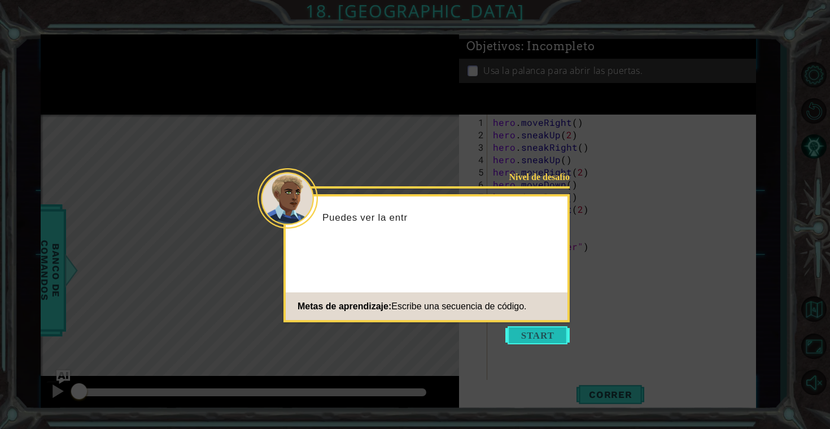
click at [517, 327] on button "Start" at bounding box center [537, 335] width 64 height 18
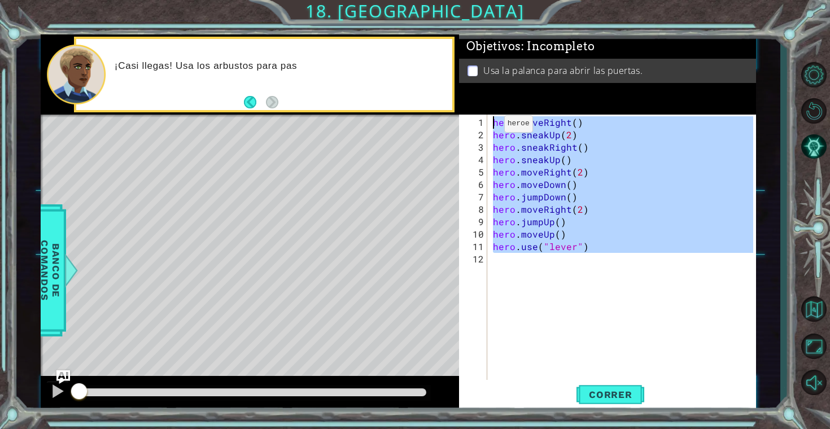
drag, startPoint x: 611, startPoint y: 255, endPoint x: 490, endPoint y: 127, distance: 175.7
click at [491, 126] on div "hero . moveRight ( ) hero . sneakUp ( 2 ) hero . sneakRight ( ) hero . sneakUp …" at bounding box center [625, 265] width 268 height 298
type textarea "hero.moveRight() hero.sneakUp(2)"
